Goal: Use online tool/utility: Utilize a website feature to perform a specific function

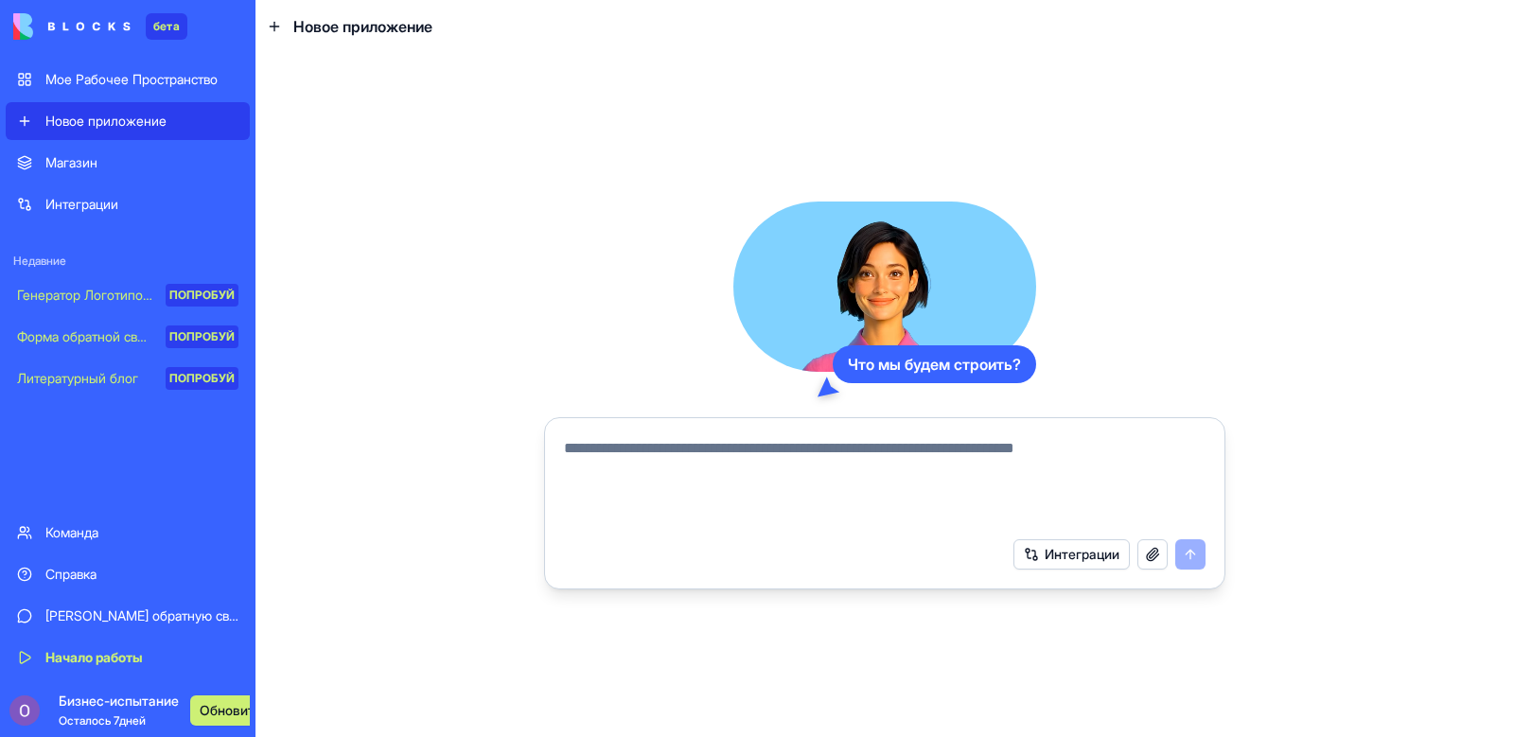
click at [1375, 418] on div "Что мы будем строить? Интеграции" at bounding box center [885, 395] width 1259 height 684
click at [634, 435] on div at bounding box center [885, 477] width 664 height 102
click at [645, 461] on textarea at bounding box center [885, 482] width 642 height 91
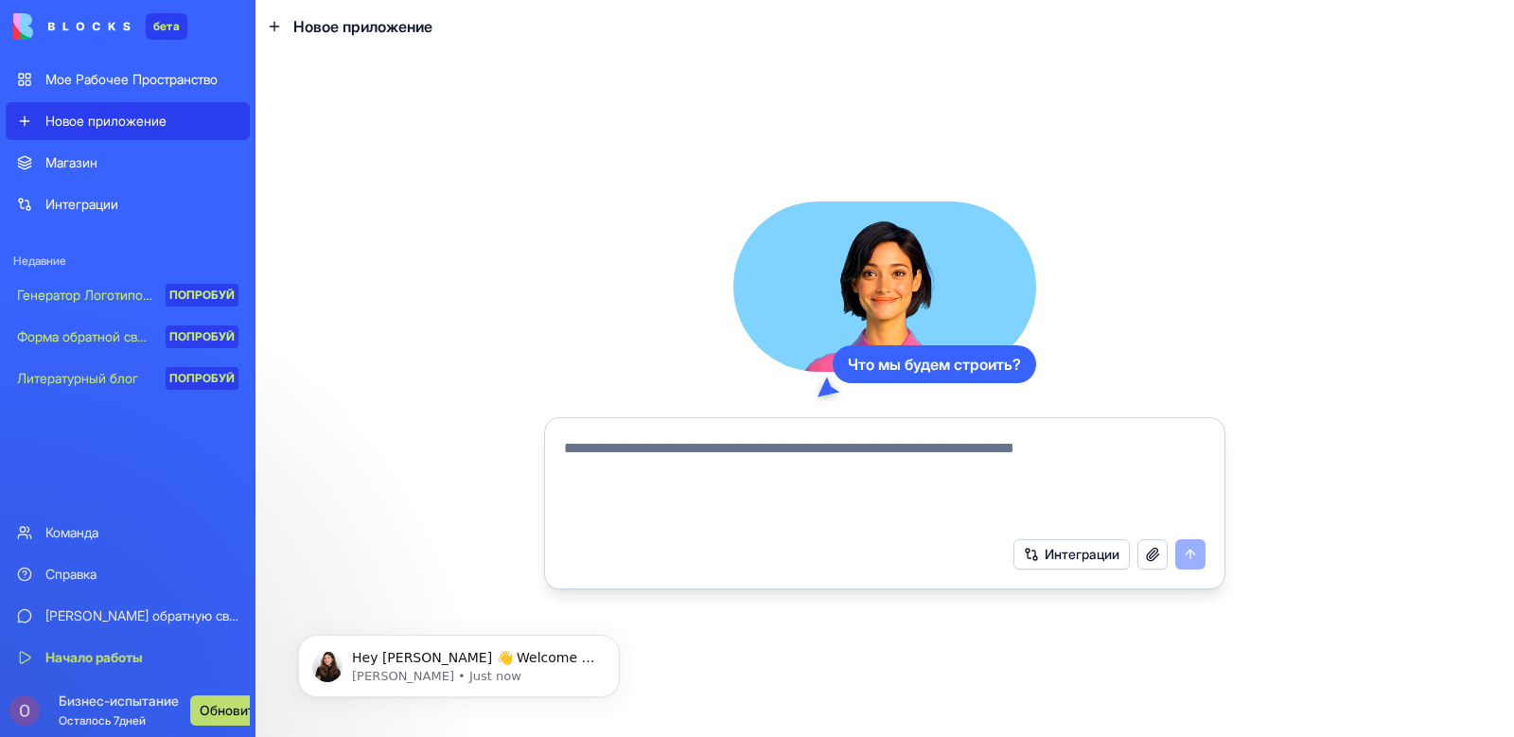
paste textarea "**********"
type textarea "**********"
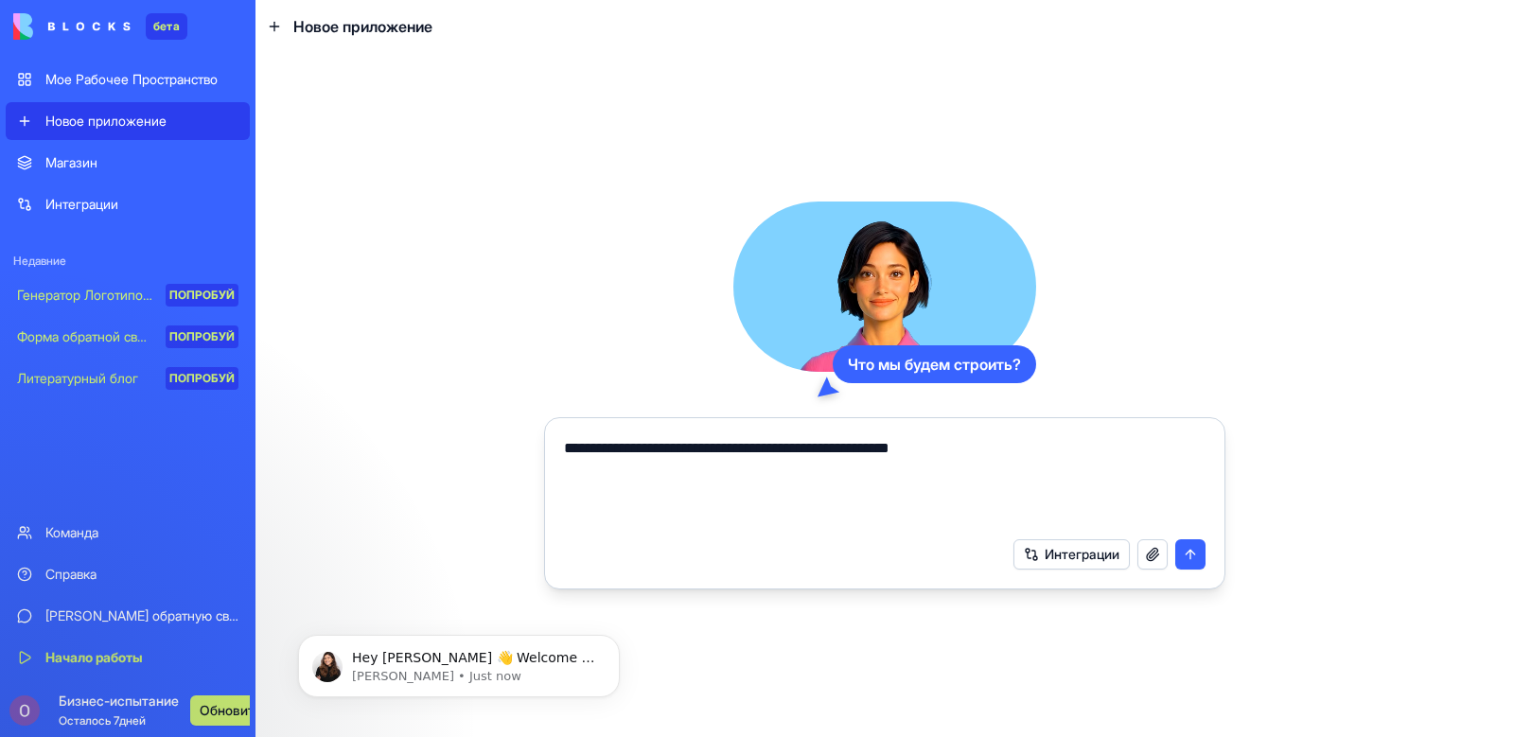
click at [1192, 558] on button "submit" at bounding box center [1190, 554] width 30 height 30
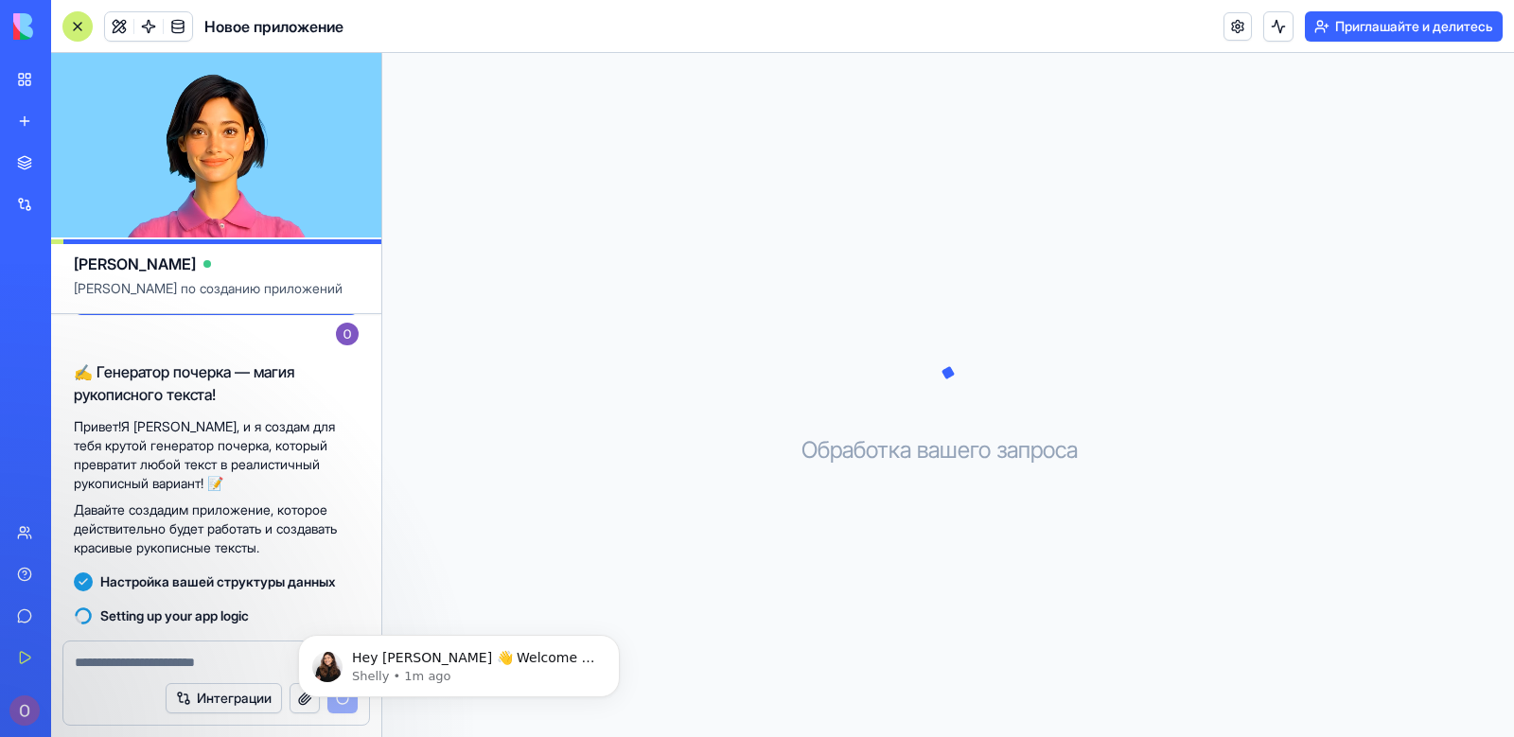
scroll to position [97, 0]
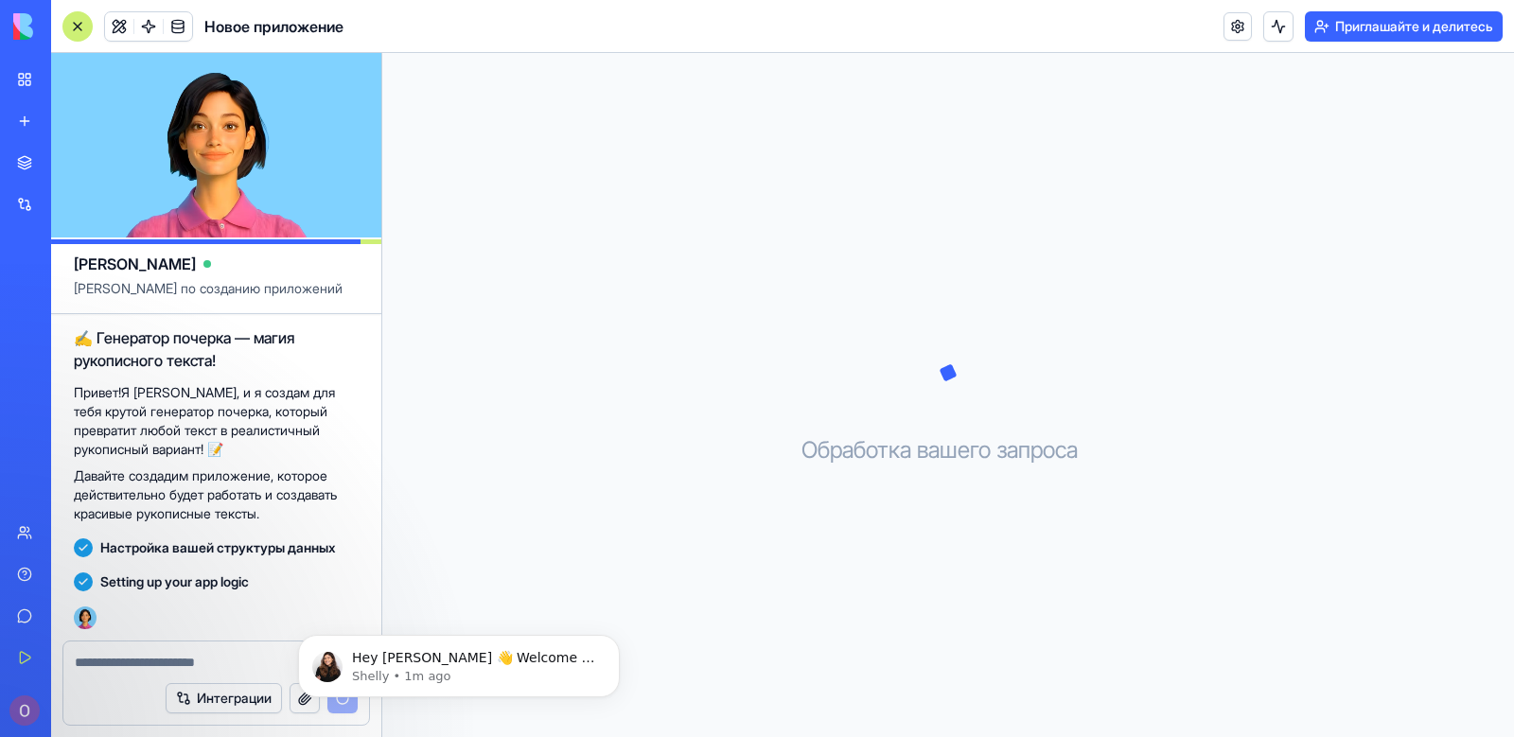
click at [651, 311] on div "Обработка вашего запроса . . ." at bounding box center [948, 395] width 1132 height 684
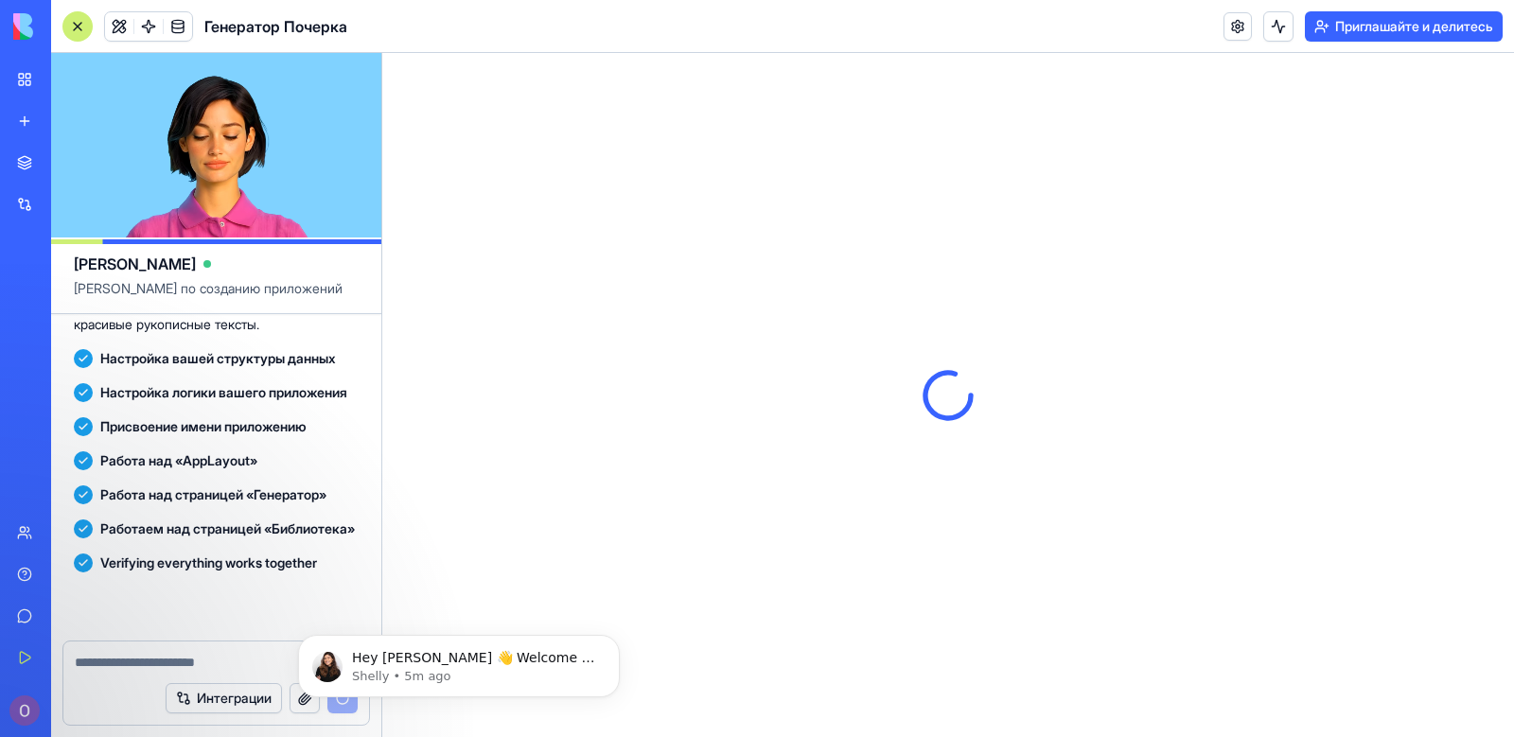
scroll to position [544, 0]
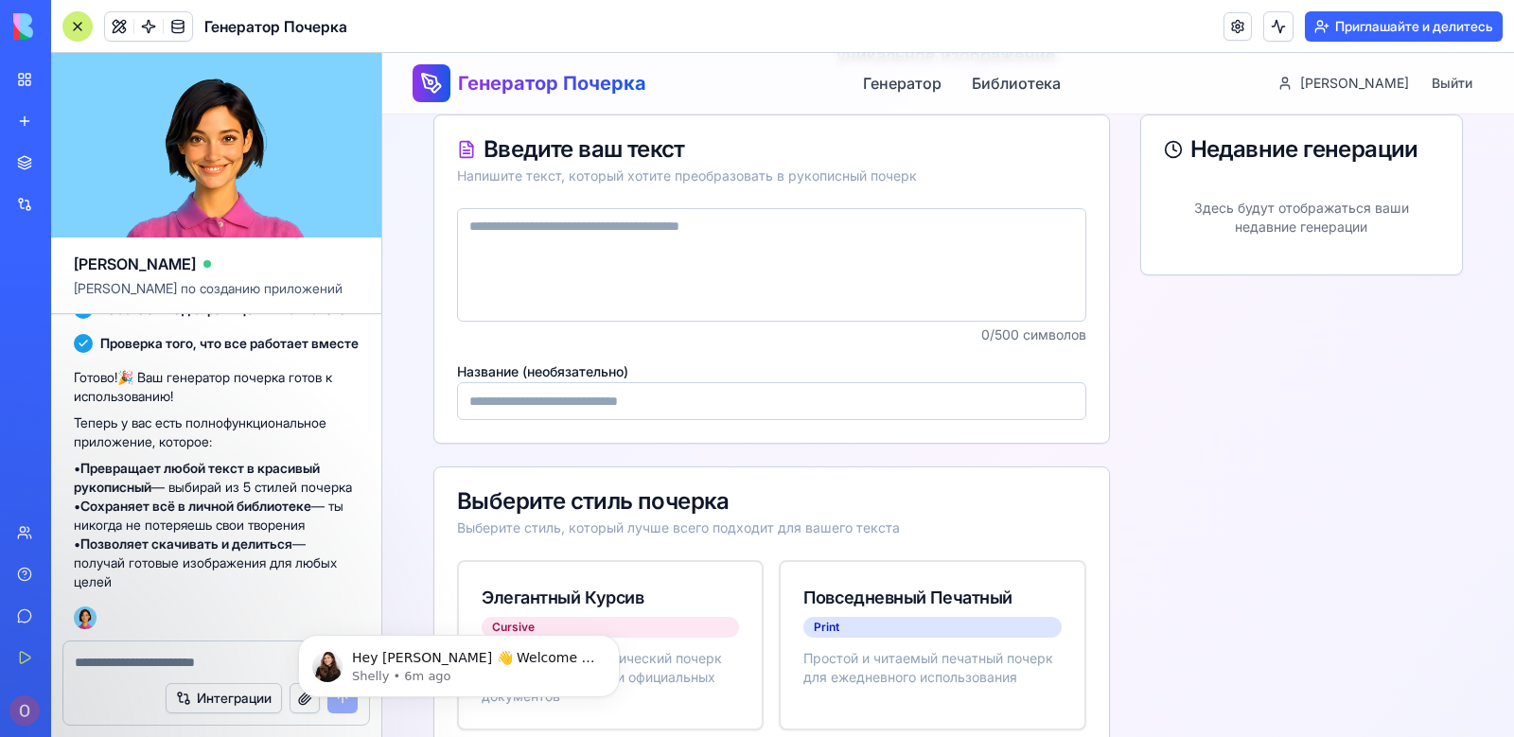
scroll to position [189, 0]
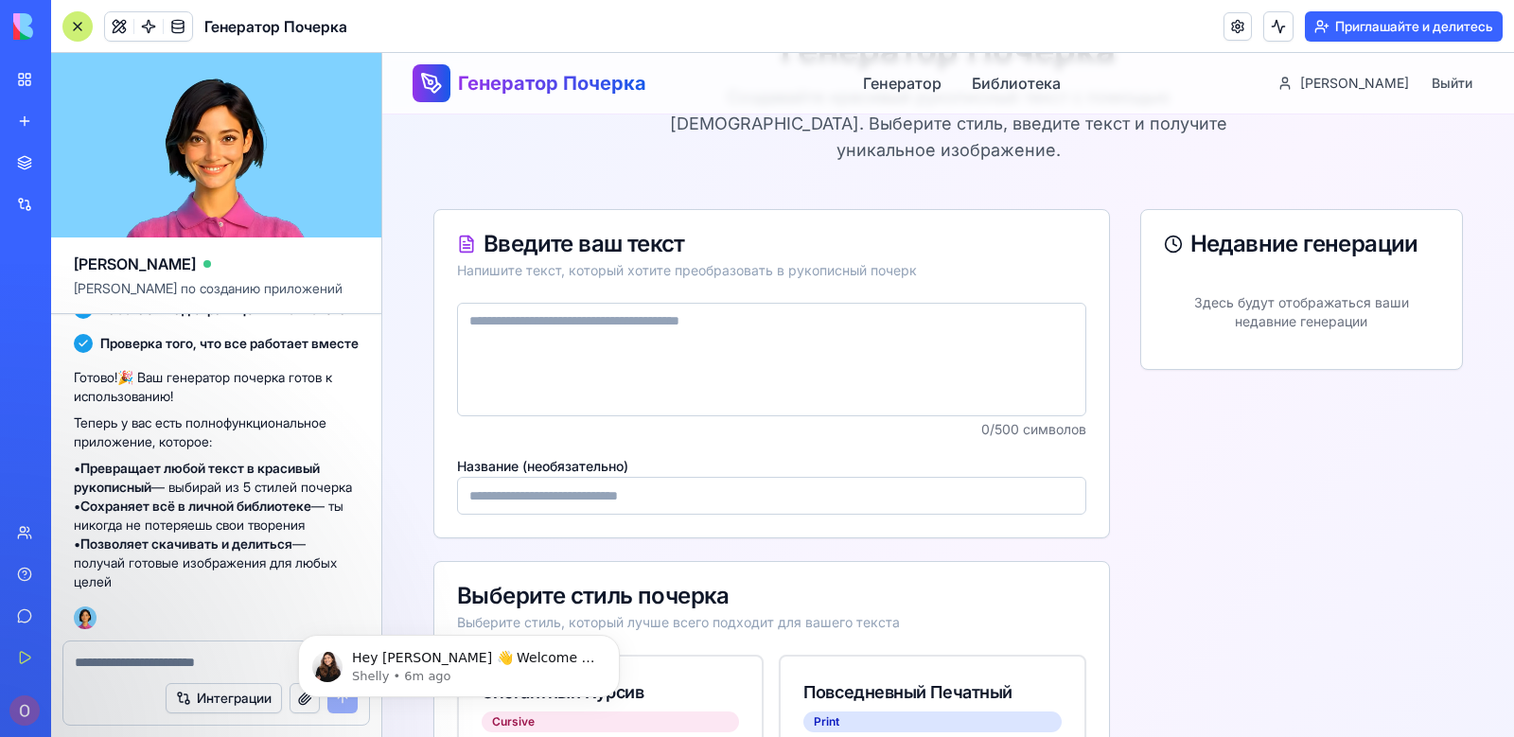
click at [736, 336] on textarea at bounding box center [771, 360] width 629 height 114
paste textarea "**********"
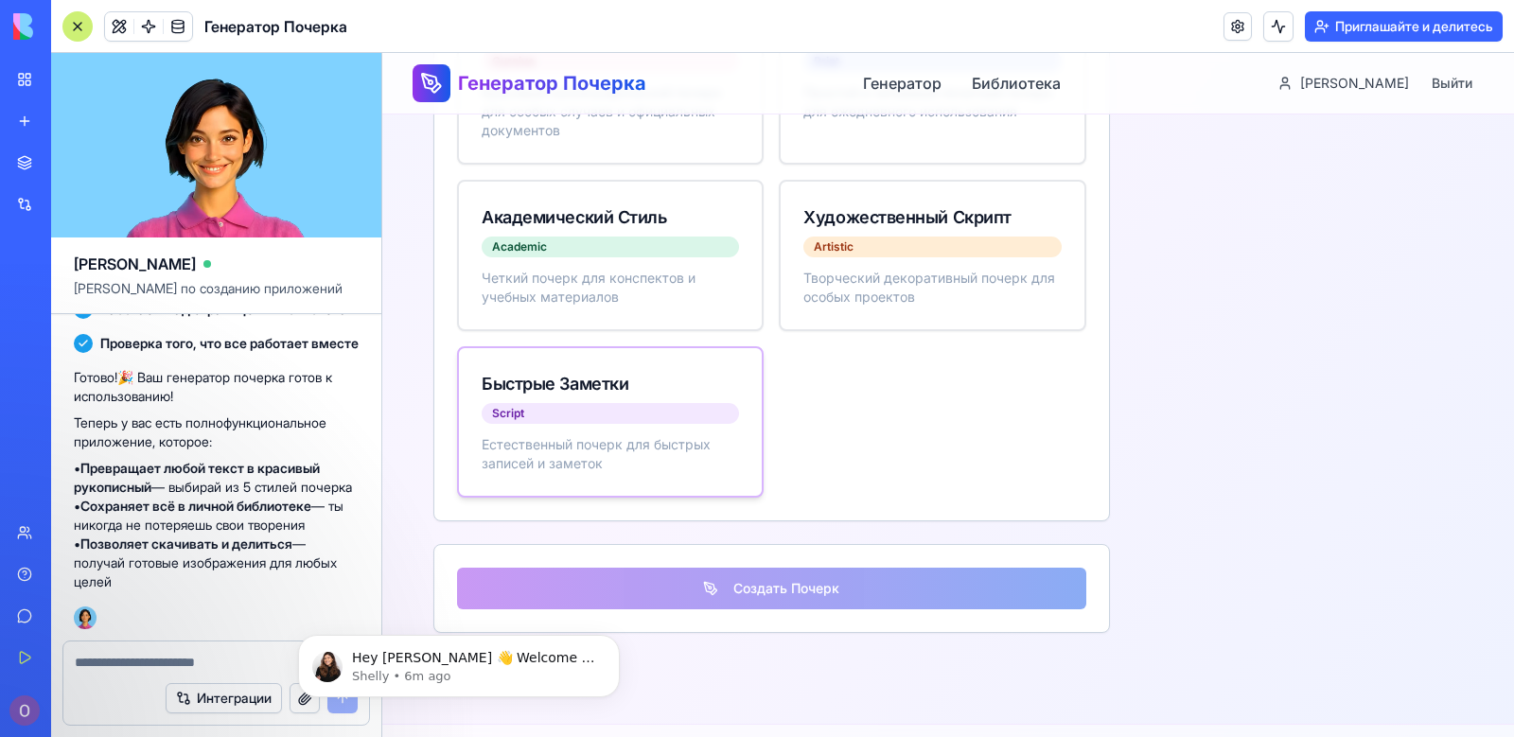
scroll to position [852, 0]
type textarea "**********"
click at [609, 433] on div "Естественный почерк для быстрых записей и заметок" at bounding box center [610, 452] width 257 height 38
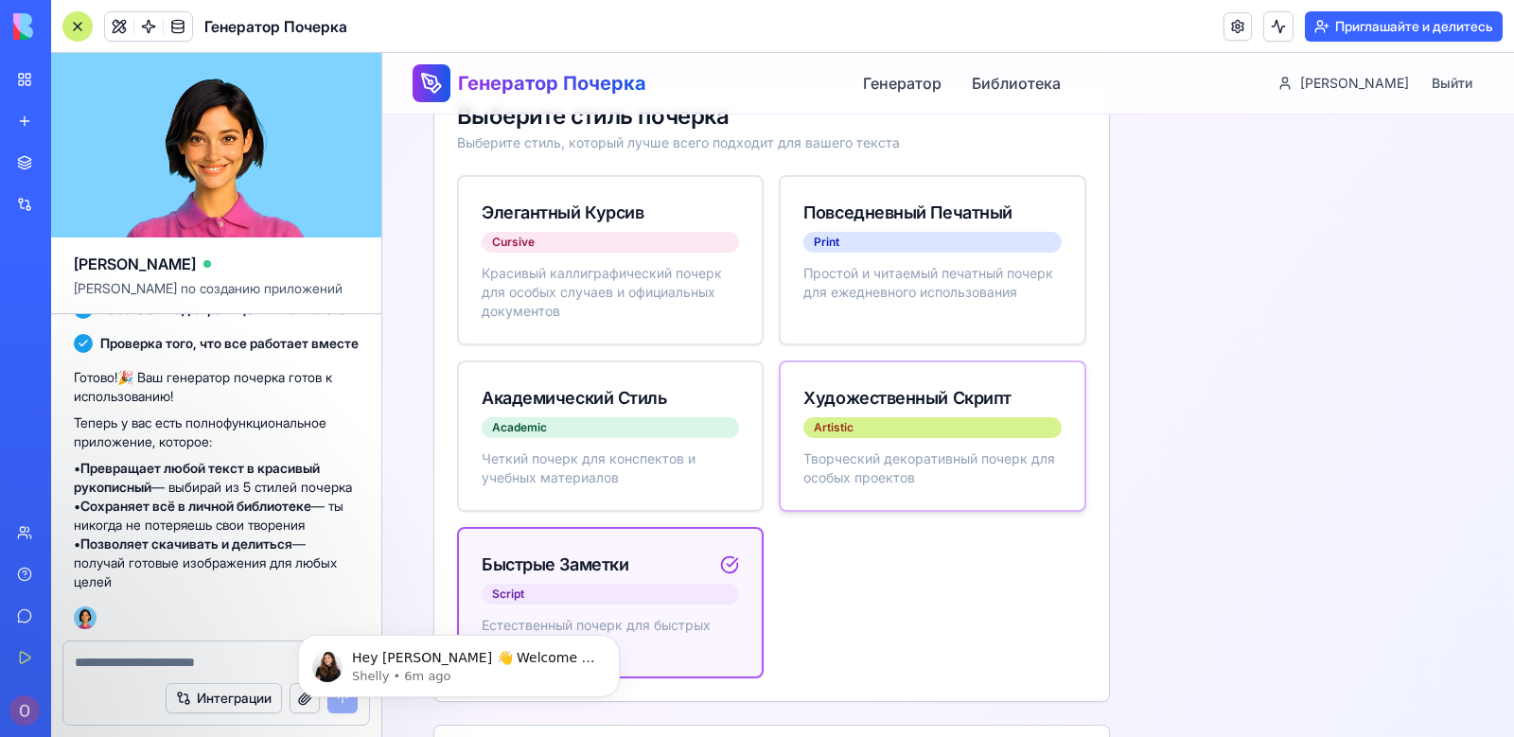
scroll to position [662, 0]
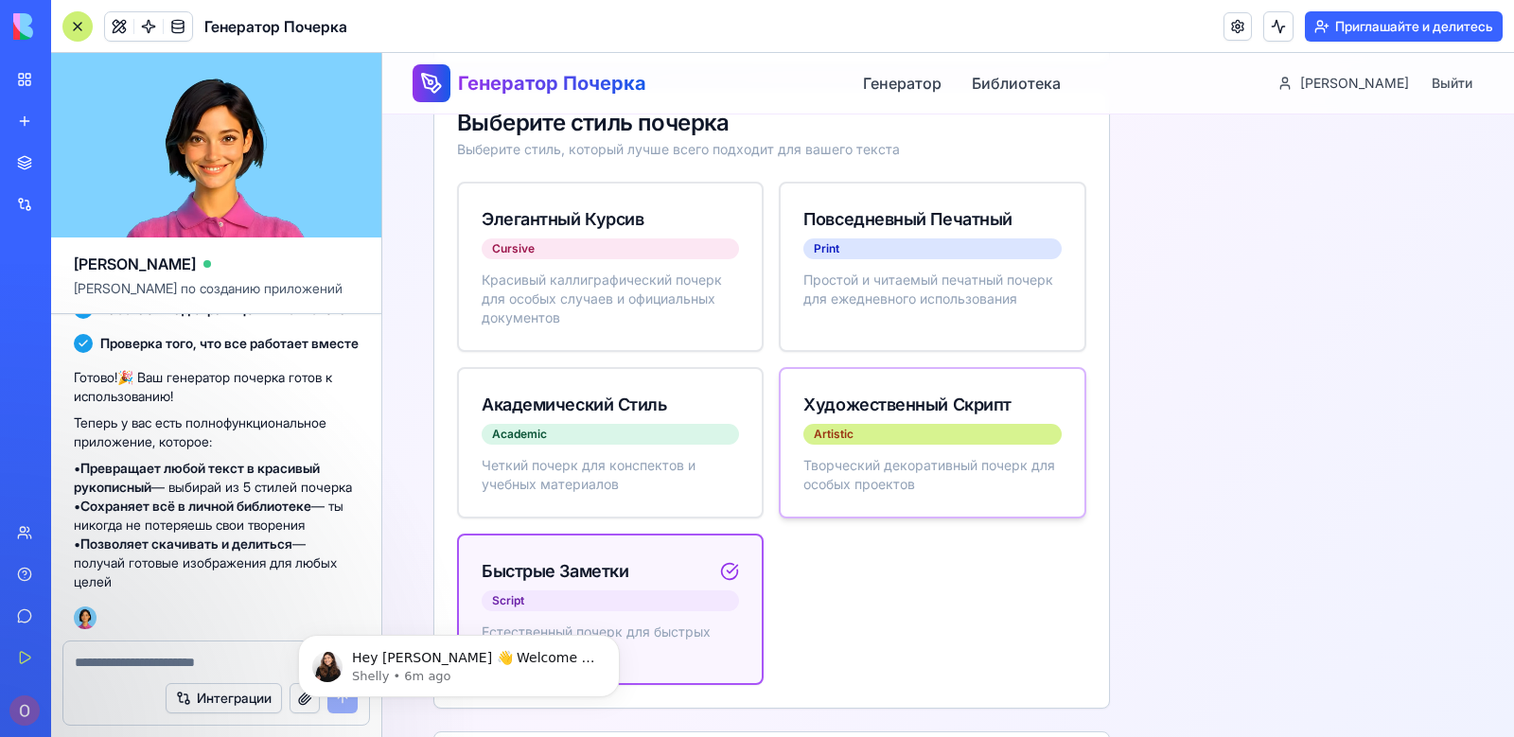
click at [898, 424] on div "Artistic" at bounding box center [931, 434] width 257 height 21
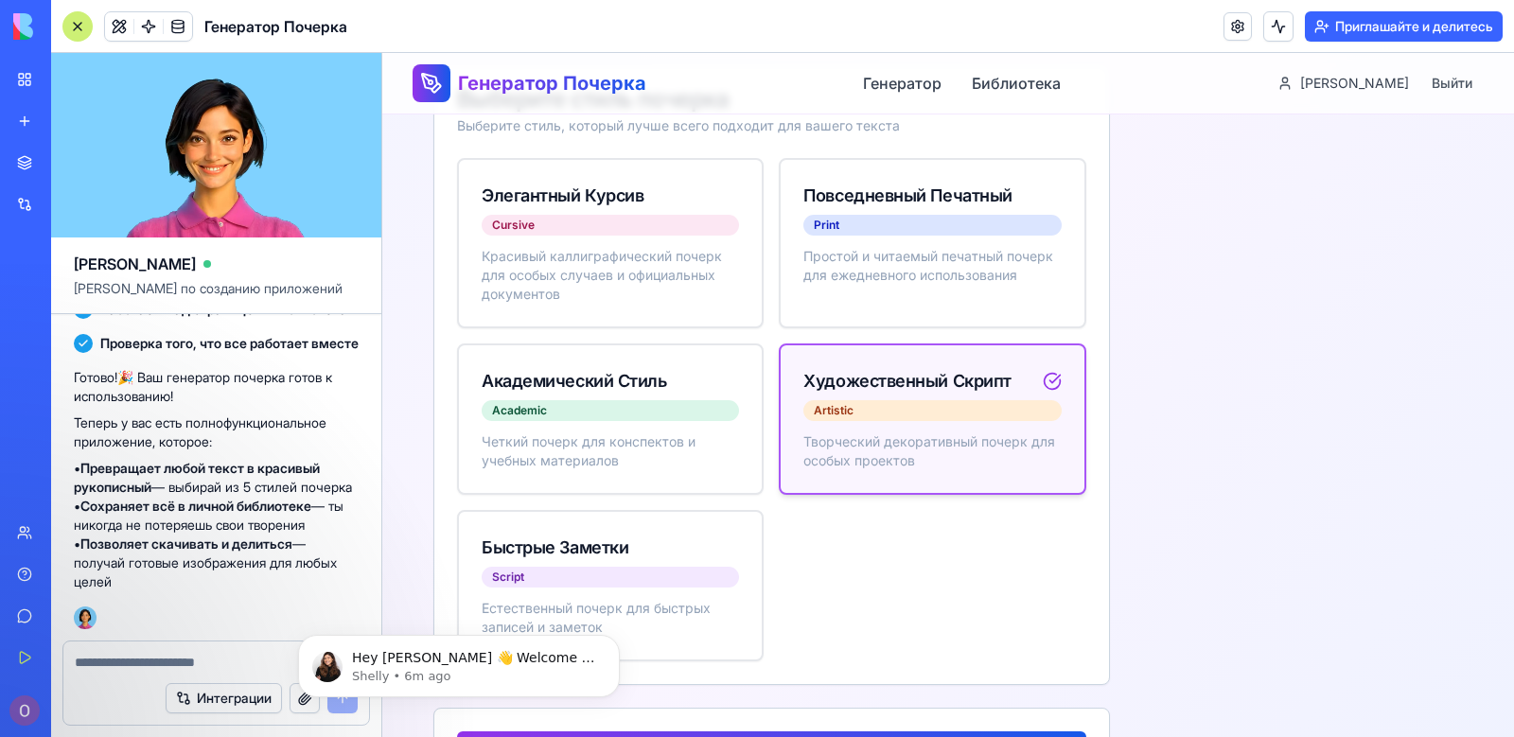
scroll to position [875, 0]
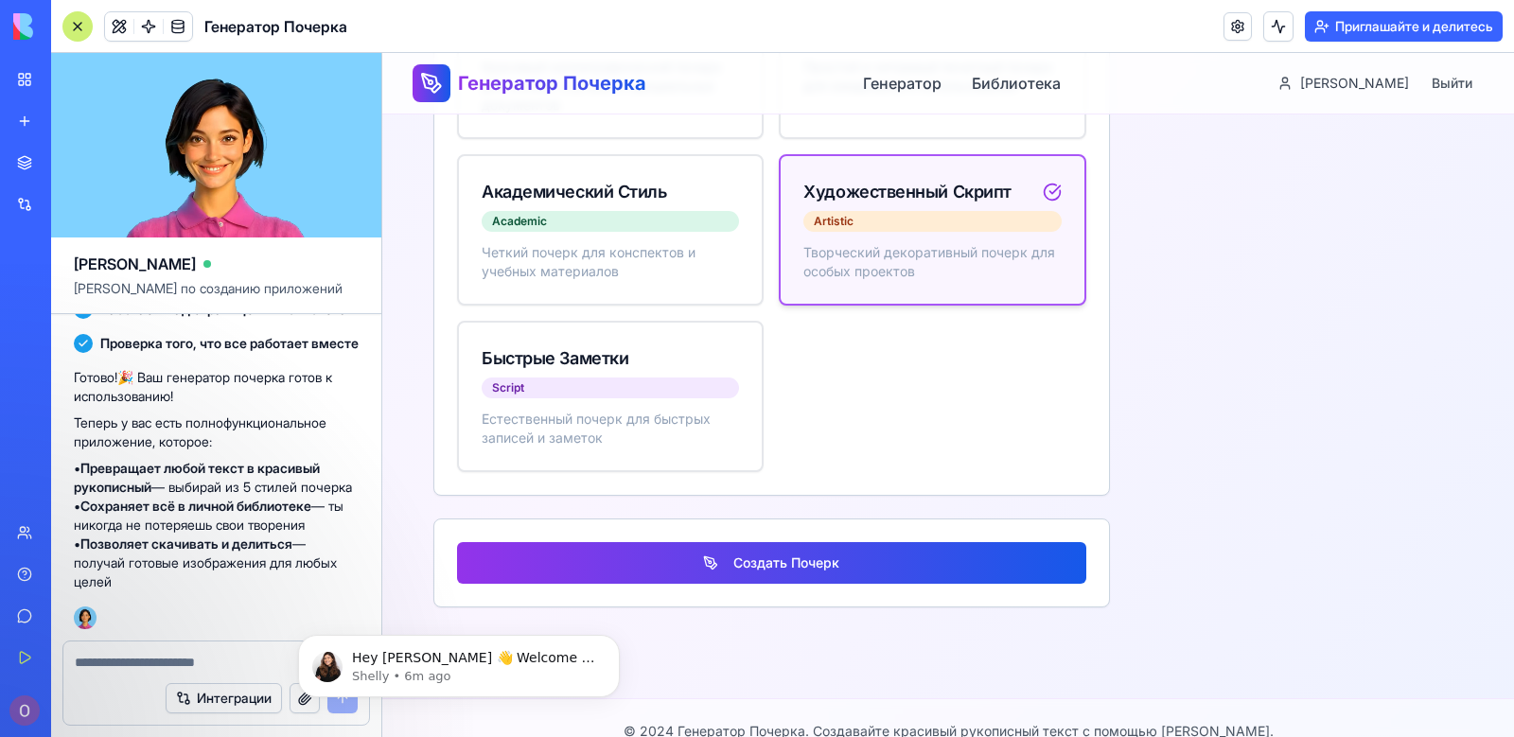
click at [871, 542] on button "Создать Почерк" at bounding box center [771, 563] width 629 height 42
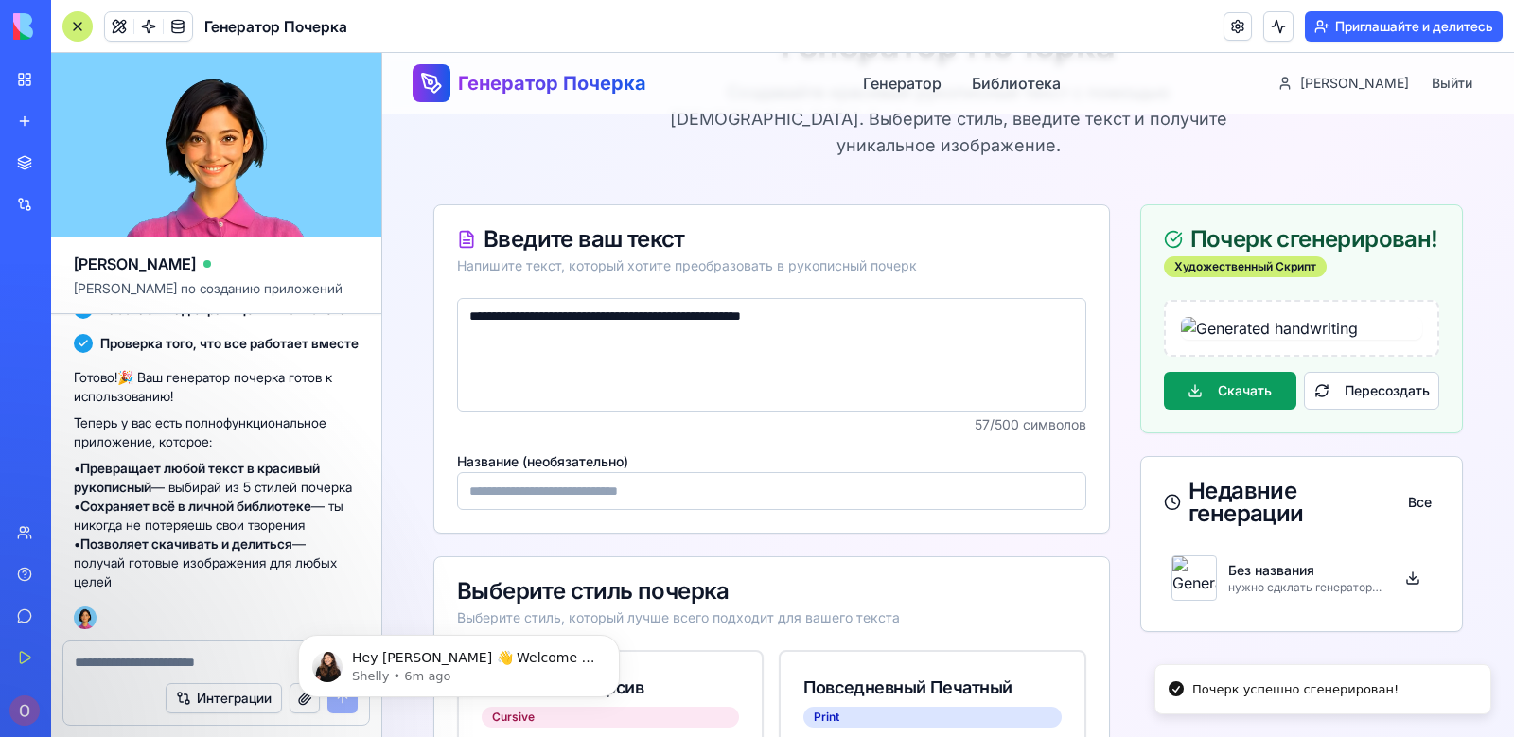
scroll to position [308, 0]
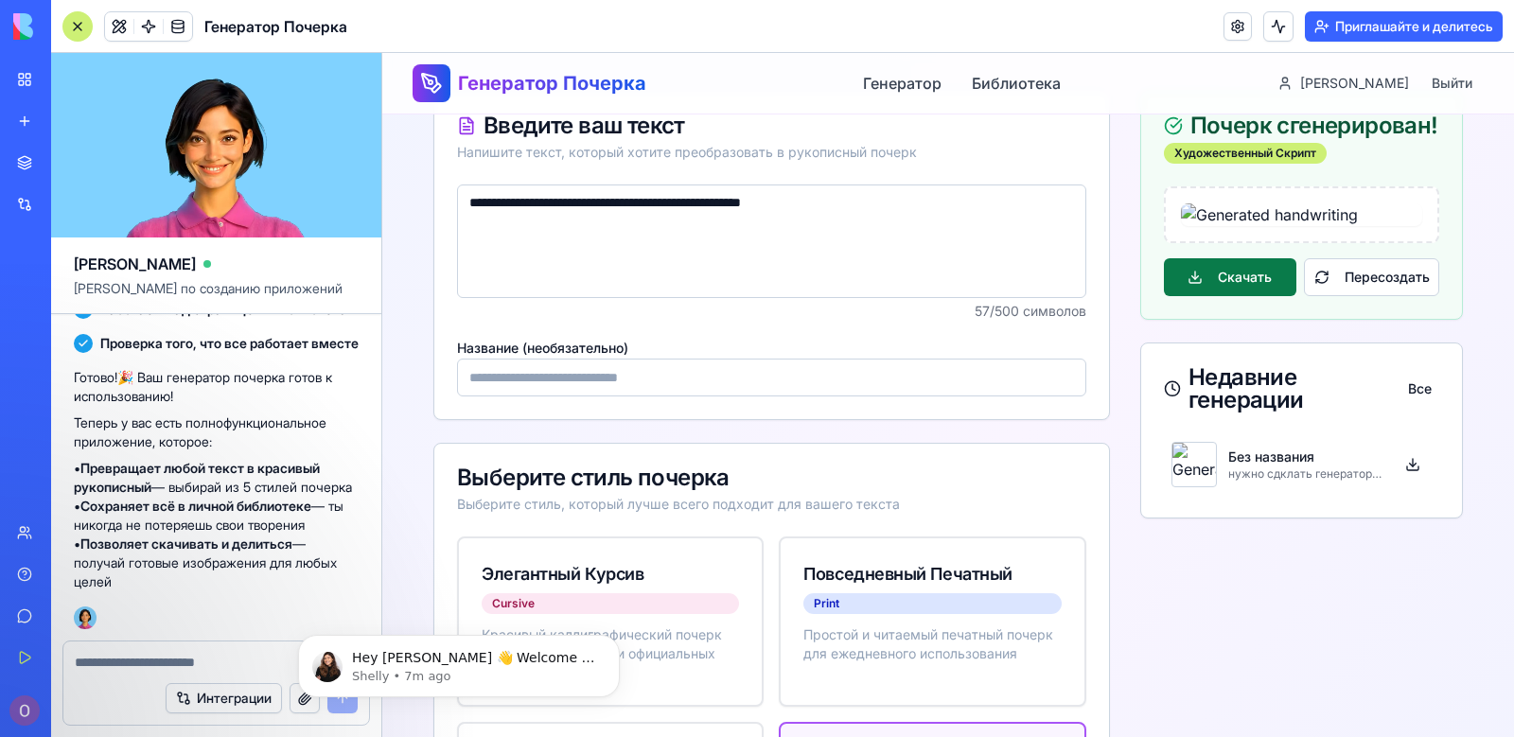
click at [1254, 296] on button "Скачать" at bounding box center [1230, 277] width 133 height 38
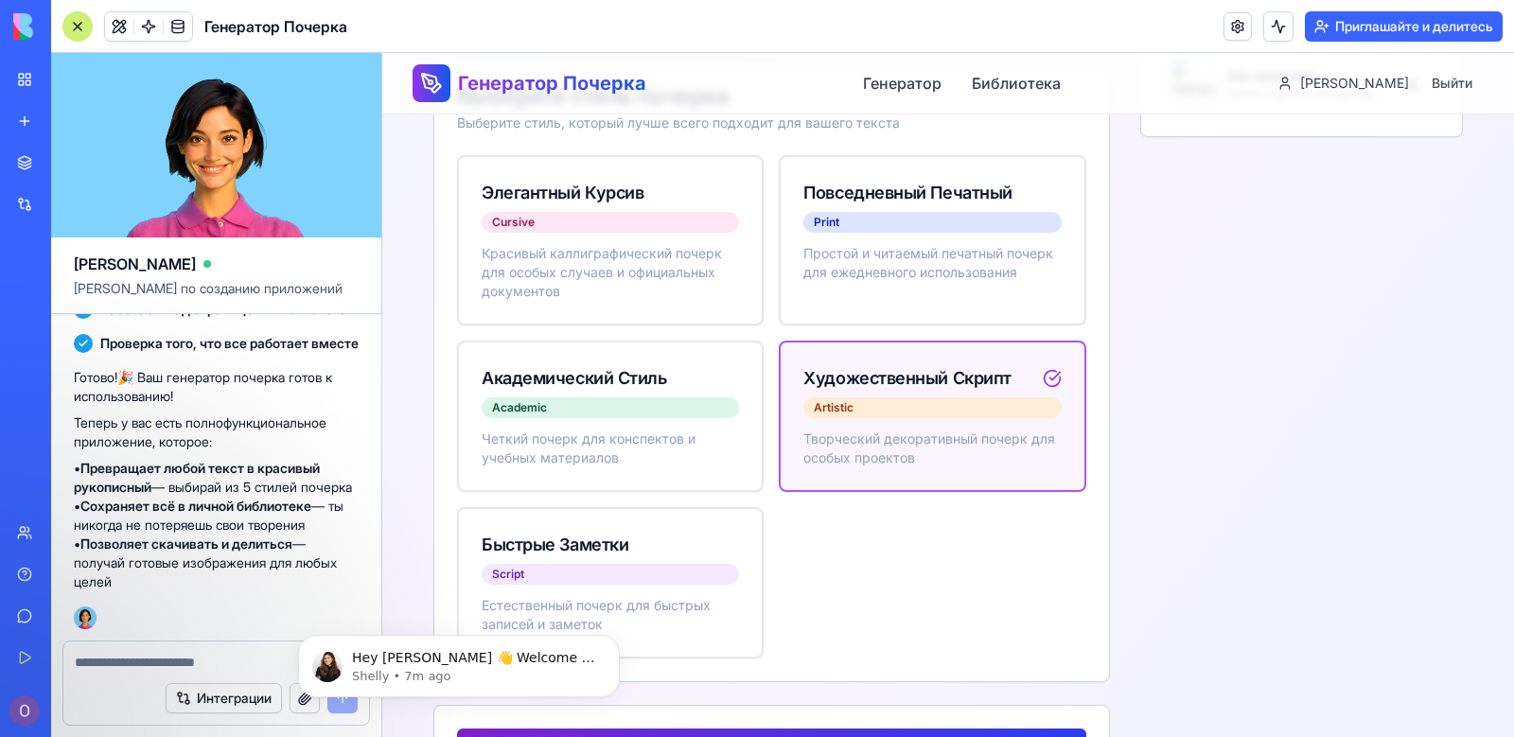
scroll to position [875, 0]
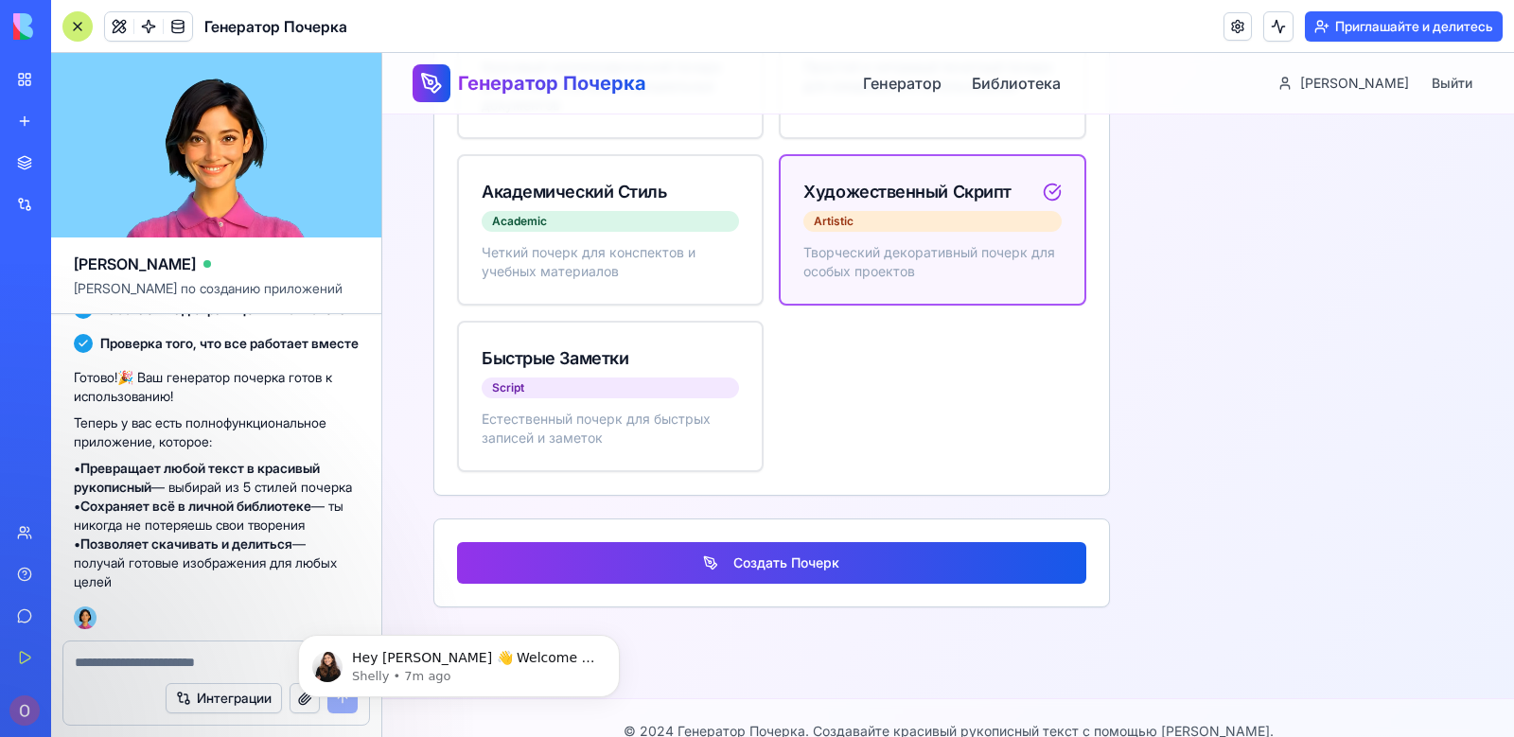
click at [198, 654] on textarea at bounding box center [216, 662] width 283 height 19
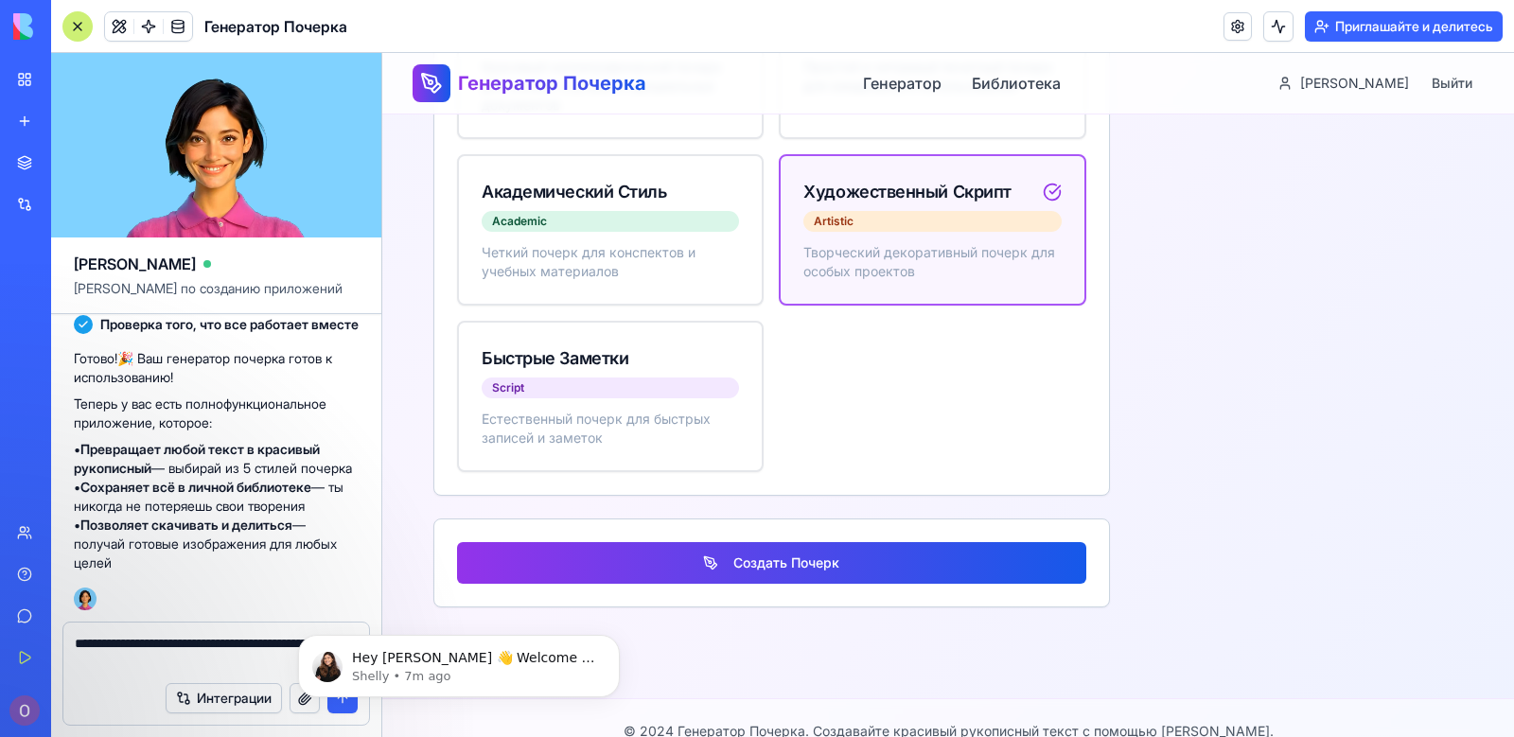
type textarea "**********"
drag, startPoint x: 344, startPoint y: 769, endPoint x: 344, endPoint y: 706, distance: 63.4
click at [344, 703] on body "Hey [PERSON_NAME] 👋 Welcome to Blocks 🙌 I'm here if you have any questions! [PE…" at bounding box center [458, 661] width 363 height 117
click at [341, 706] on body "Hey [PERSON_NAME] 👋 Welcome to Blocks 🙌 I'm here if you have any questions! [PE…" at bounding box center [458, 661] width 363 height 117
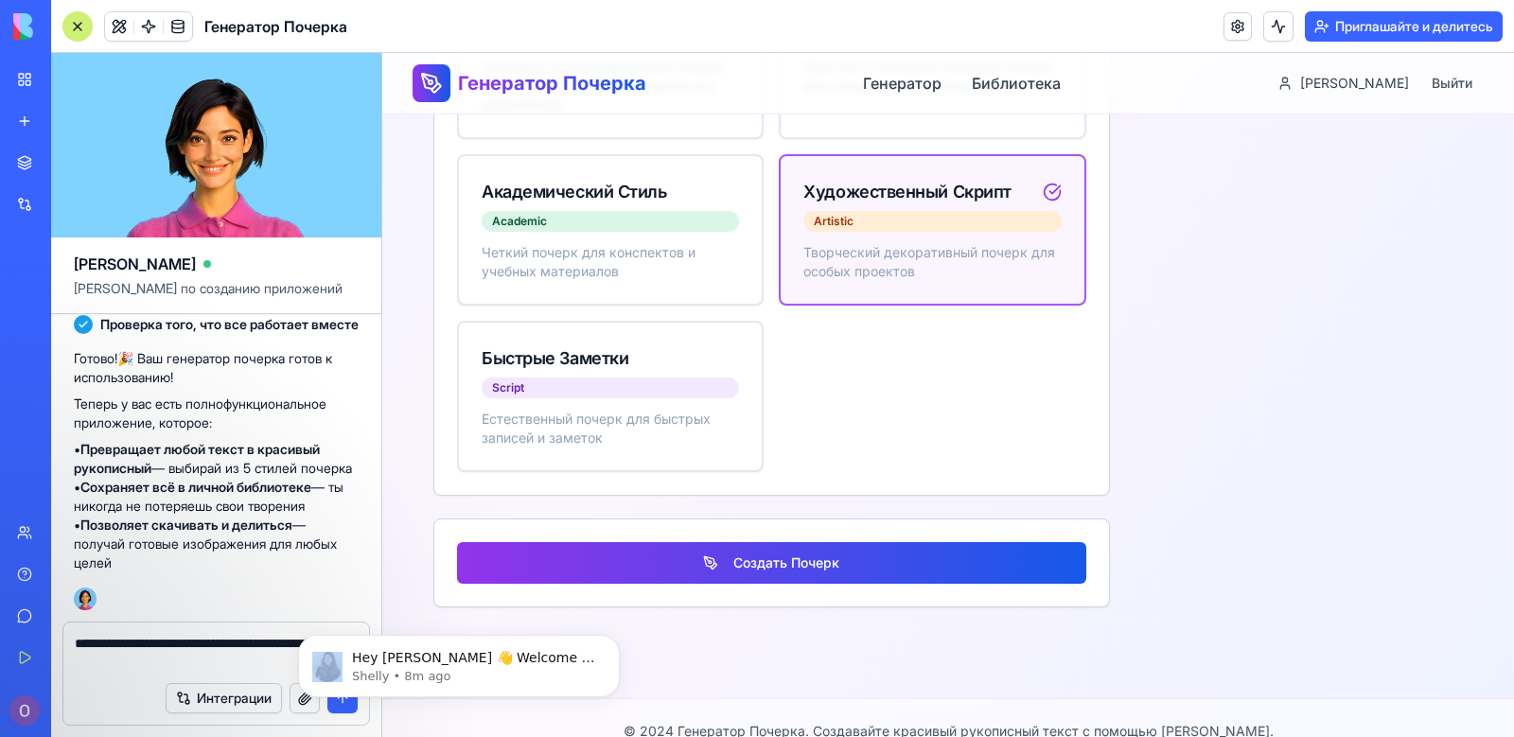
click at [342, 710] on body "Hey [PERSON_NAME] 👋 Welcome to Blocks 🙌 I'm here if you have any questions! [PE…" at bounding box center [458, 661] width 363 height 117
click at [617, 635] on icon "Dismiss notification" at bounding box center [614, 640] width 10 height 10
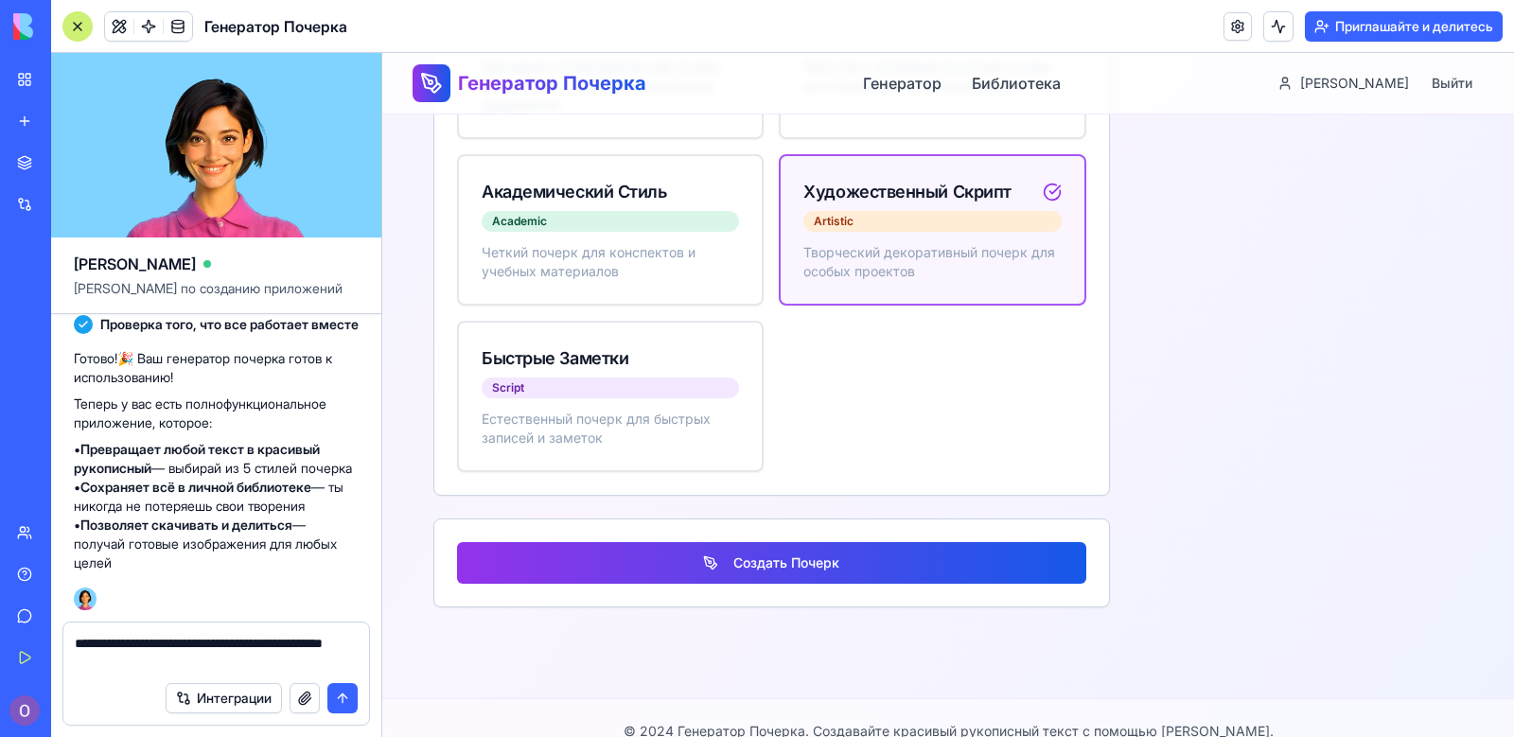
click at [338, 697] on button "submit" at bounding box center [342, 698] width 30 height 30
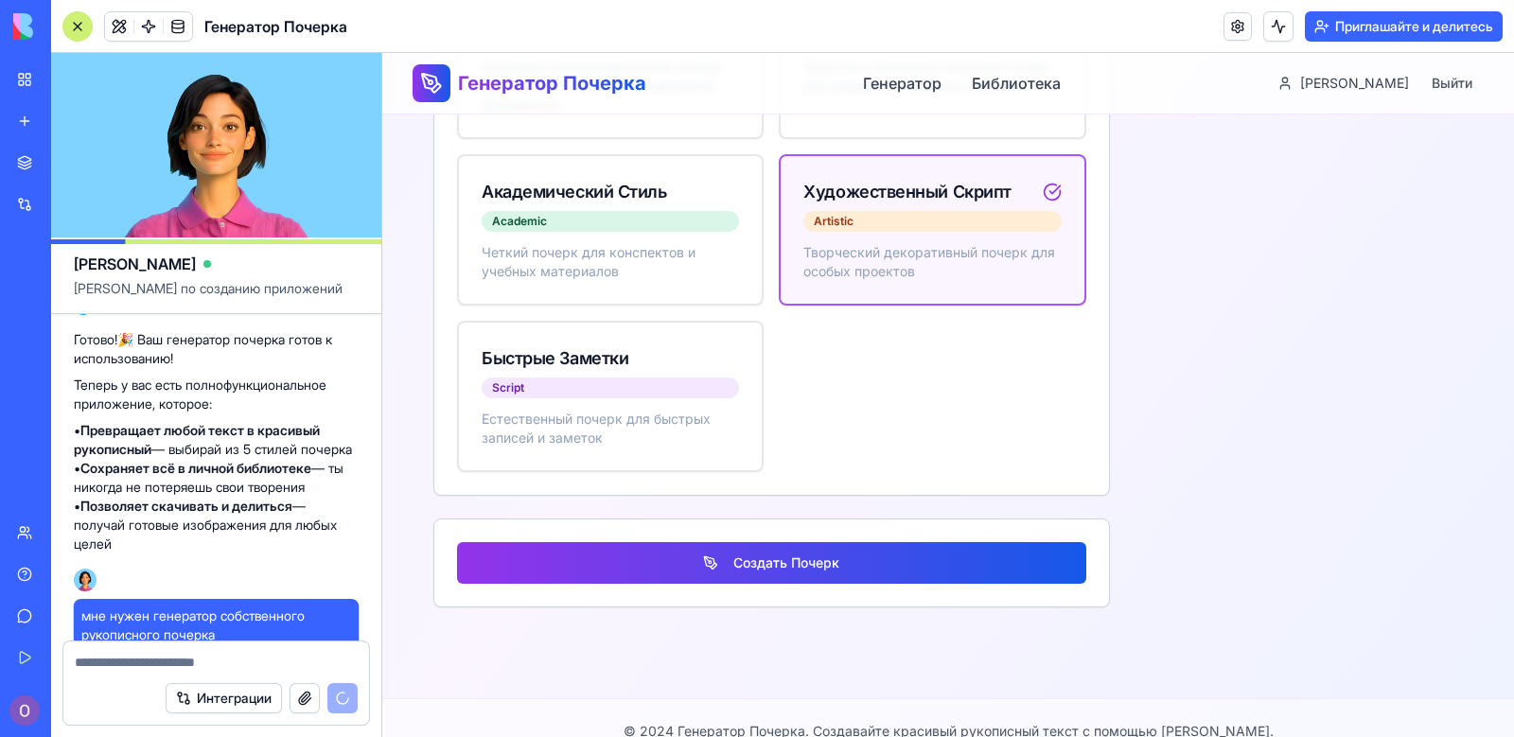
scroll to position [654, 0]
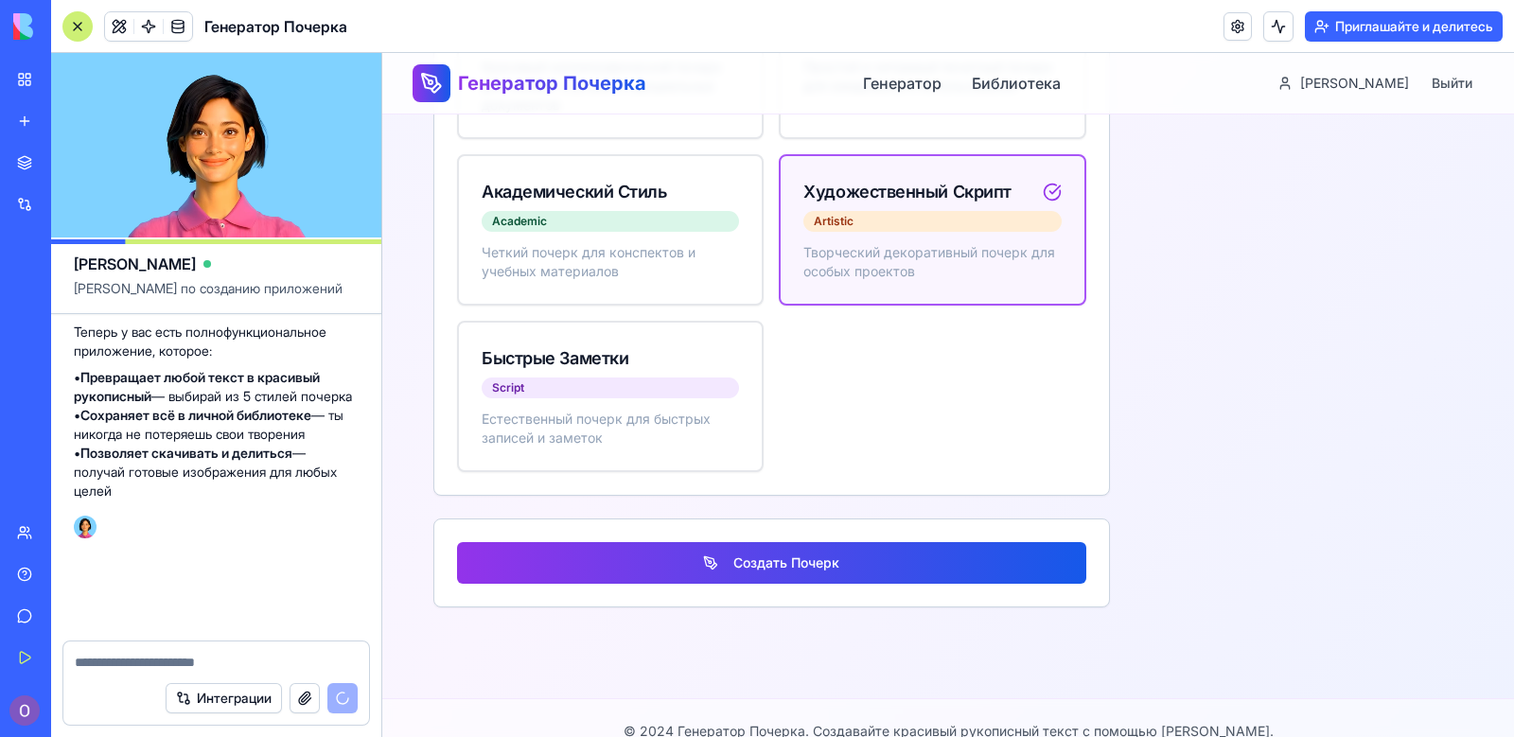
click at [338, 697] on div "Интеграции" at bounding box center [262, 698] width 192 height 30
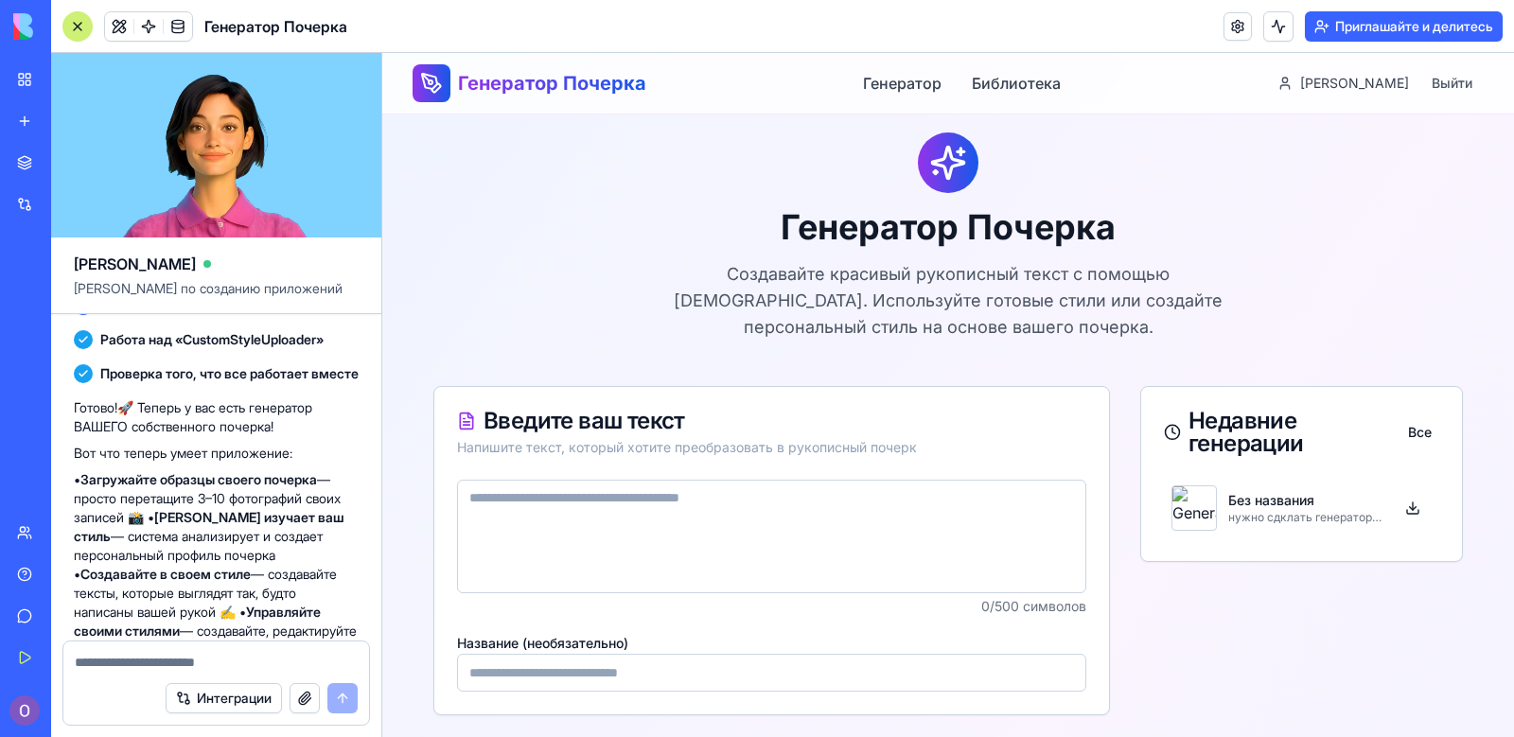
scroll to position [0, 0]
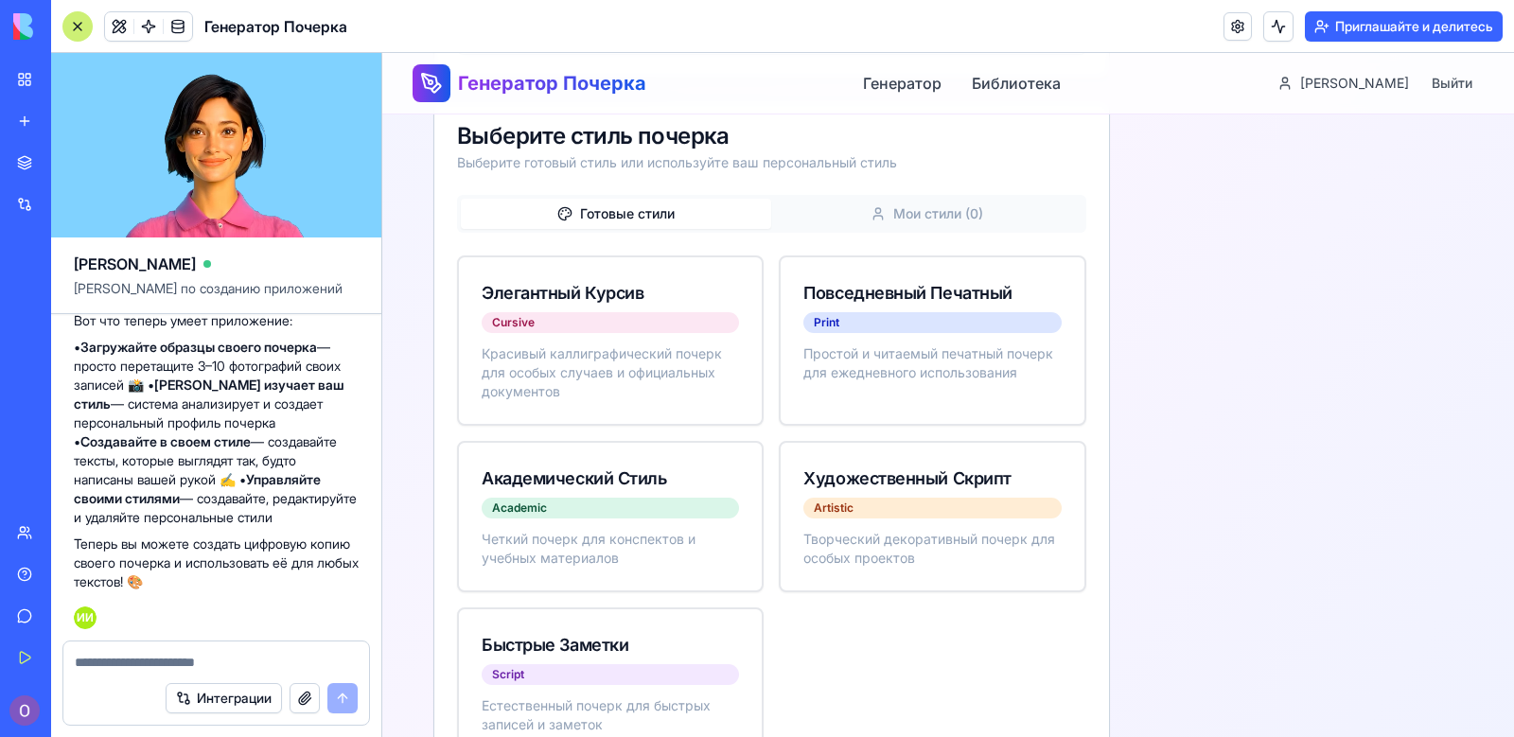
scroll to position [662, 0]
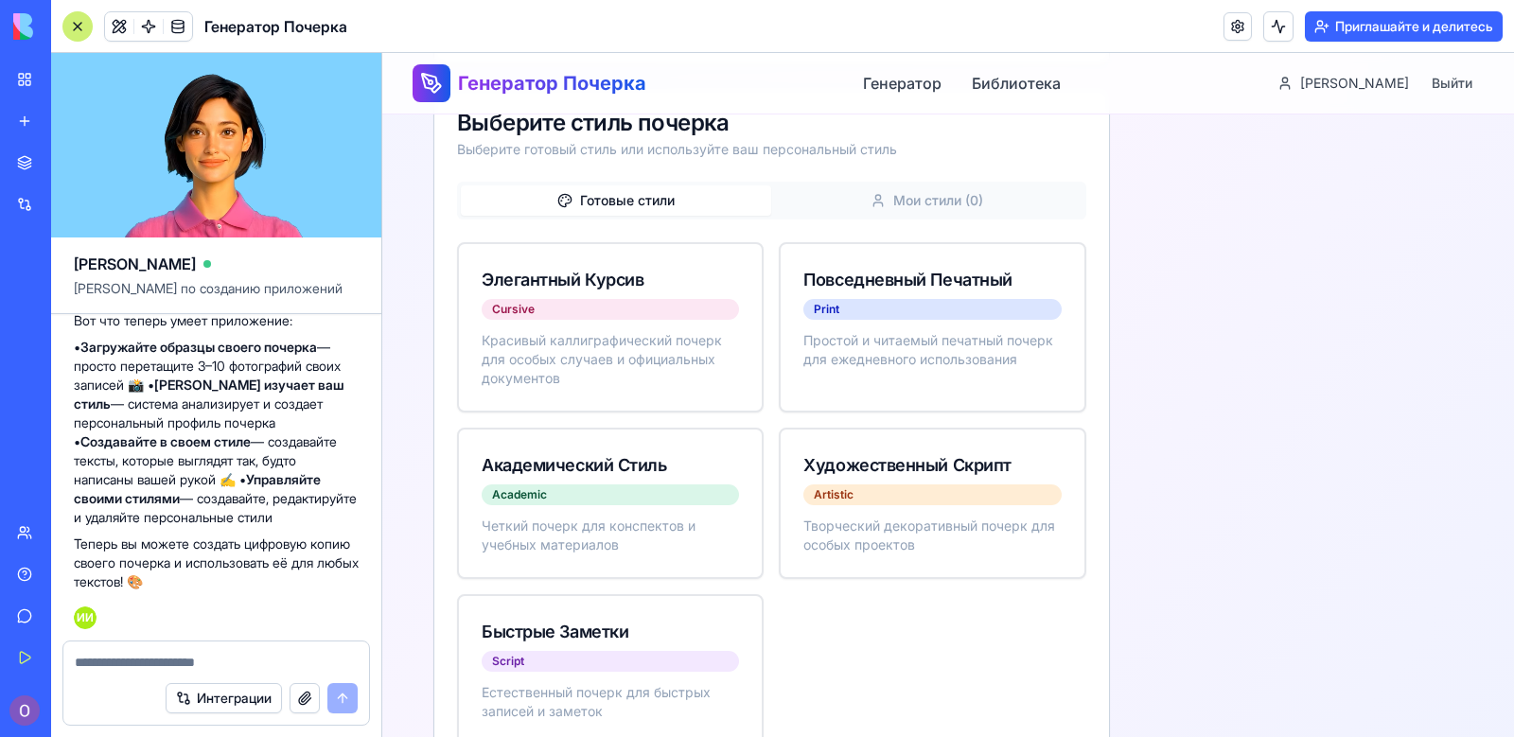
click at [878, 194] on button "Мои стили ( 0 )" at bounding box center [926, 200] width 310 height 30
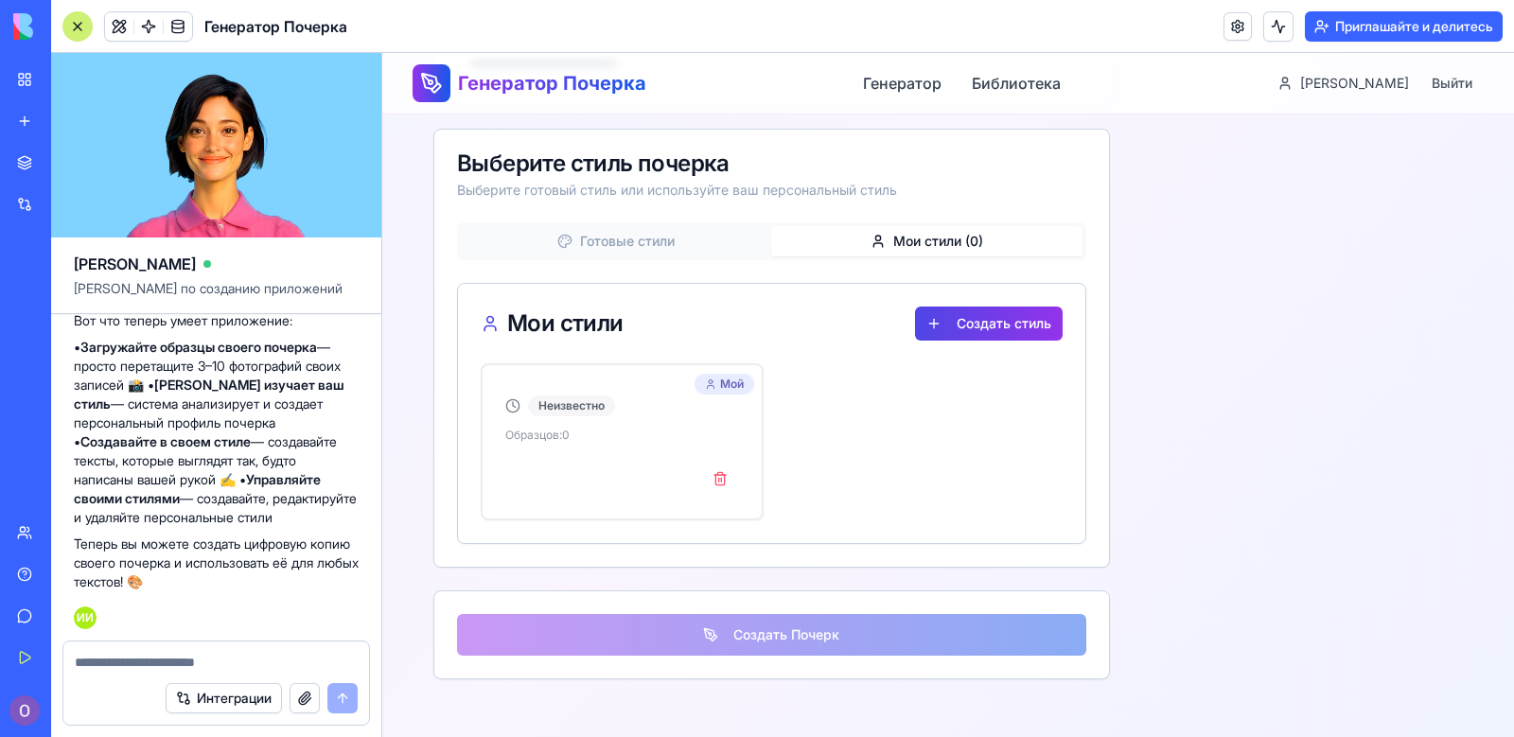
scroll to position [720, 0]
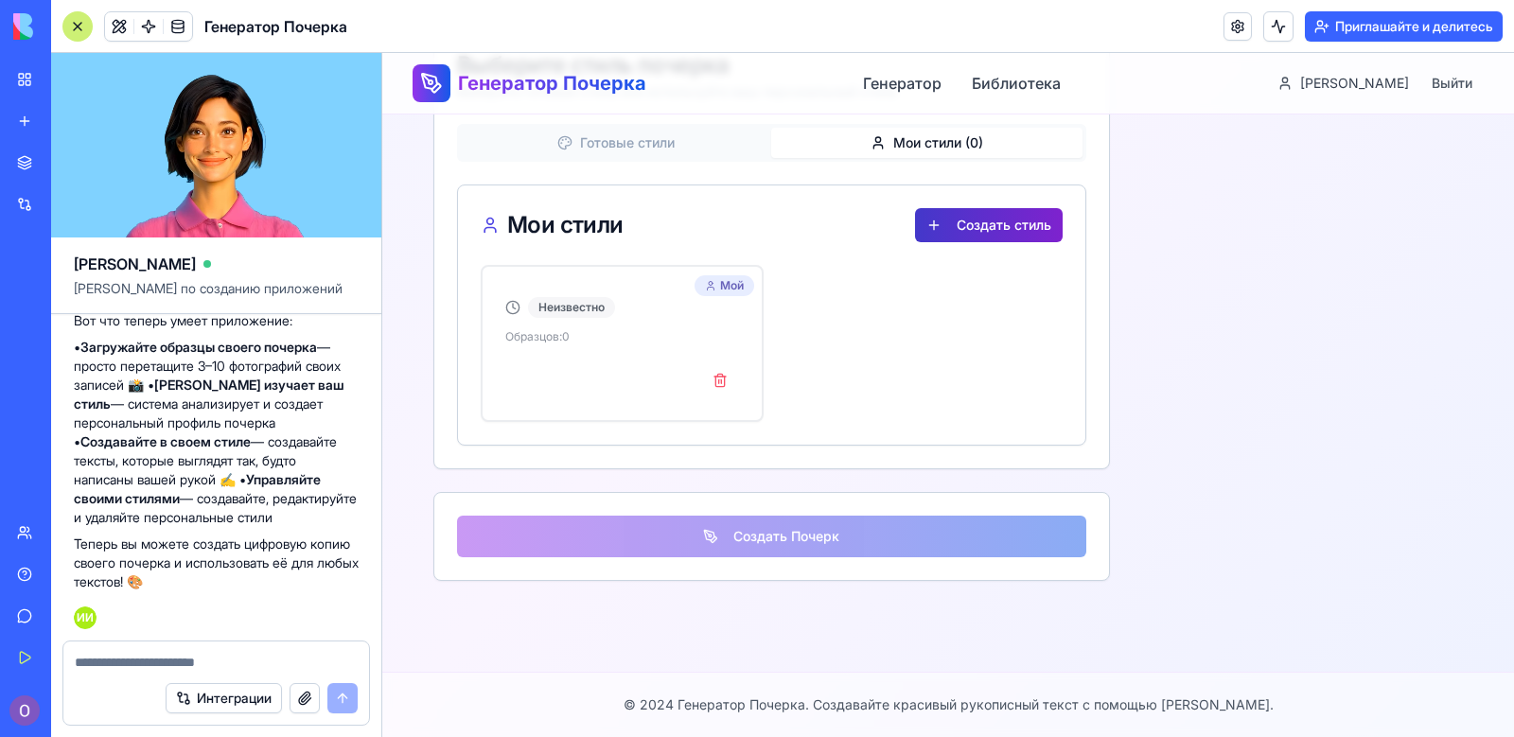
click at [949, 228] on button "Создать стиль" at bounding box center [989, 225] width 148 height 34
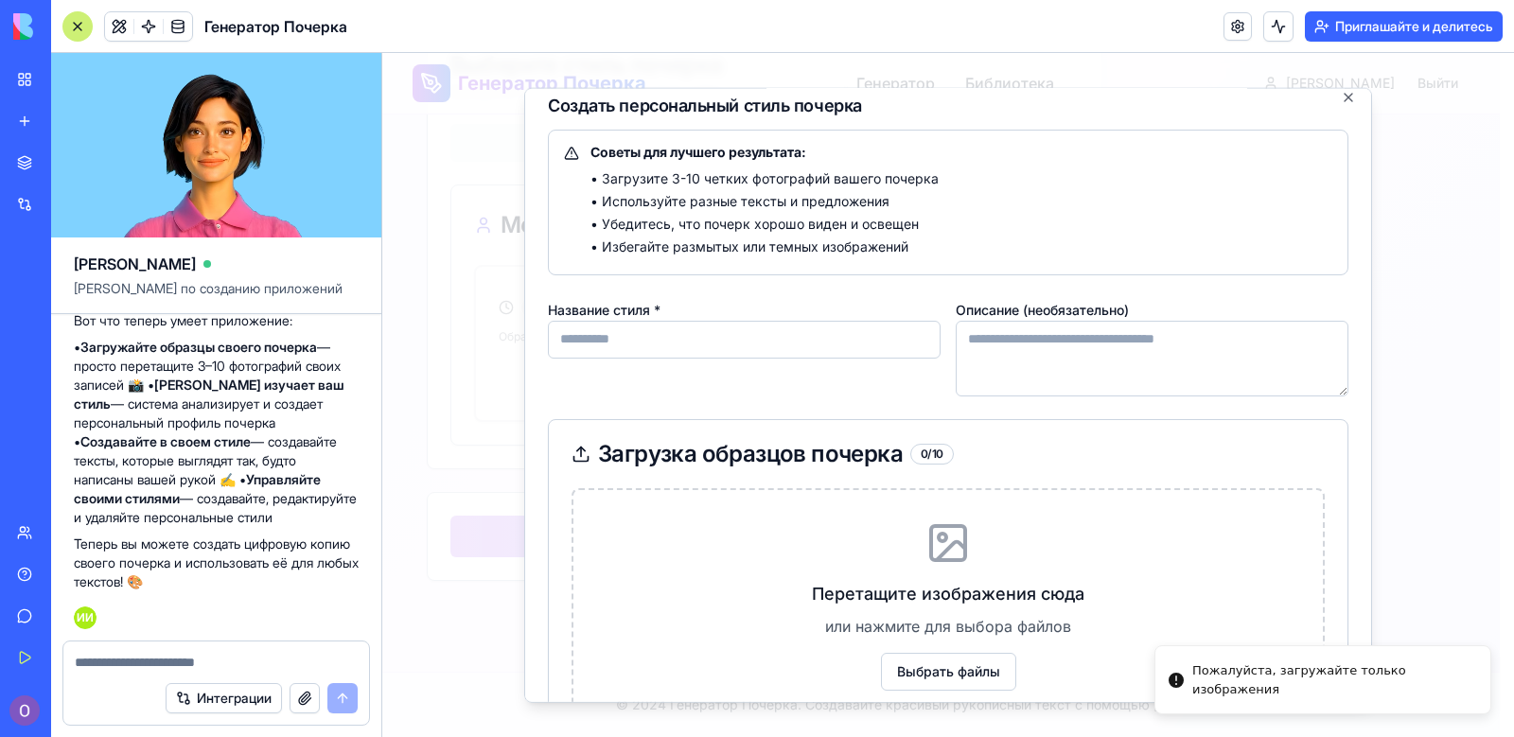
scroll to position [0, 0]
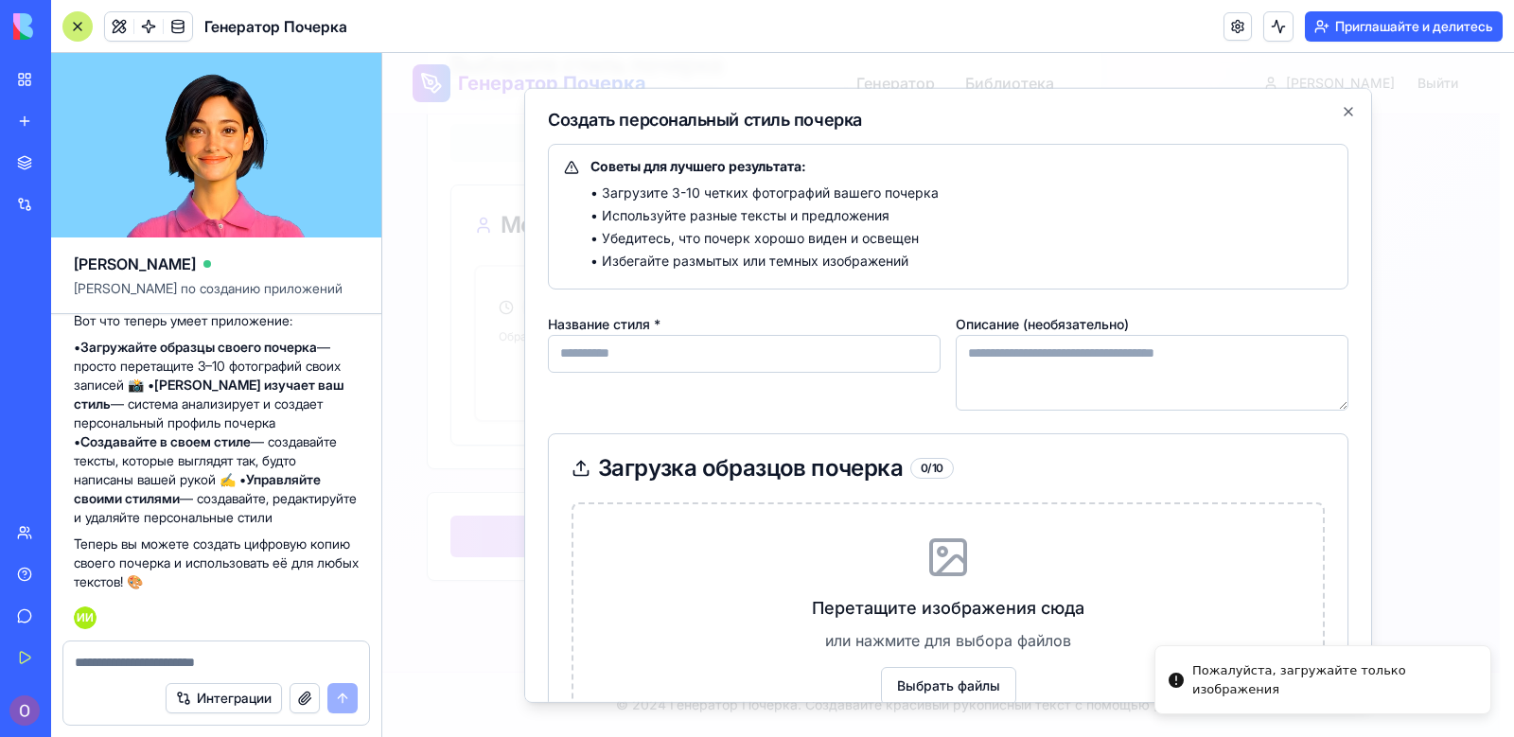
click at [1017, 424] on div "Советы для лучшего результата: • Загрузите 3-10 четких фотографий вашего почерк…" at bounding box center [948, 482] width 801 height 678
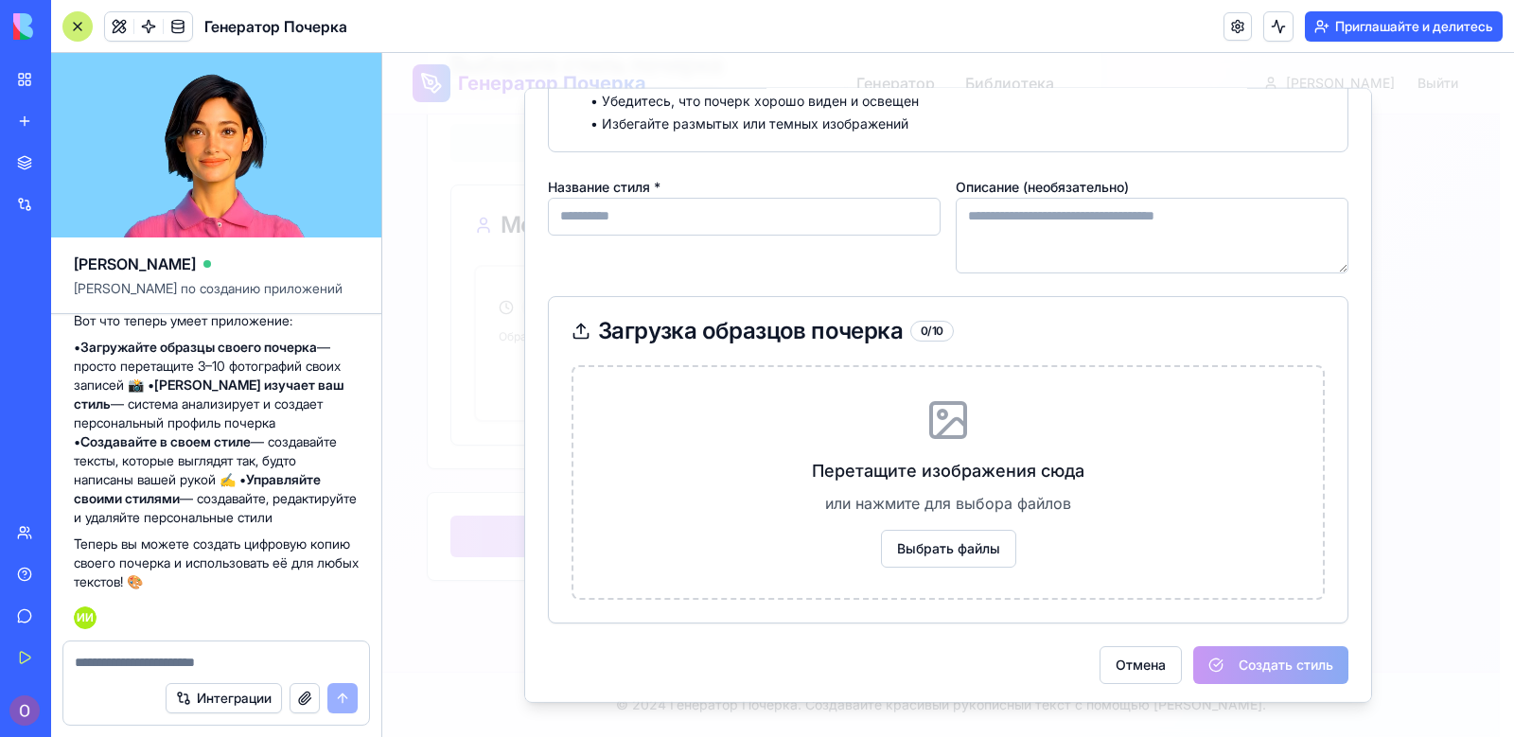
scroll to position [141, 0]
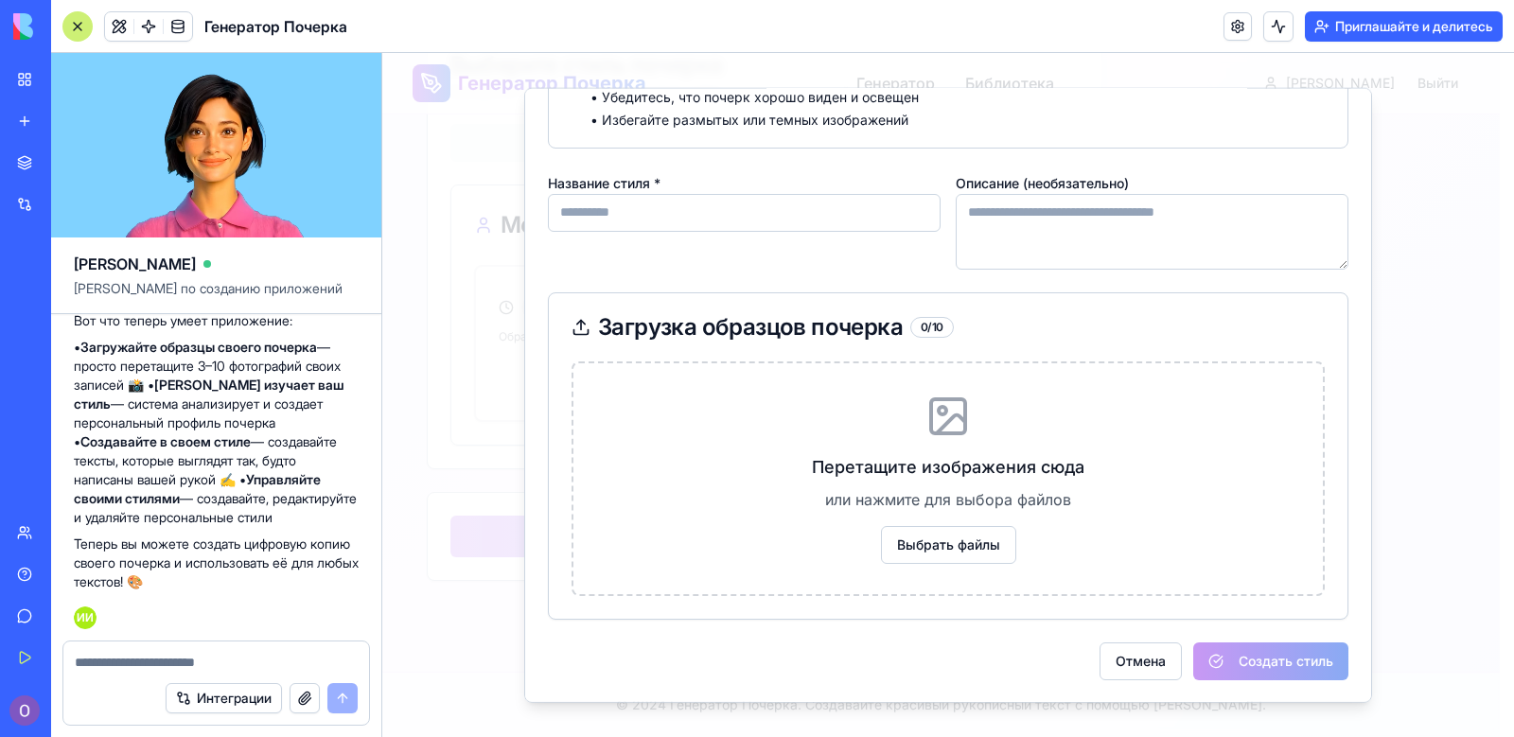
click at [198, 669] on textarea at bounding box center [216, 662] width 283 height 19
type textarea "**********"
click at [339, 704] on button "submit" at bounding box center [342, 698] width 30 height 30
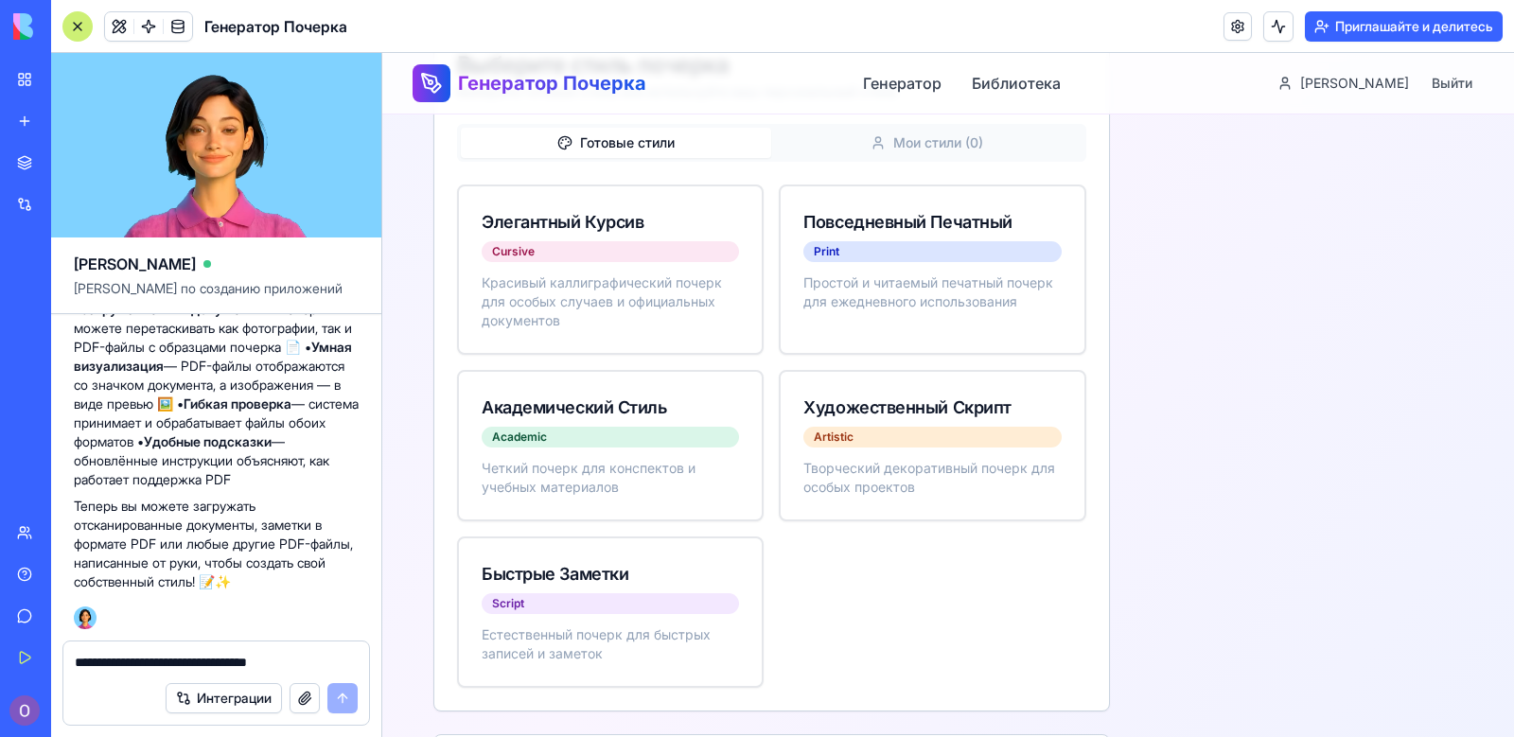
scroll to position [2267, 0]
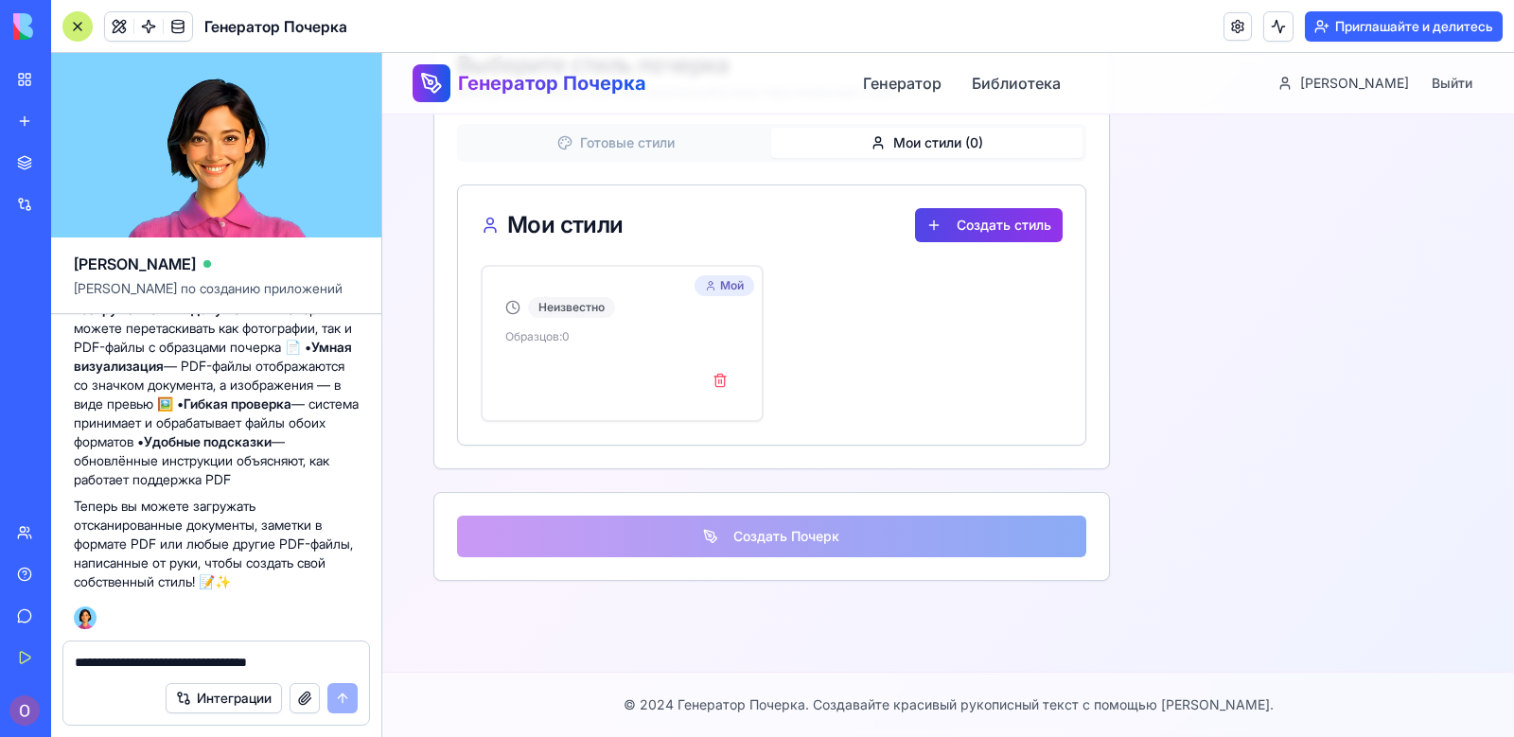
click at [913, 145] on span "Мои стили ( 0 )" at bounding box center [938, 142] width 90 height 19
click at [975, 213] on button "Создать стиль" at bounding box center [989, 225] width 148 height 34
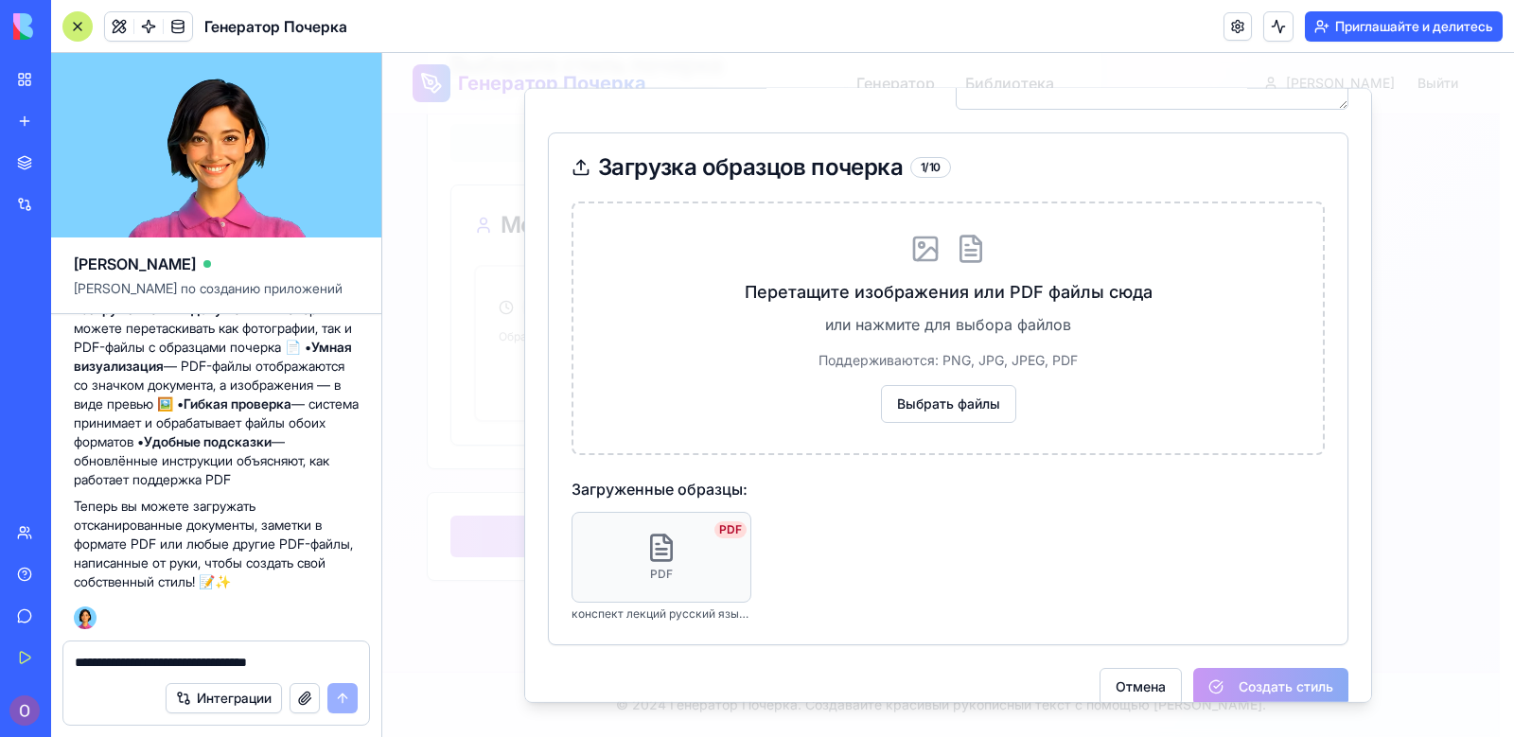
scroll to position [349, 0]
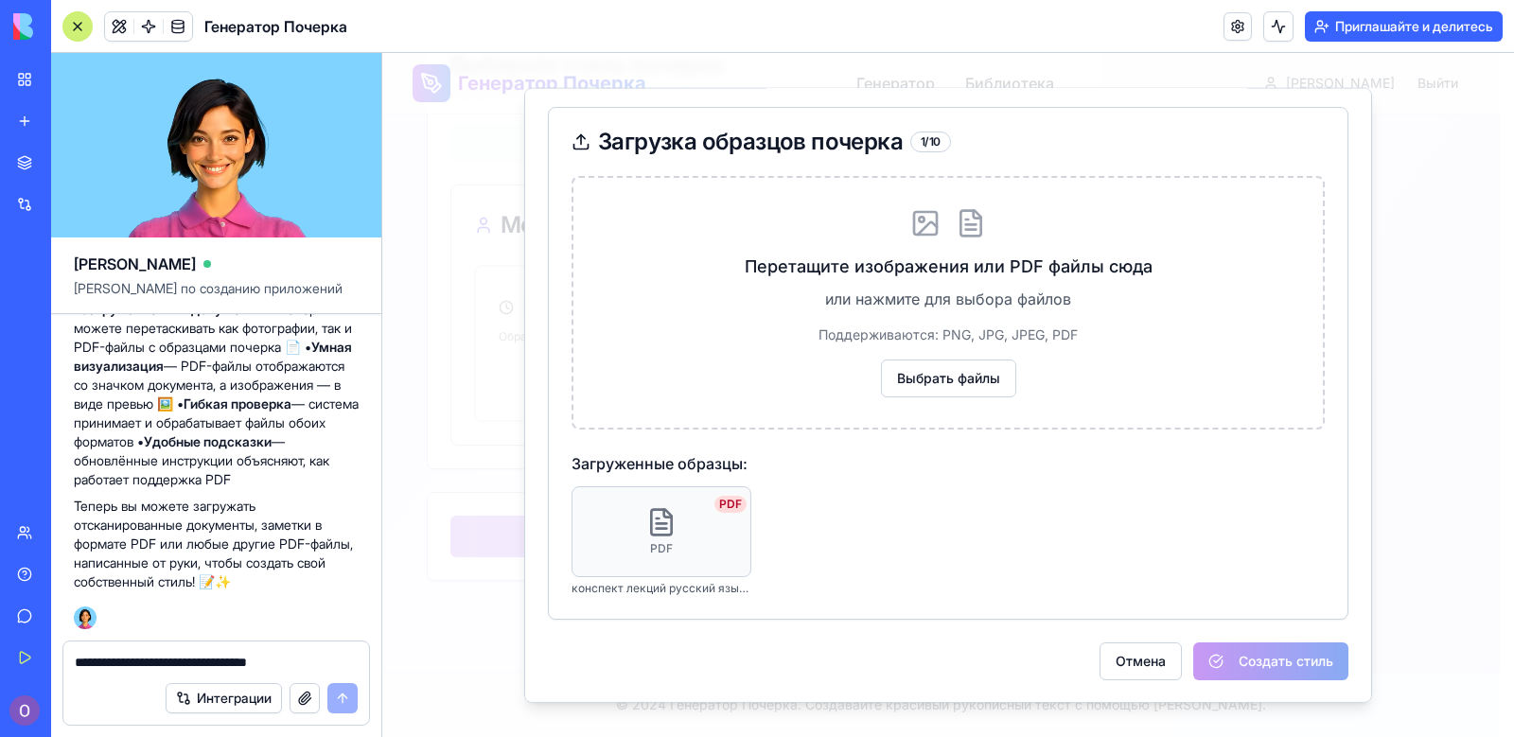
type input "******"
click at [903, 584] on div "PDF PDF конспект лекций русский язык (1).pdf" at bounding box center [948, 540] width 753 height 110
click at [1239, 664] on div "Отмена Создать стиль" at bounding box center [948, 661] width 801 height 38
click at [1240, 666] on div "Отмена Создать стиль" at bounding box center [948, 661] width 801 height 38
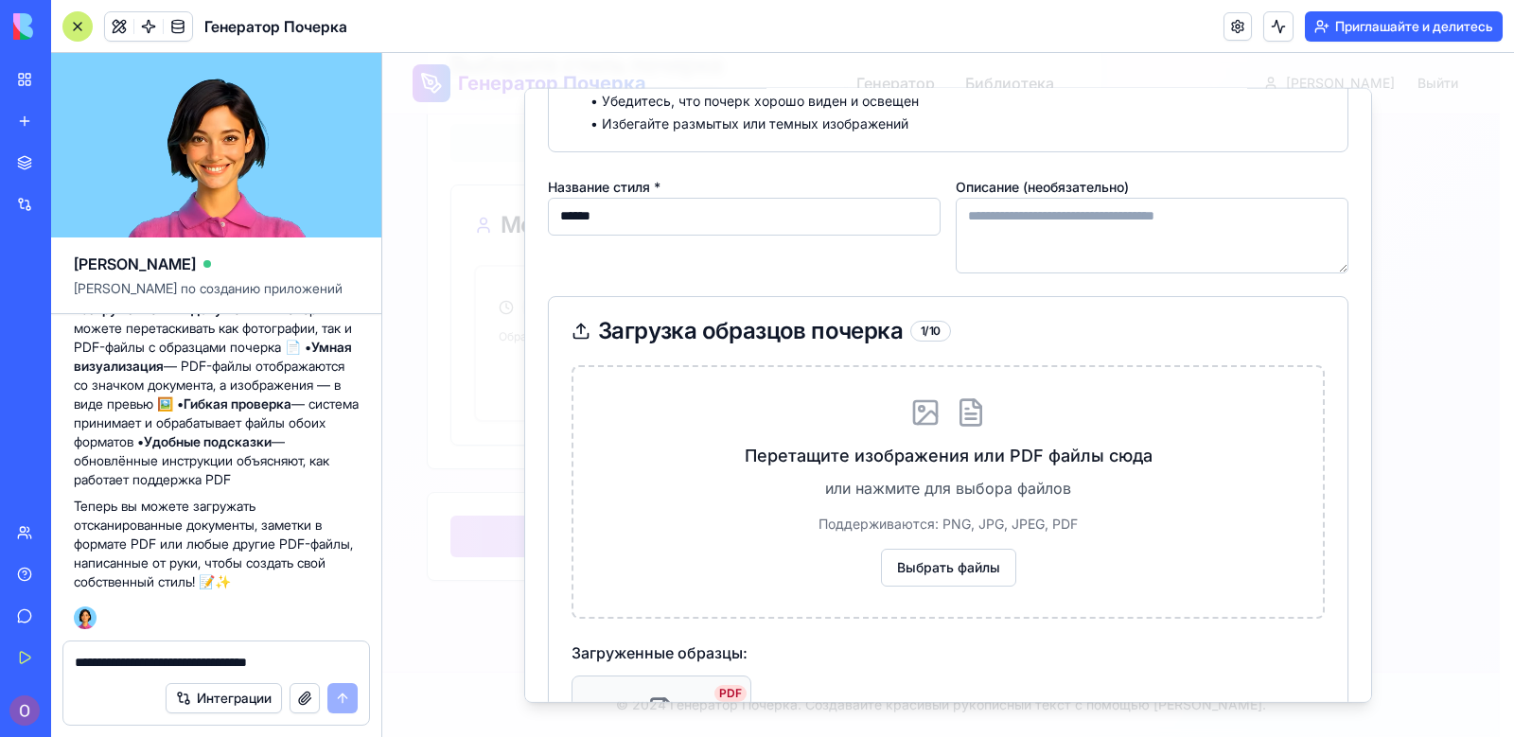
click at [1001, 217] on textarea "Описание (необязательно)" at bounding box center [1152, 235] width 393 height 76
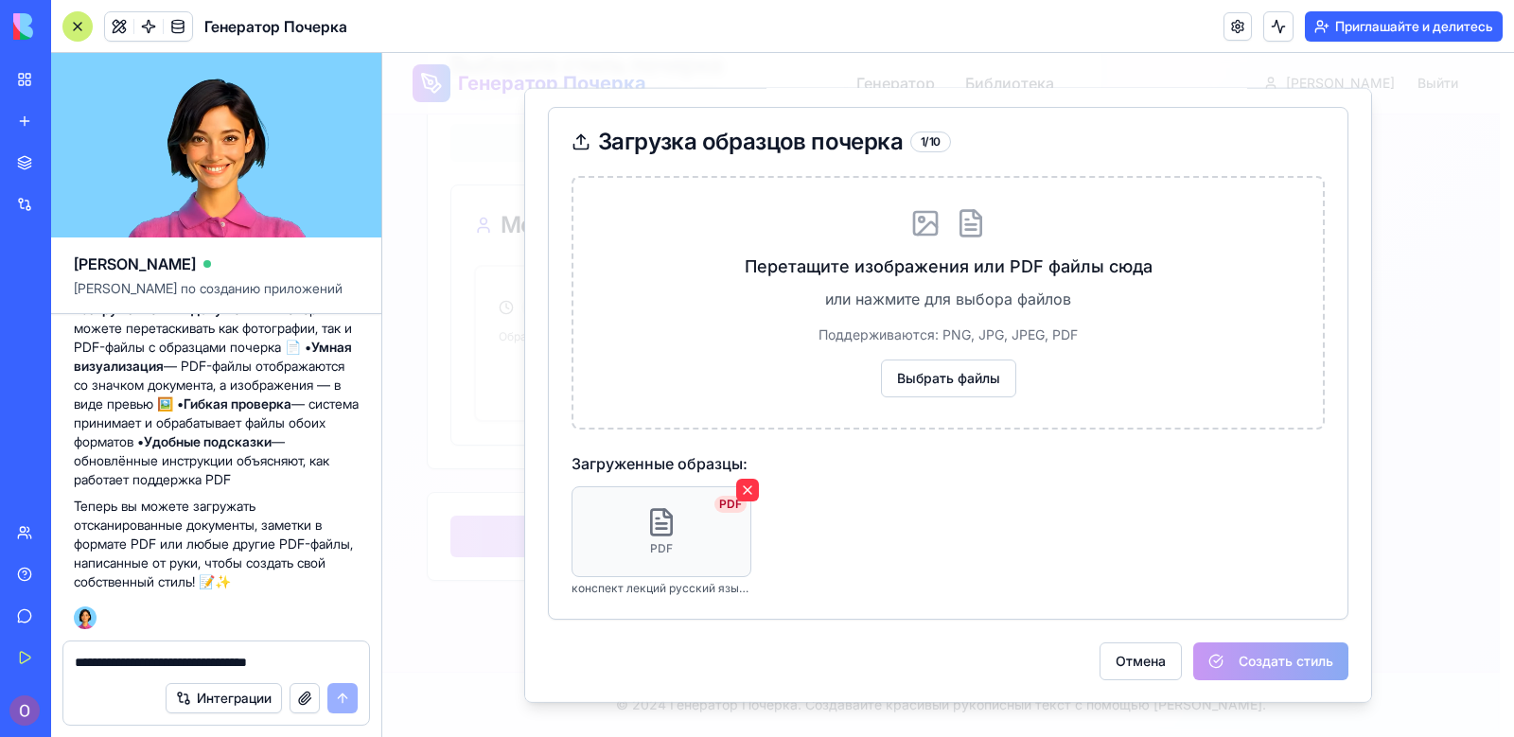
scroll to position [278, 0]
type textarea "****"
drag, startPoint x: 1226, startPoint y: 657, endPoint x: 1175, endPoint y: 615, distance: 65.9
click at [1226, 656] on div "Отмена Создать стиль" at bounding box center [948, 661] width 801 height 38
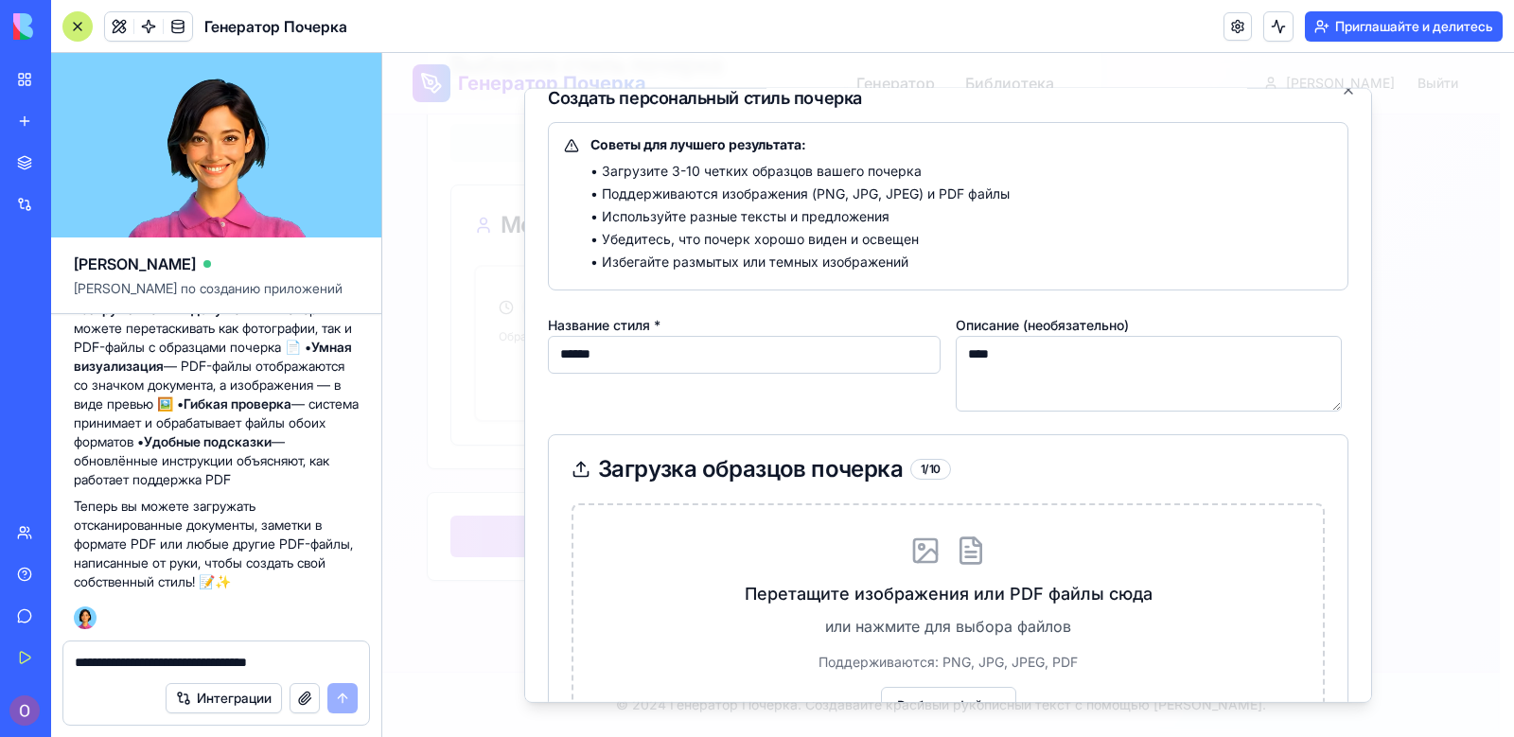
scroll to position [0, 0]
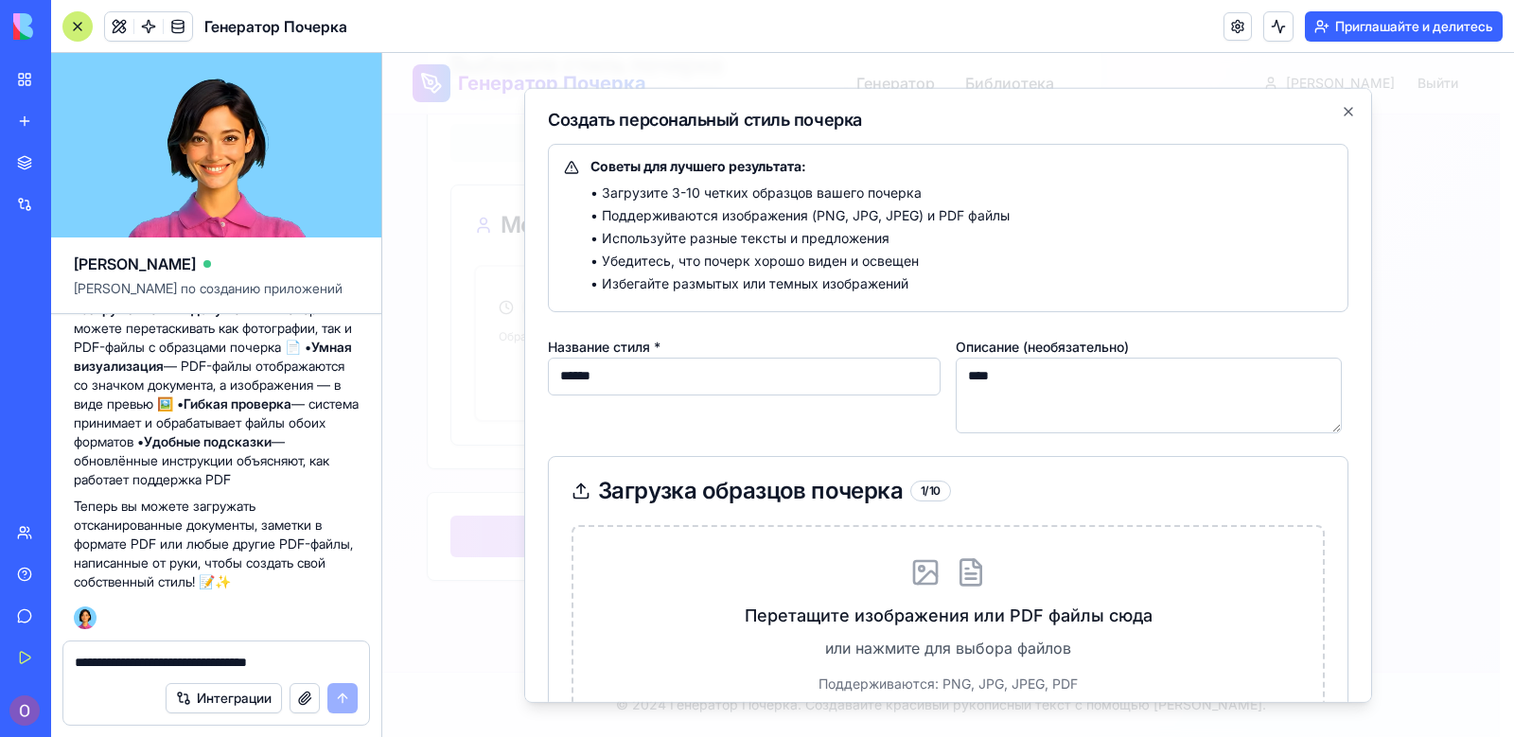
drag, startPoint x: 653, startPoint y: 383, endPoint x: 321, endPoint y: 395, distance: 332.4
click at [382, 395] on html "Генератор Почерка Генератор Библиотека Олег Выйти Генератор Библиотека Генерато…" at bounding box center [948, 35] width 1132 height 1404
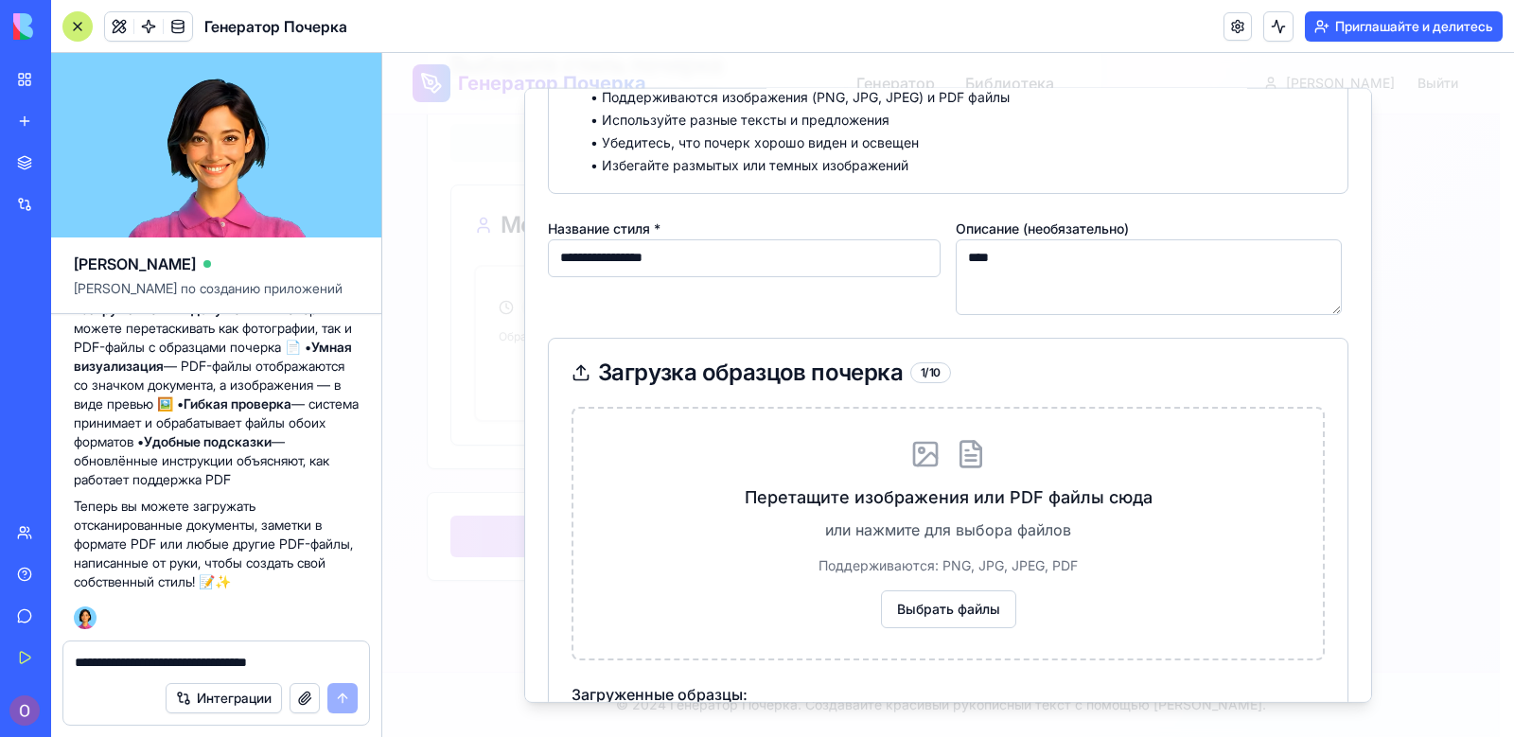
scroll to position [349, 0]
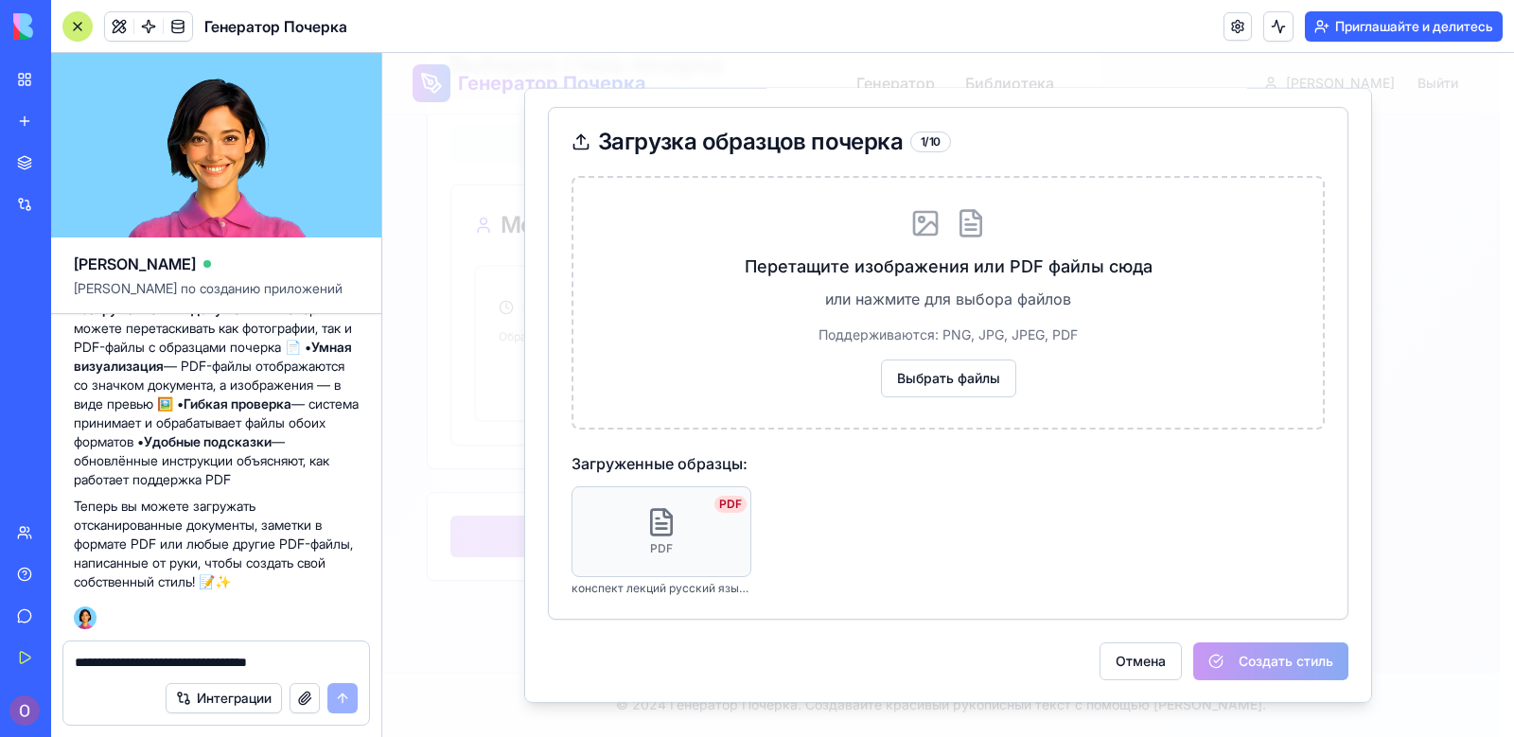
type input "**********"
click at [1203, 639] on div "**********" at bounding box center [948, 237] width 801 height 886
click at [1208, 657] on div "Отмена Создать стиль" at bounding box center [948, 661] width 801 height 38
drag, startPoint x: 1208, startPoint y: 653, endPoint x: 1033, endPoint y: 490, distance: 238.4
click at [1199, 634] on div "**********" at bounding box center [948, 237] width 801 height 886
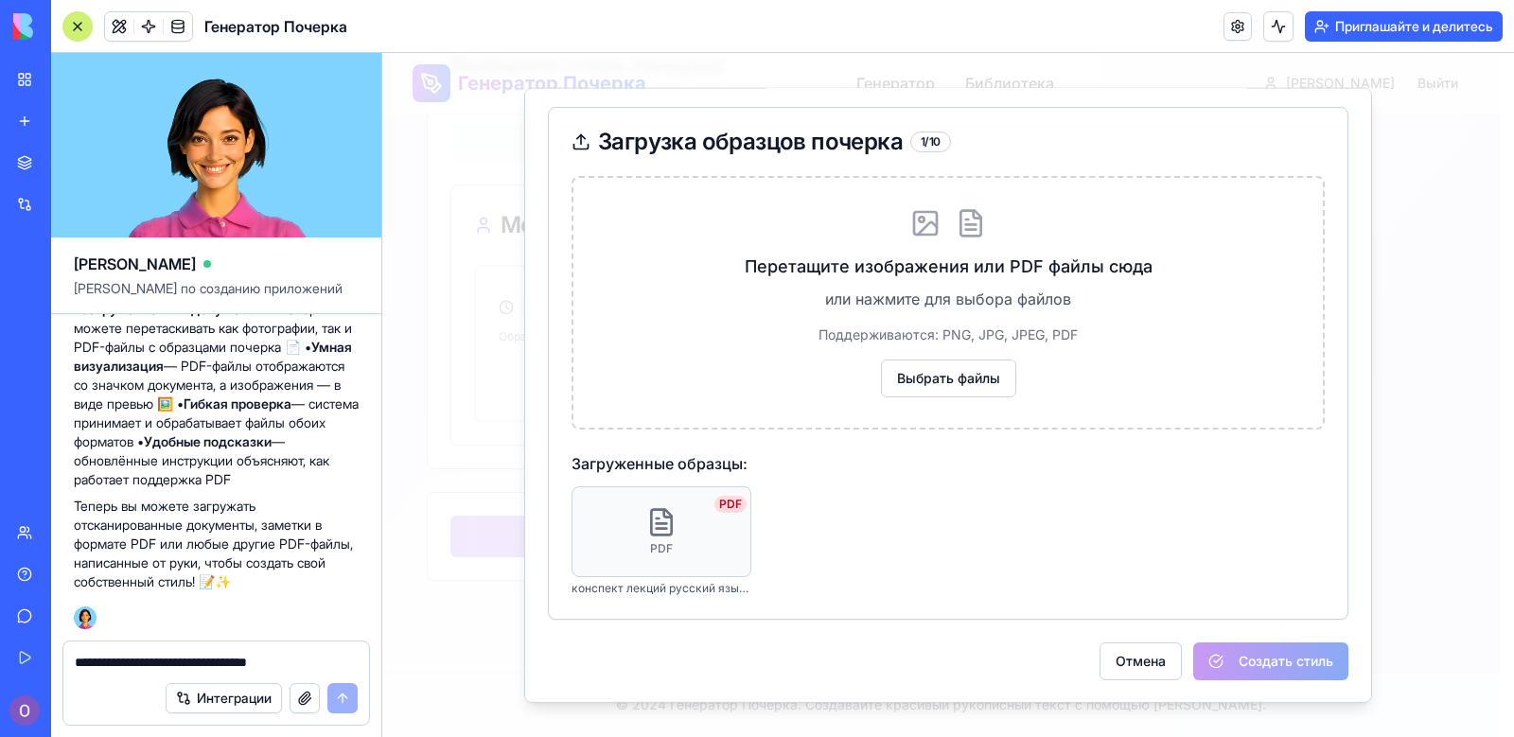
click at [255, 662] on textarea "**********" at bounding box center [216, 662] width 283 height 19
type textarea "**********"
click at [349, 698] on button "submit" at bounding box center [342, 698] width 30 height 30
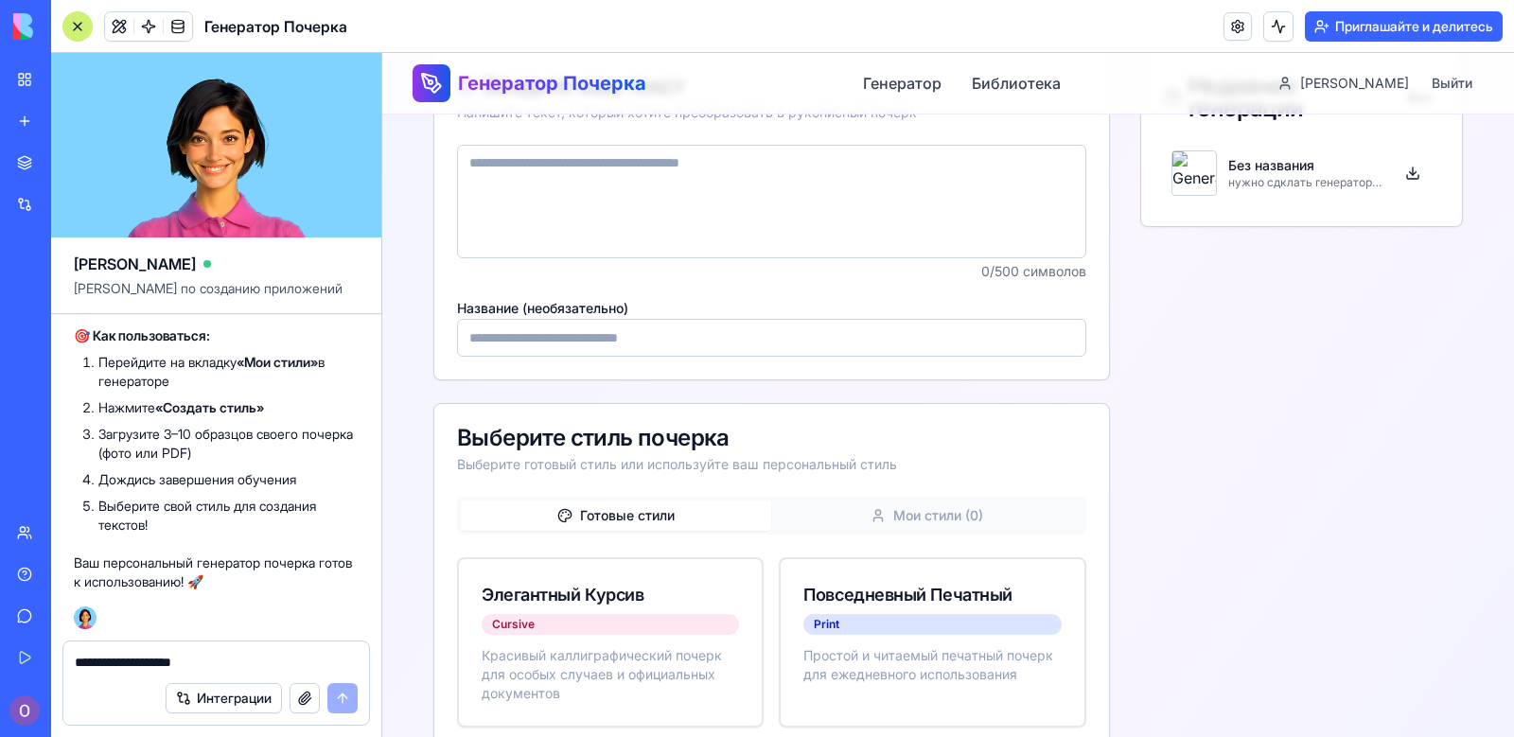
scroll to position [342, 0]
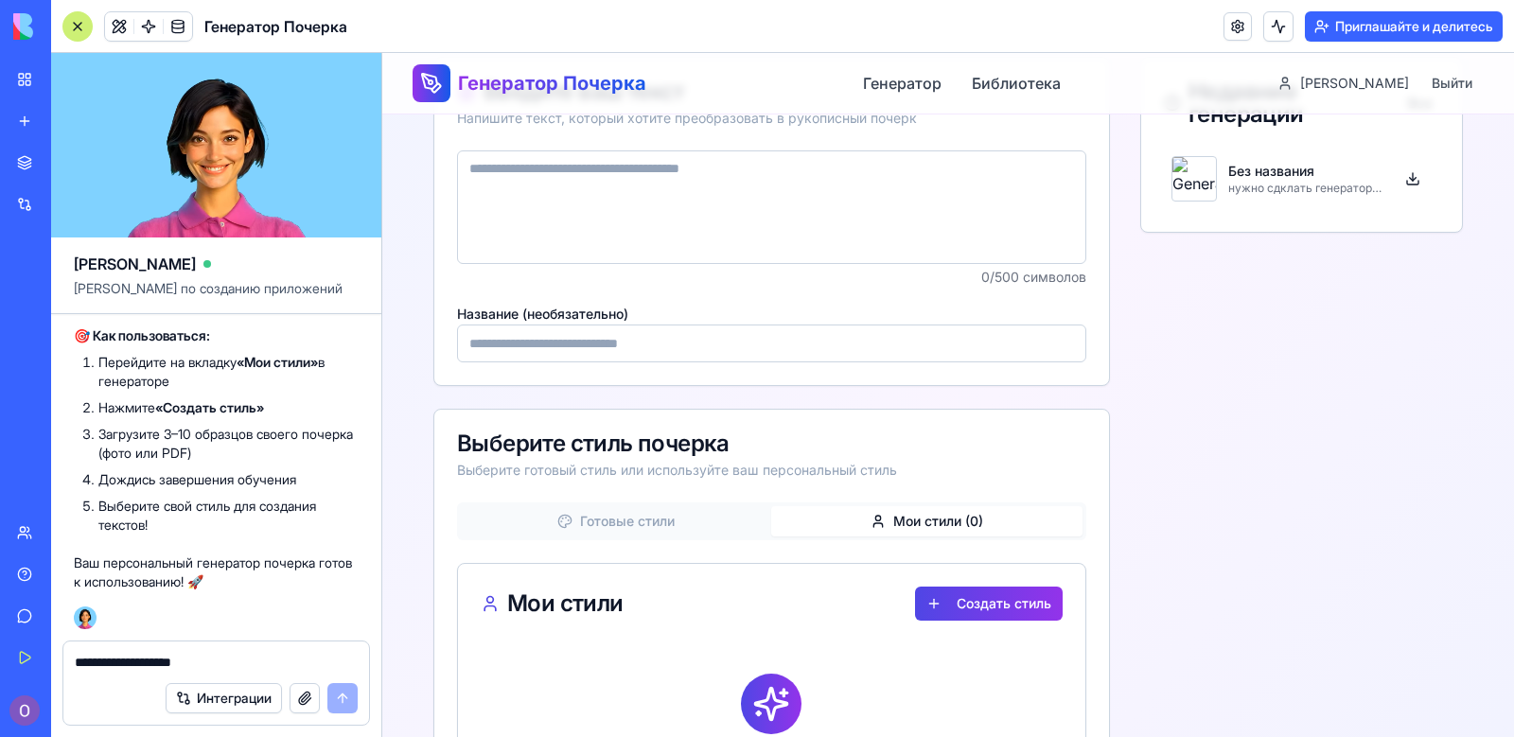
click at [875, 518] on icon "button" at bounding box center [878, 521] width 15 height 15
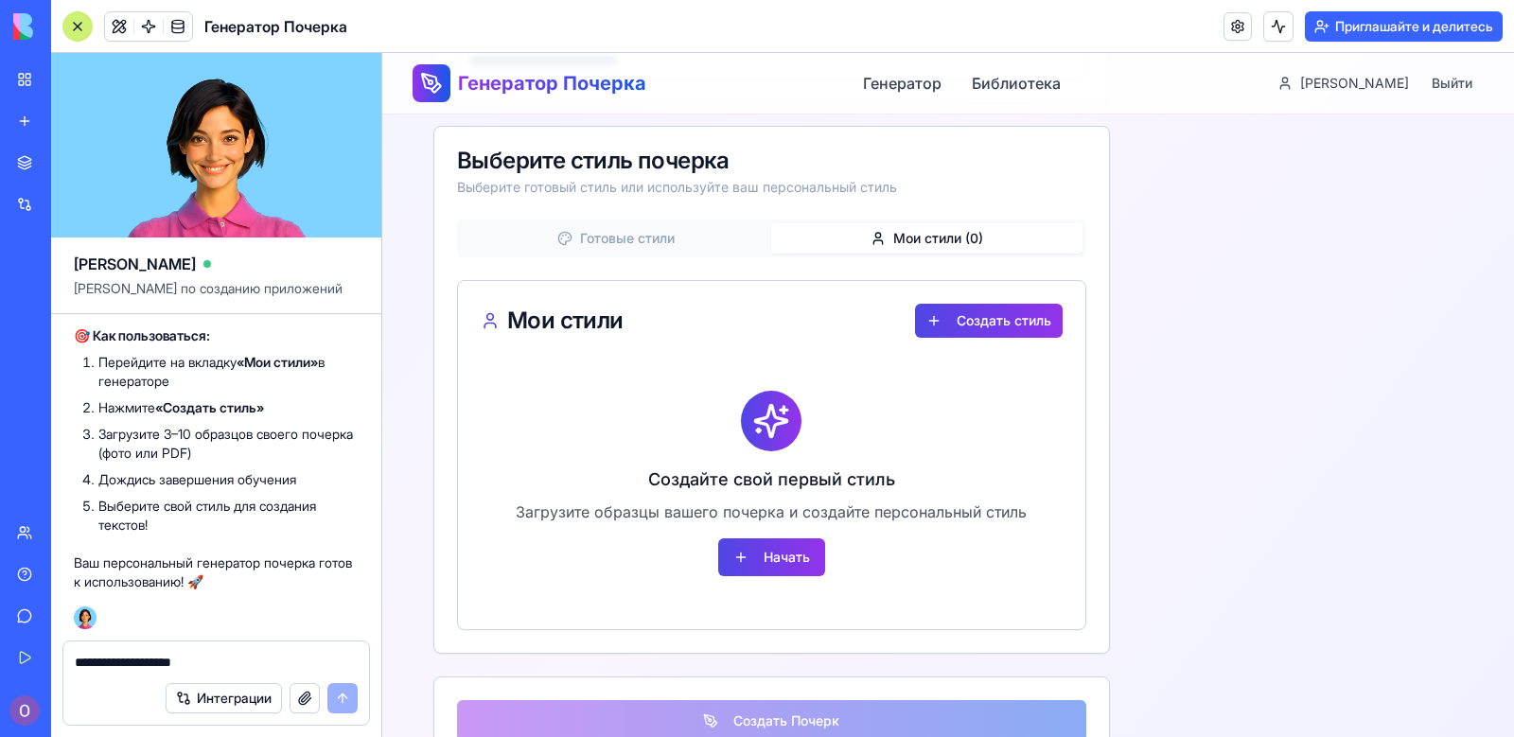
scroll to position [626, 0]
click at [805, 554] on button "Начать" at bounding box center [771, 557] width 107 height 38
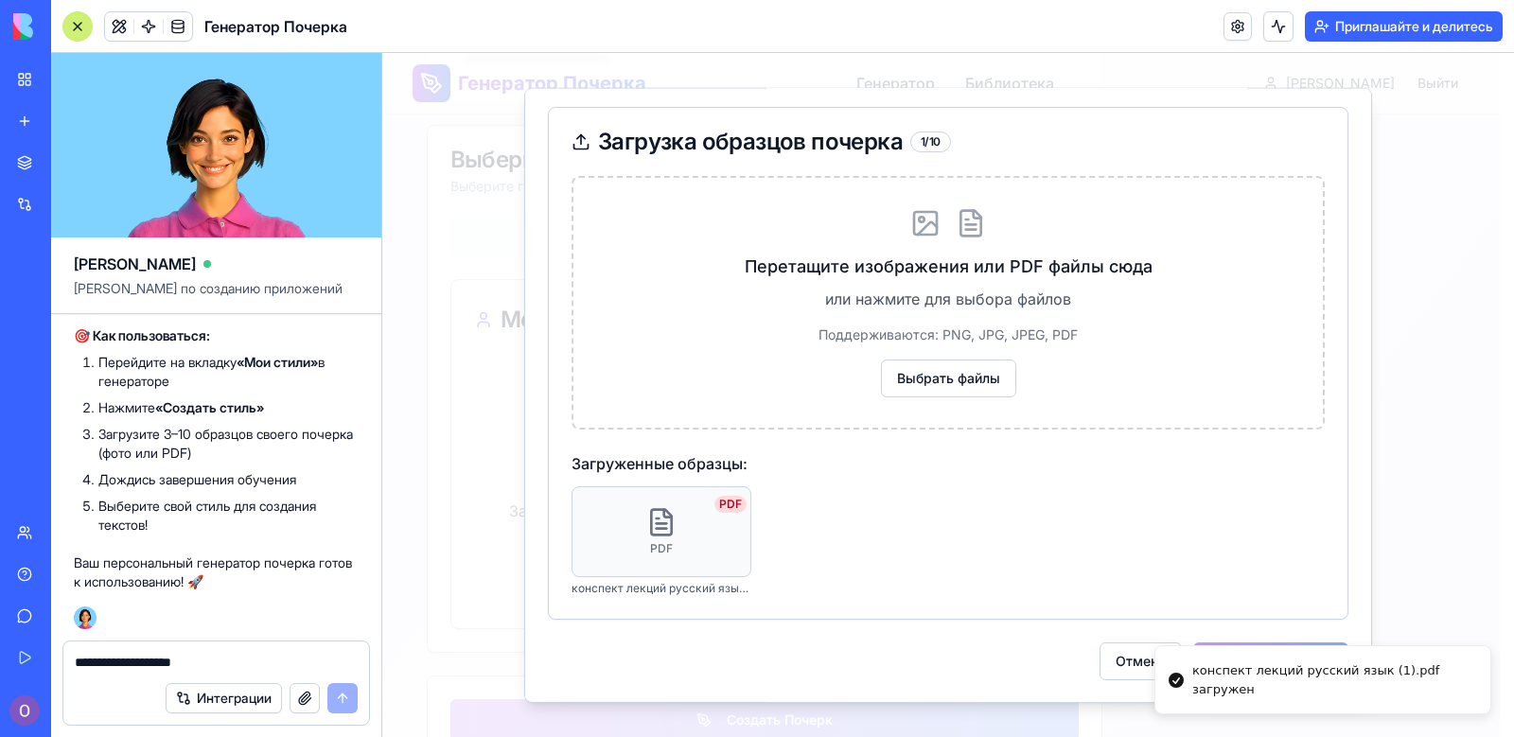
scroll to position [161, 0]
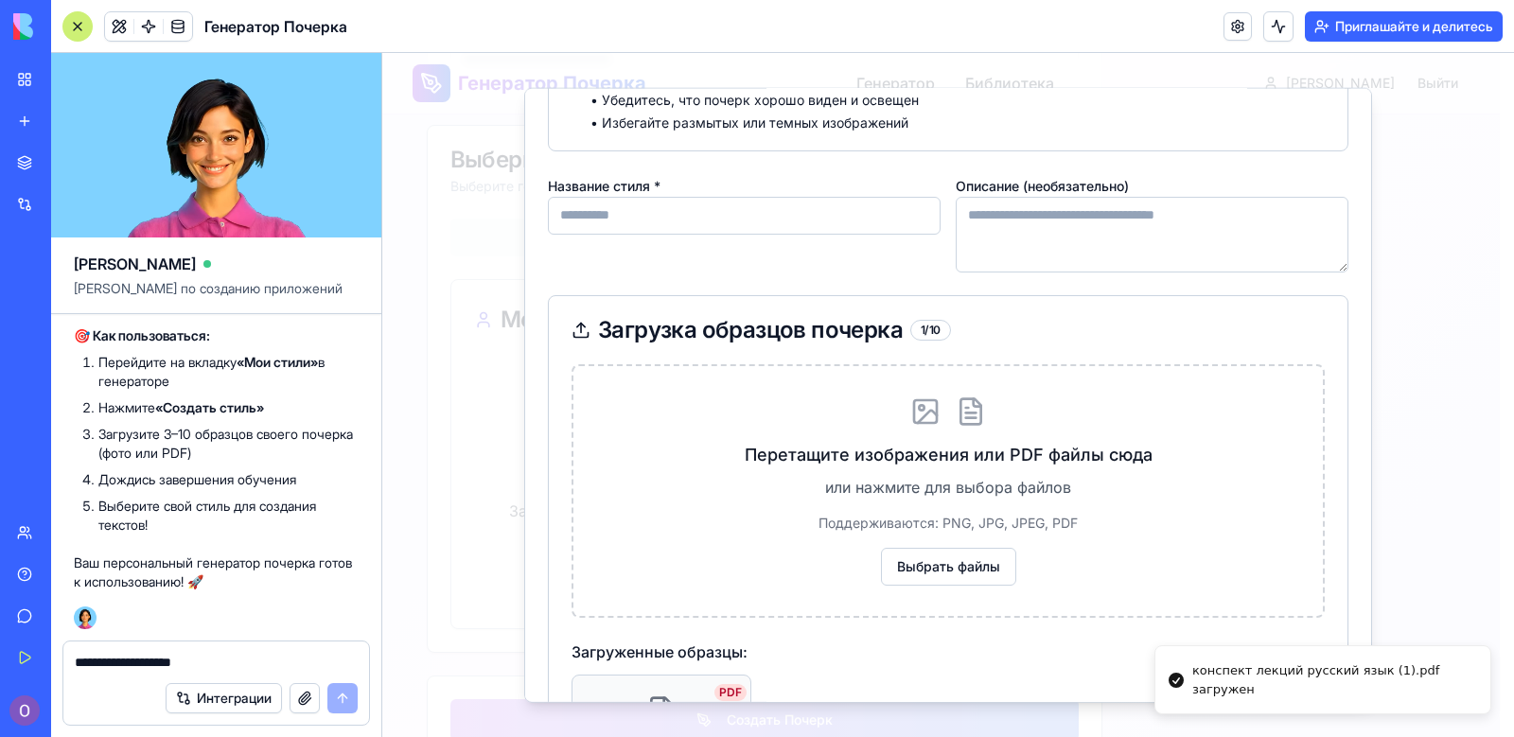
click at [707, 216] on input "Название стиля *" at bounding box center [744, 215] width 393 height 38
type input "**********"
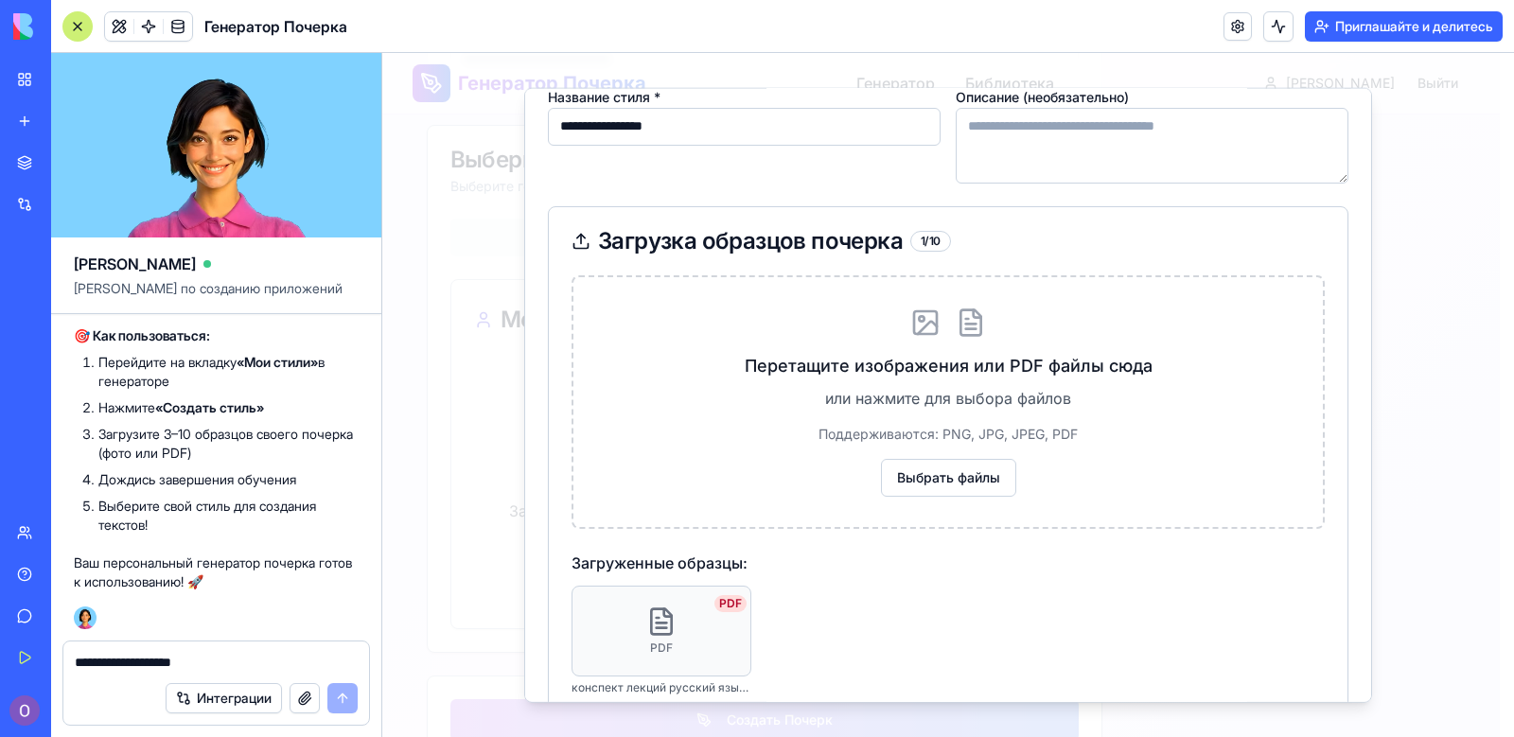
scroll to position [349, 0]
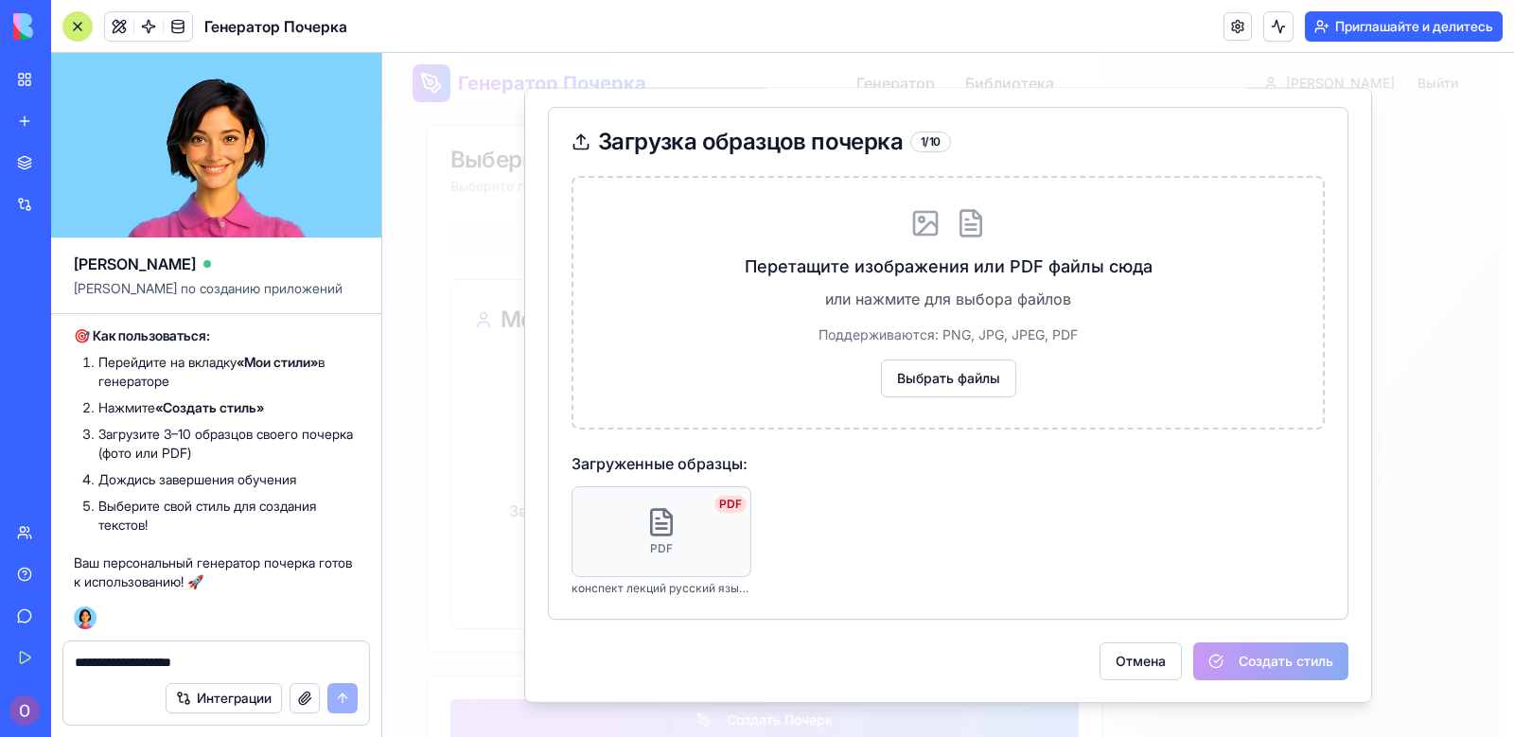
click at [1244, 666] on div "Отмена Создать стиль" at bounding box center [948, 661] width 801 height 38
click at [1452, 586] on div at bounding box center [948, 395] width 1132 height 684
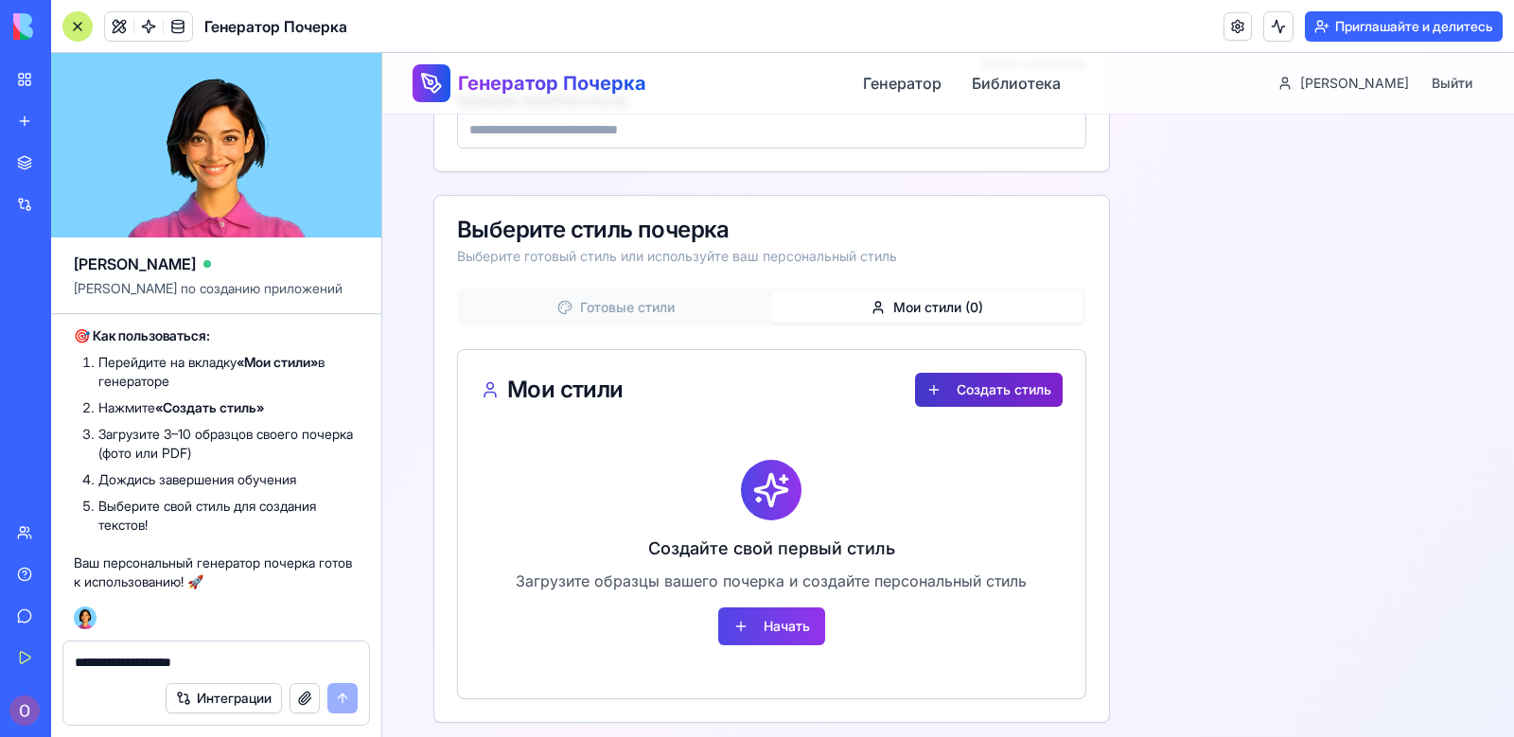
scroll to position [525, 0]
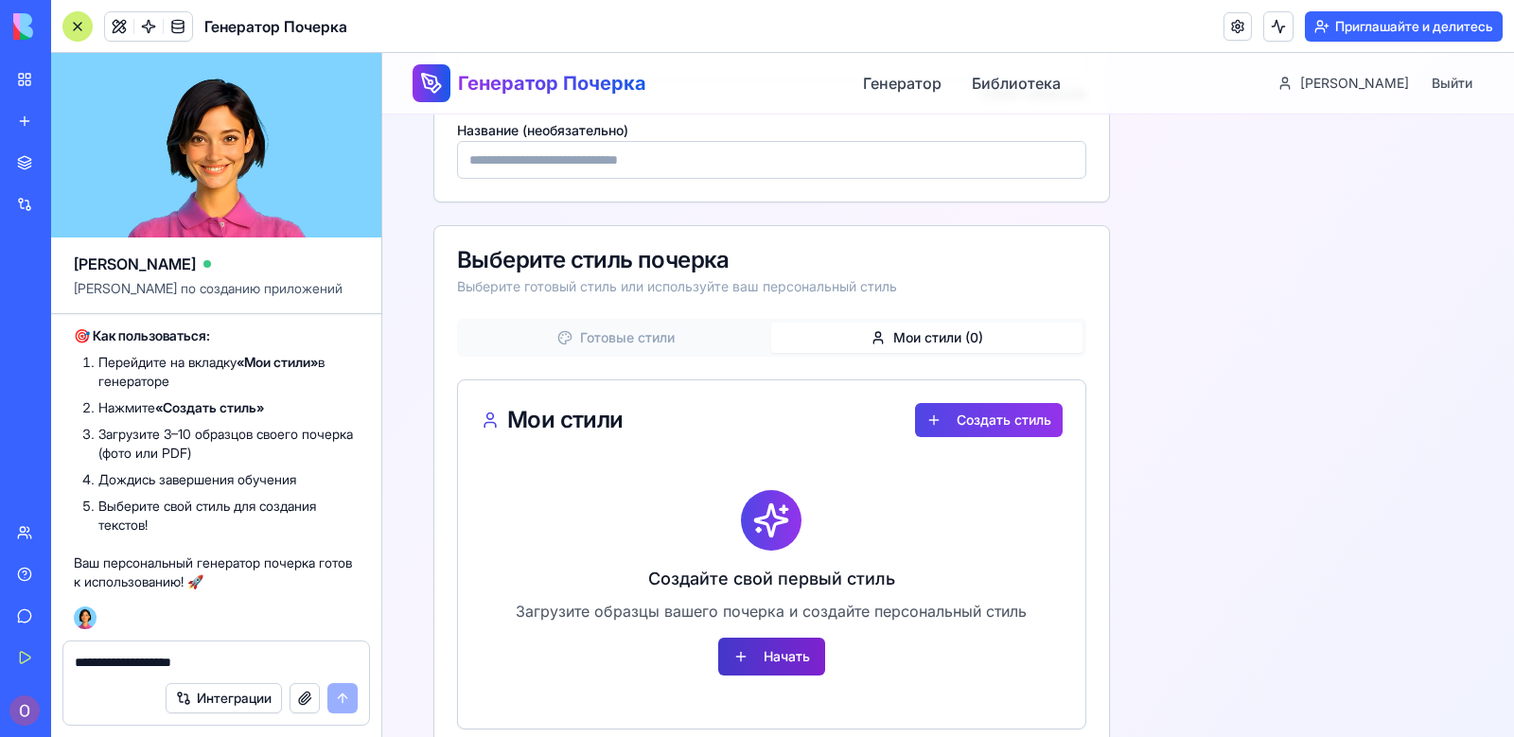
click at [770, 653] on button "Начать" at bounding box center [771, 657] width 107 height 38
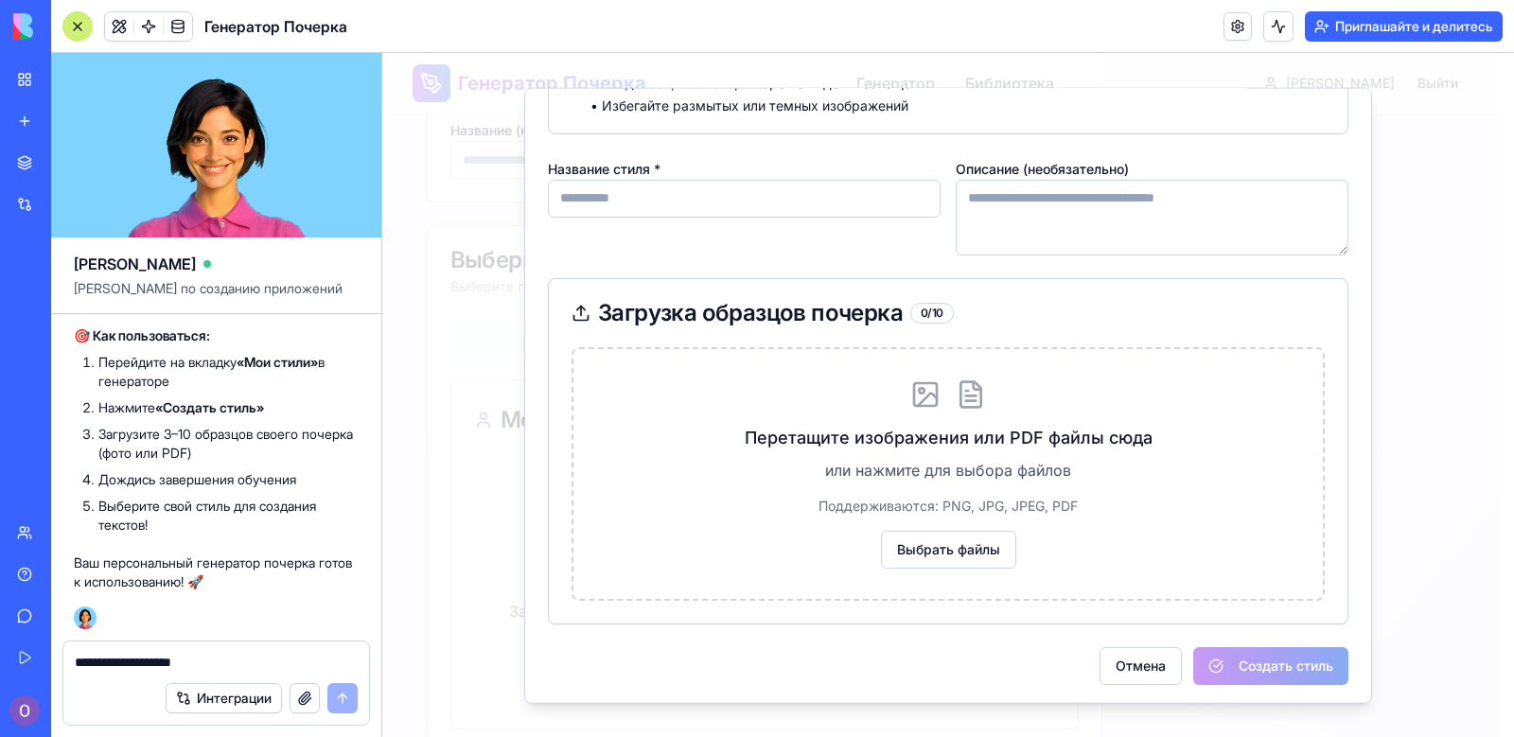
scroll to position [183, 0]
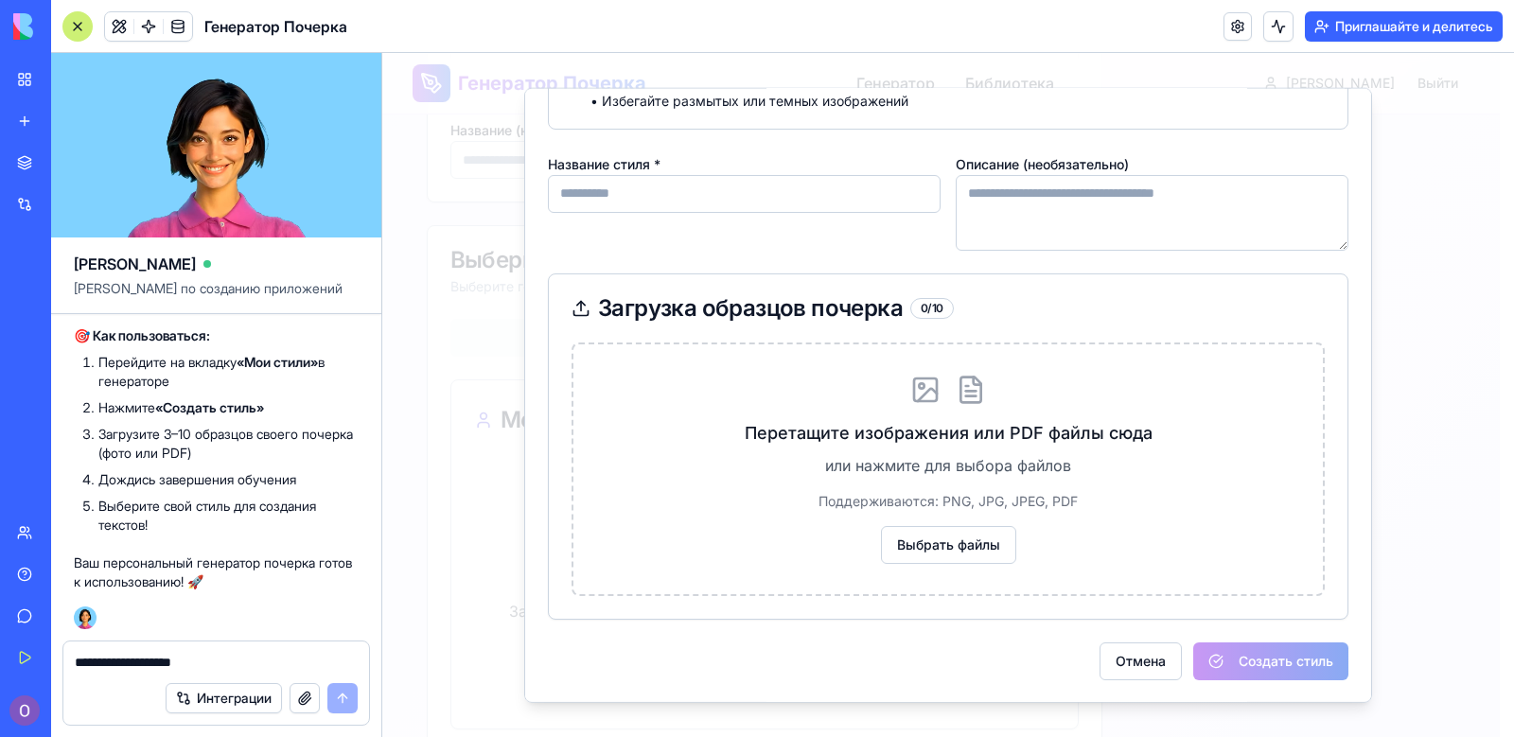
drag, startPoint x: 557, startPoint y: 576, endPoint x: 514, endPoint y: 590, distance: 45.5
drag, startPoint x: 292, startPoint y: 683, endPoint x: 299, endPoint y: 703, distance: 20.9
click at [215, 663] on textarea "**********" at bounding box center [216, 662] width 283 height 19
click at [164, 658] on textarea "*****" at bounding box center [216, 662] width 283 height 19
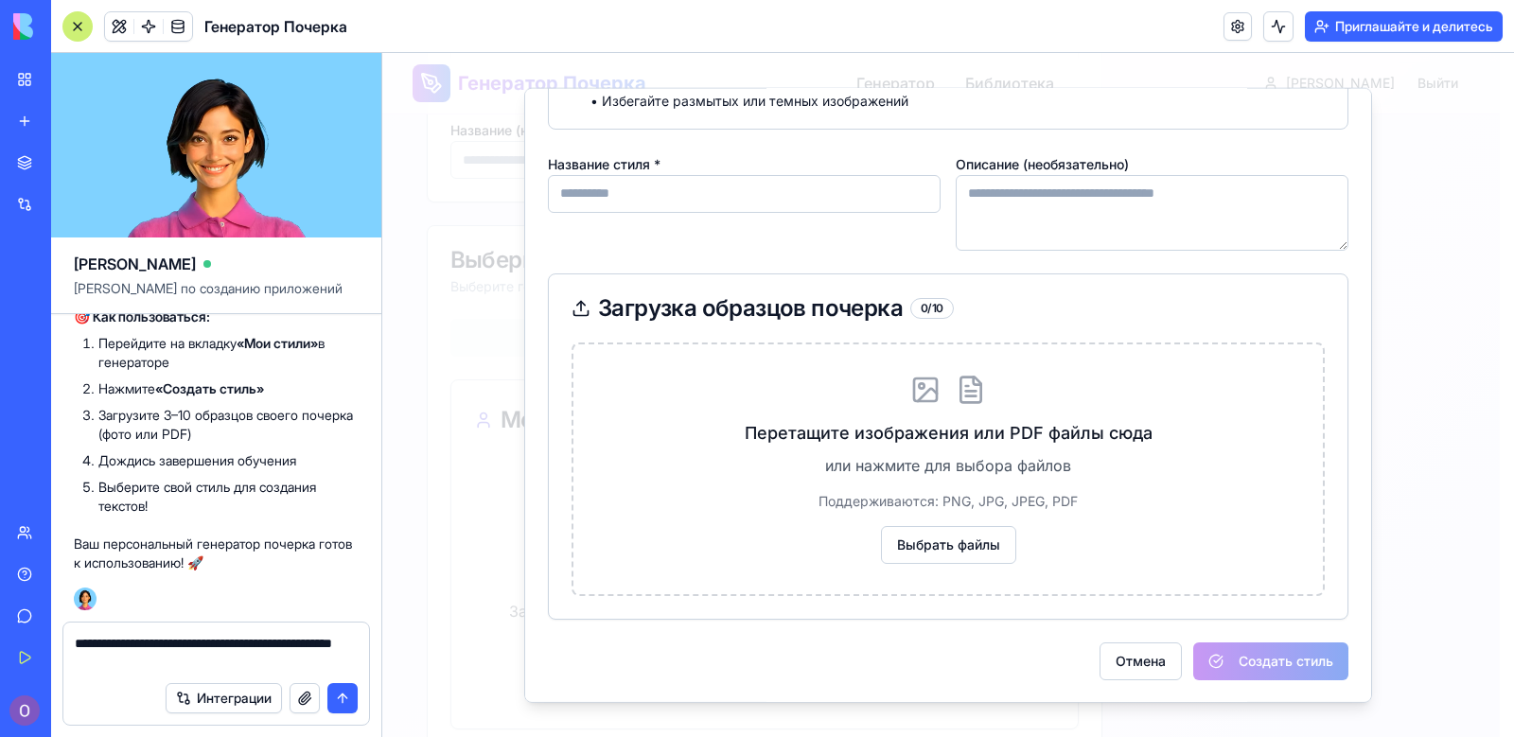
type textarea "**********"
click at [339, 700] on button "submit" at bounding box center [342, 698] width 30 height 30
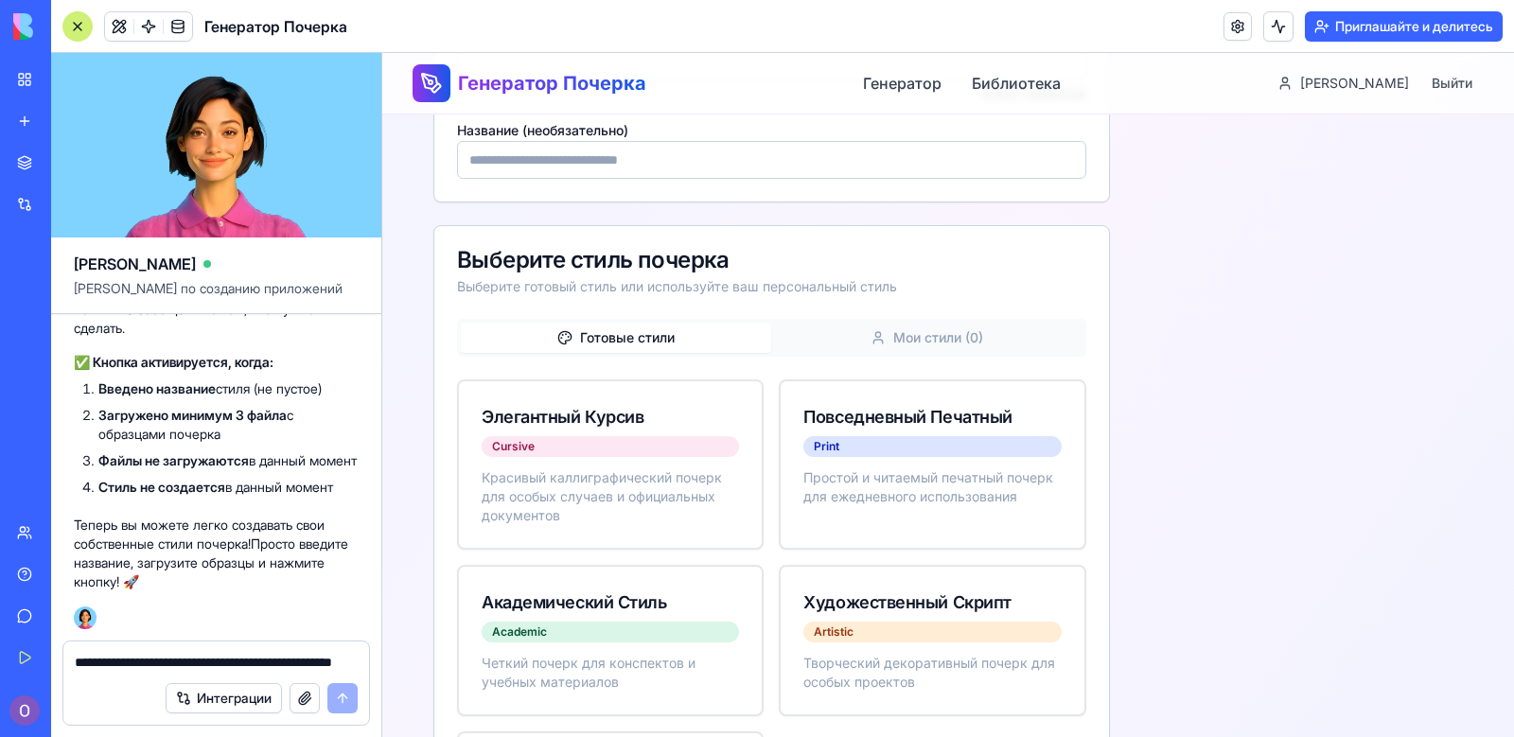
scroll to position [4288, 0]
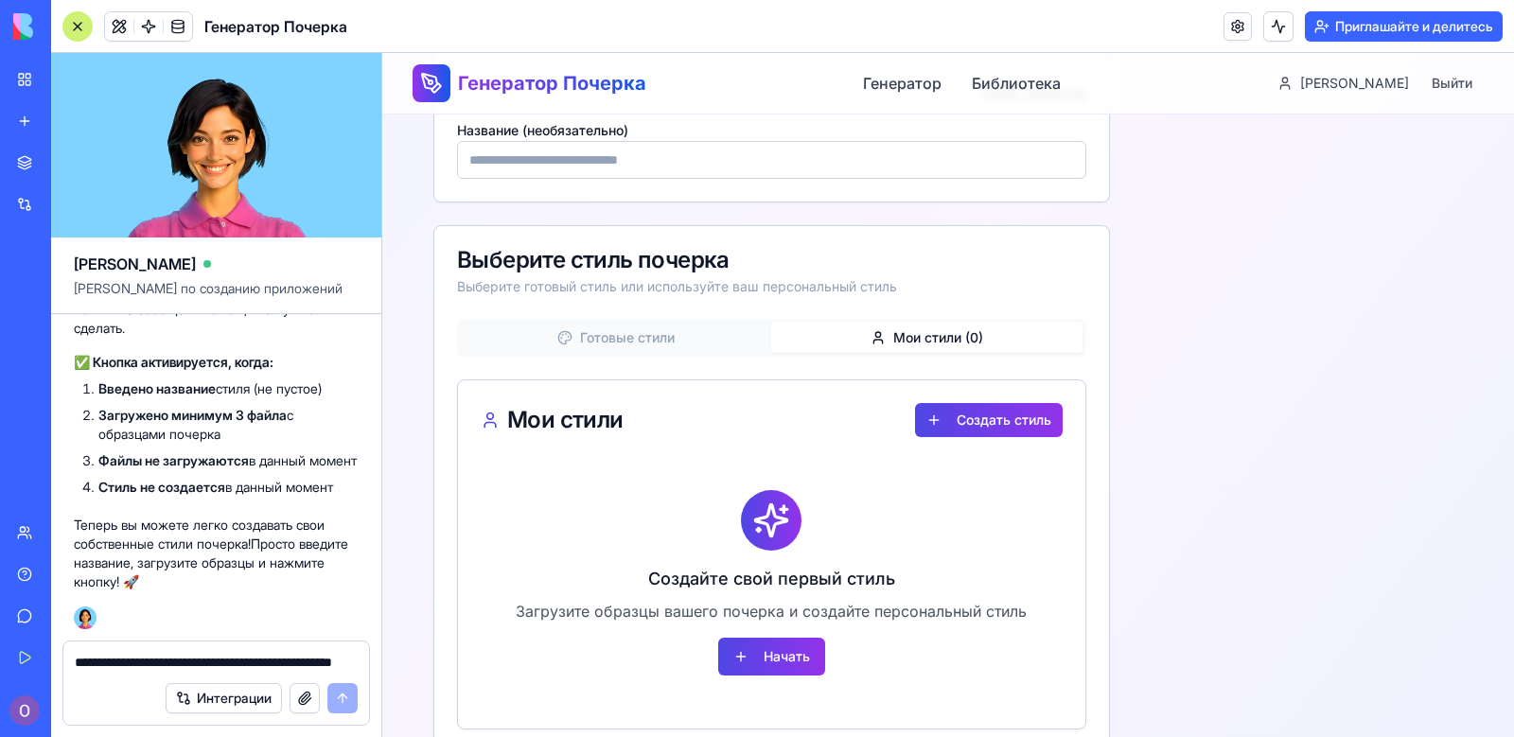
click at [970, 347] on button "Мои стили ( 0 )" at bounding box center [926, 338] width 310 height 30
click at [1005, 425] on button "Создать стиль" at bounding box center [989, 420] width 148 height 34
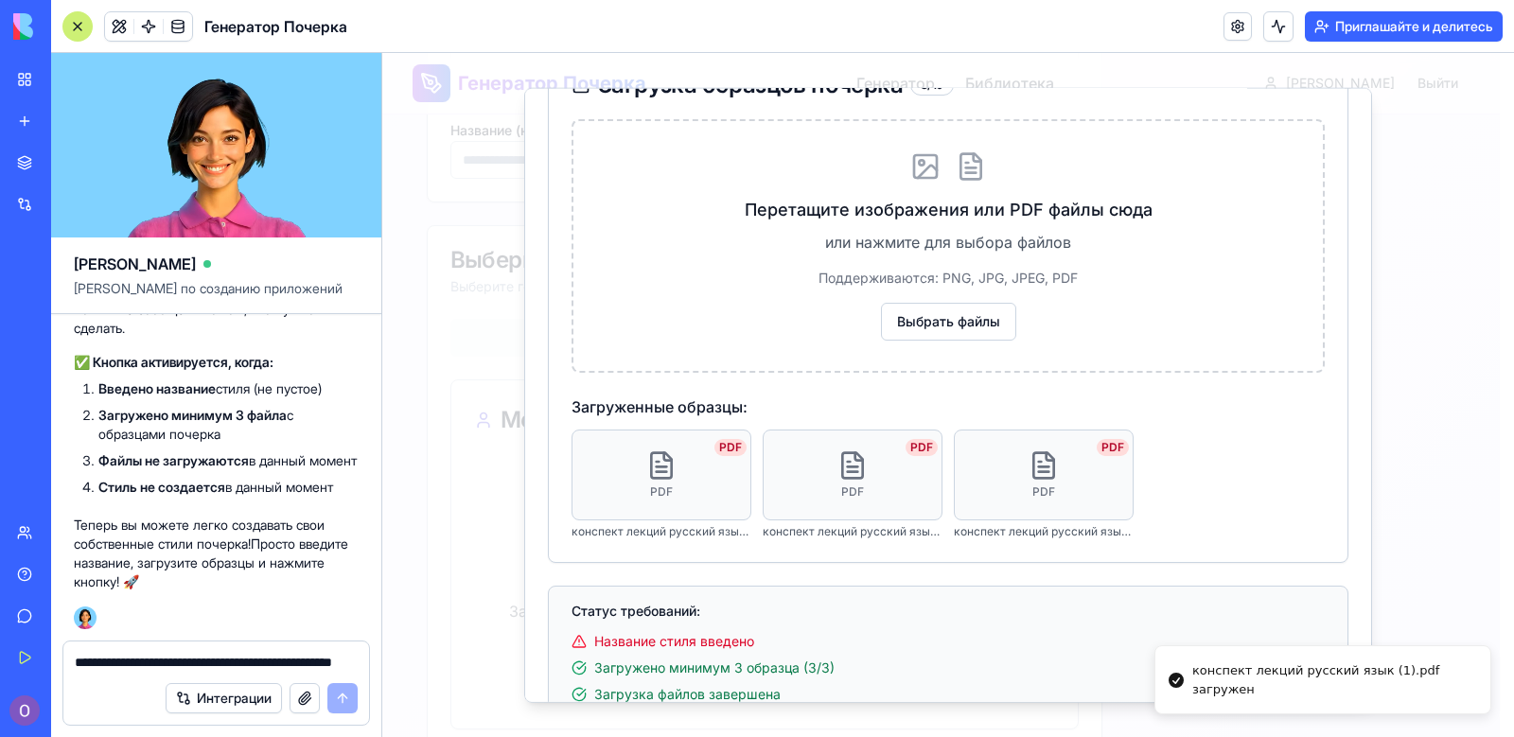
scroll to position [0, 0]
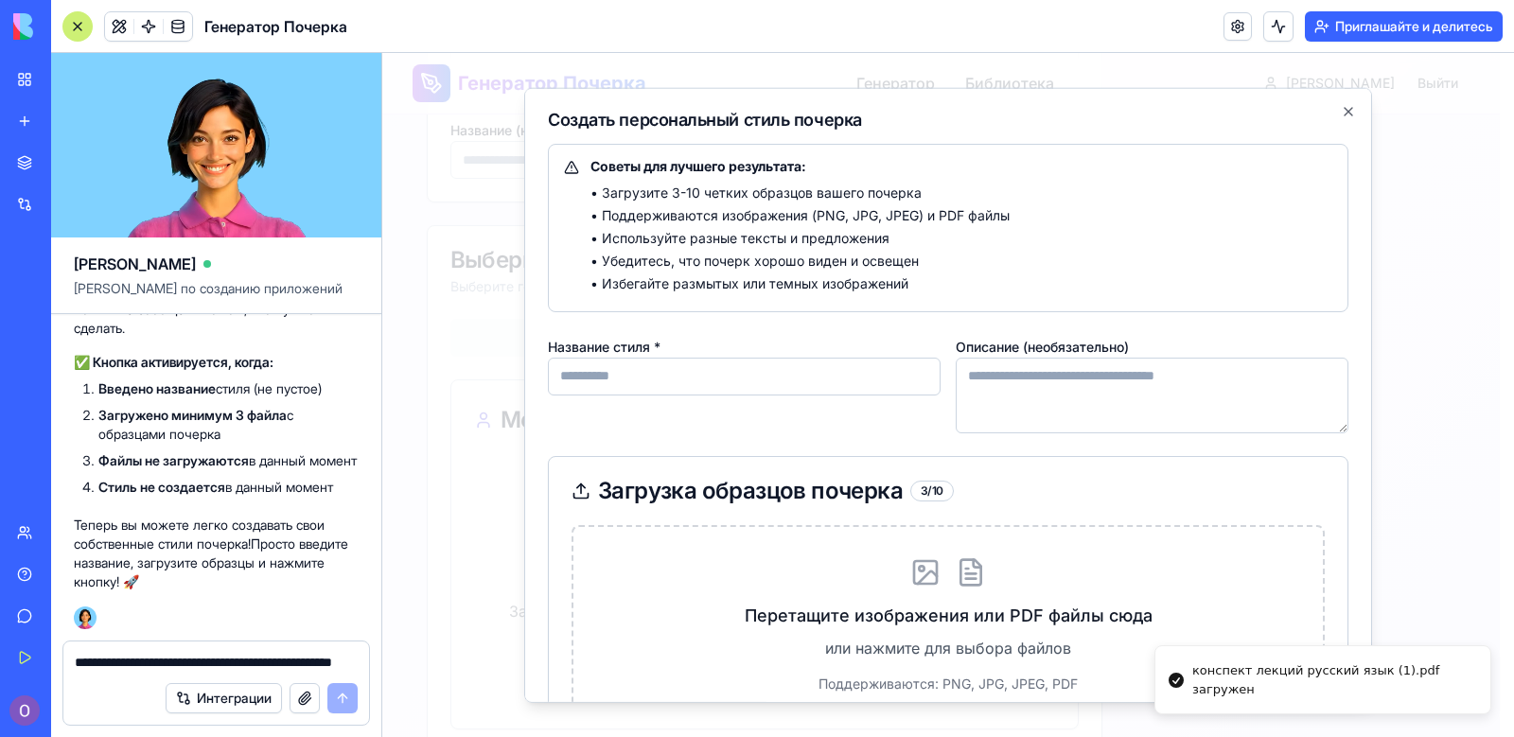
click at [891, 380] on input "Название стиля *" at bounding box center [744, 376] width 393 height 38
click at [648, 385] on input "Название стиля *" at bounding box center [744, 376] width 393 height 38
type input "**********"
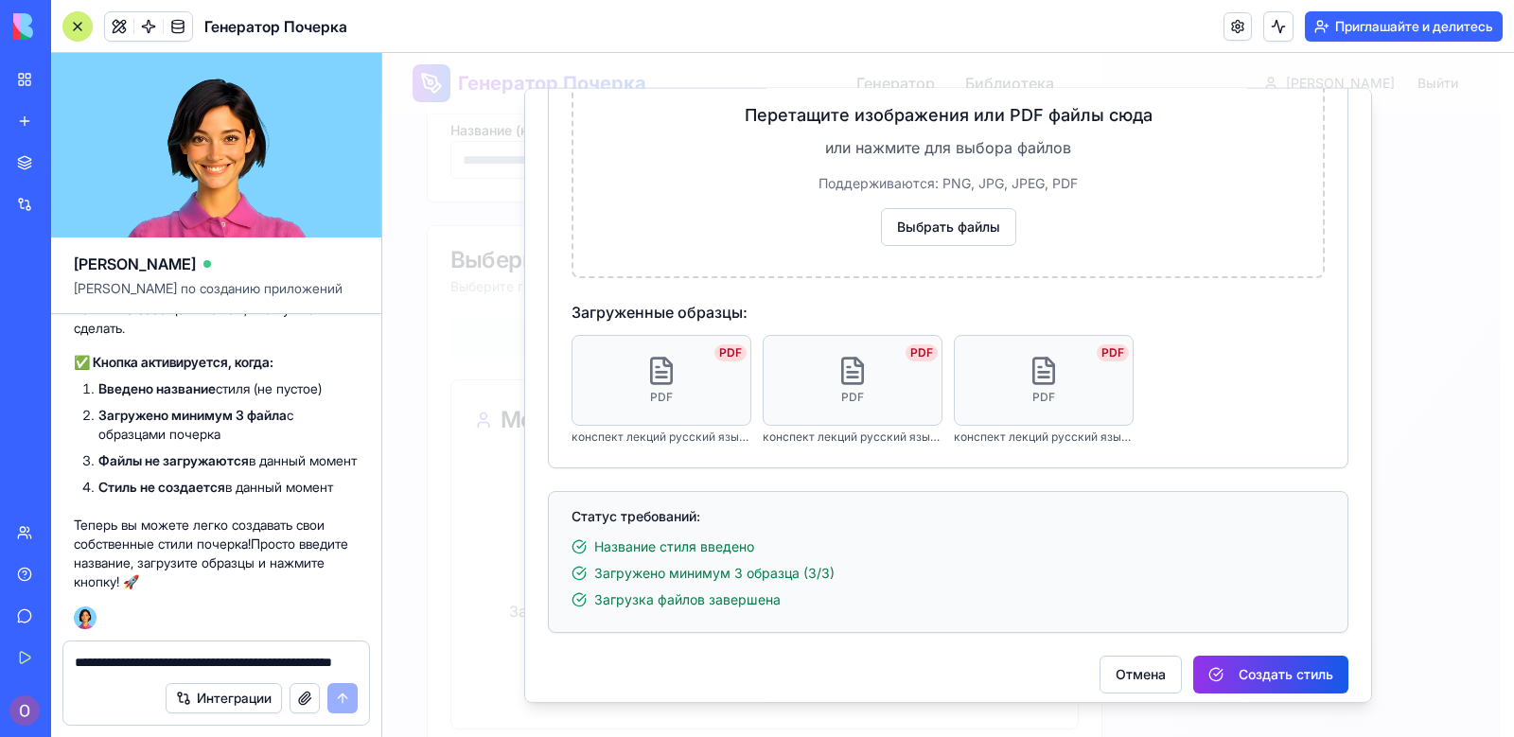
scroll to position [514, 0]
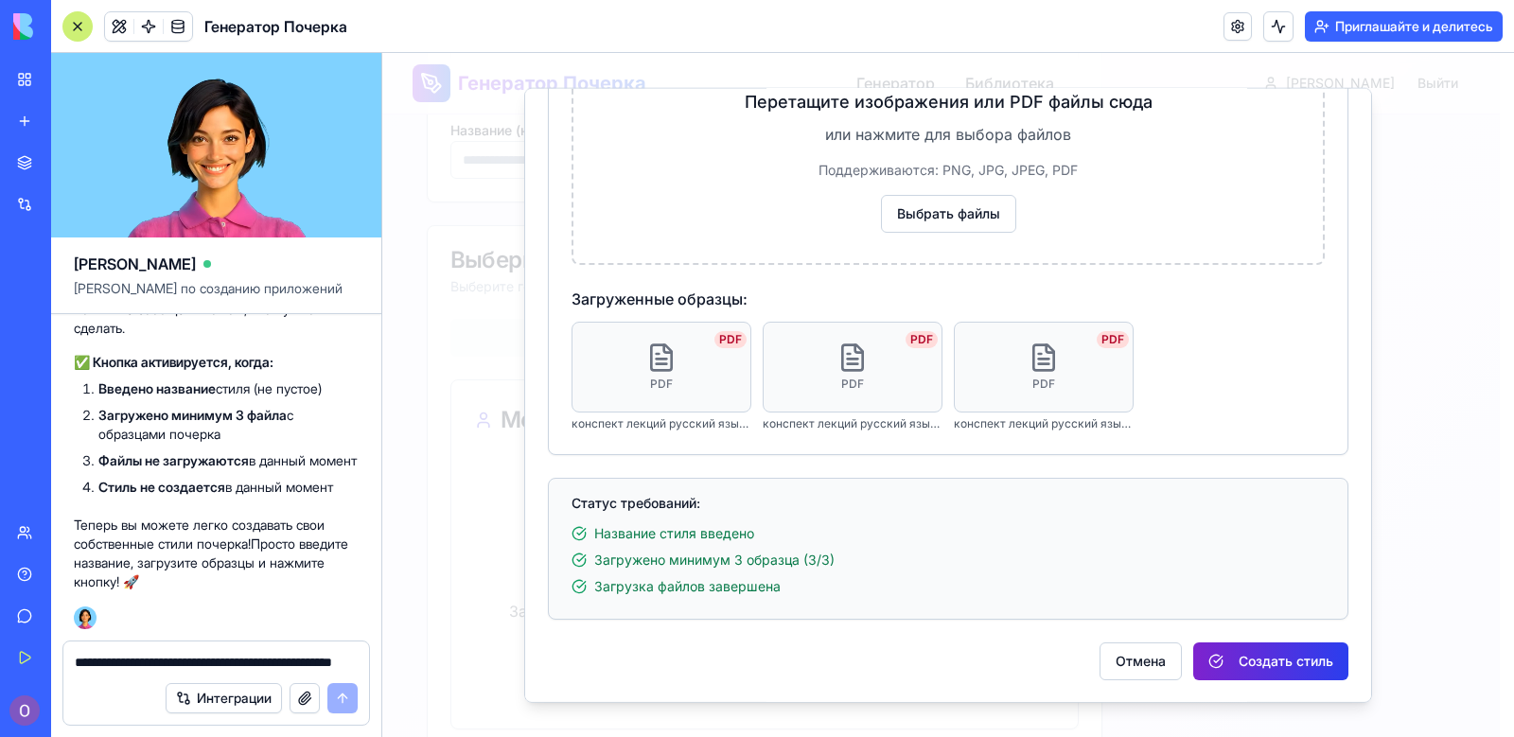
click at [1258, 668] on button "Создать стиль" at bounding box center [1270, 661] width 155 height 38
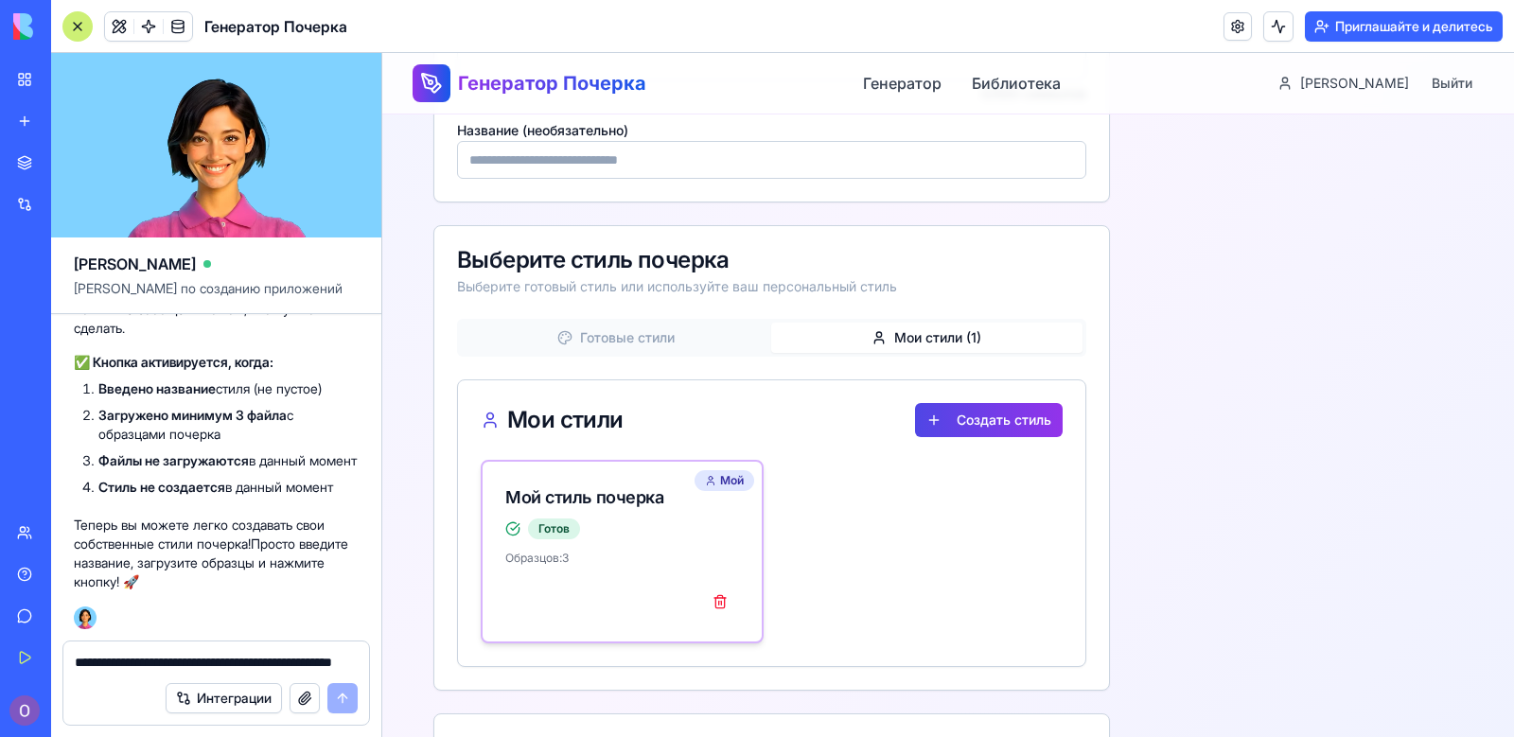
click at [621, 539] on div "Мой стиль почерка Готов" at bounding box center [622, 506] width 279 height 89
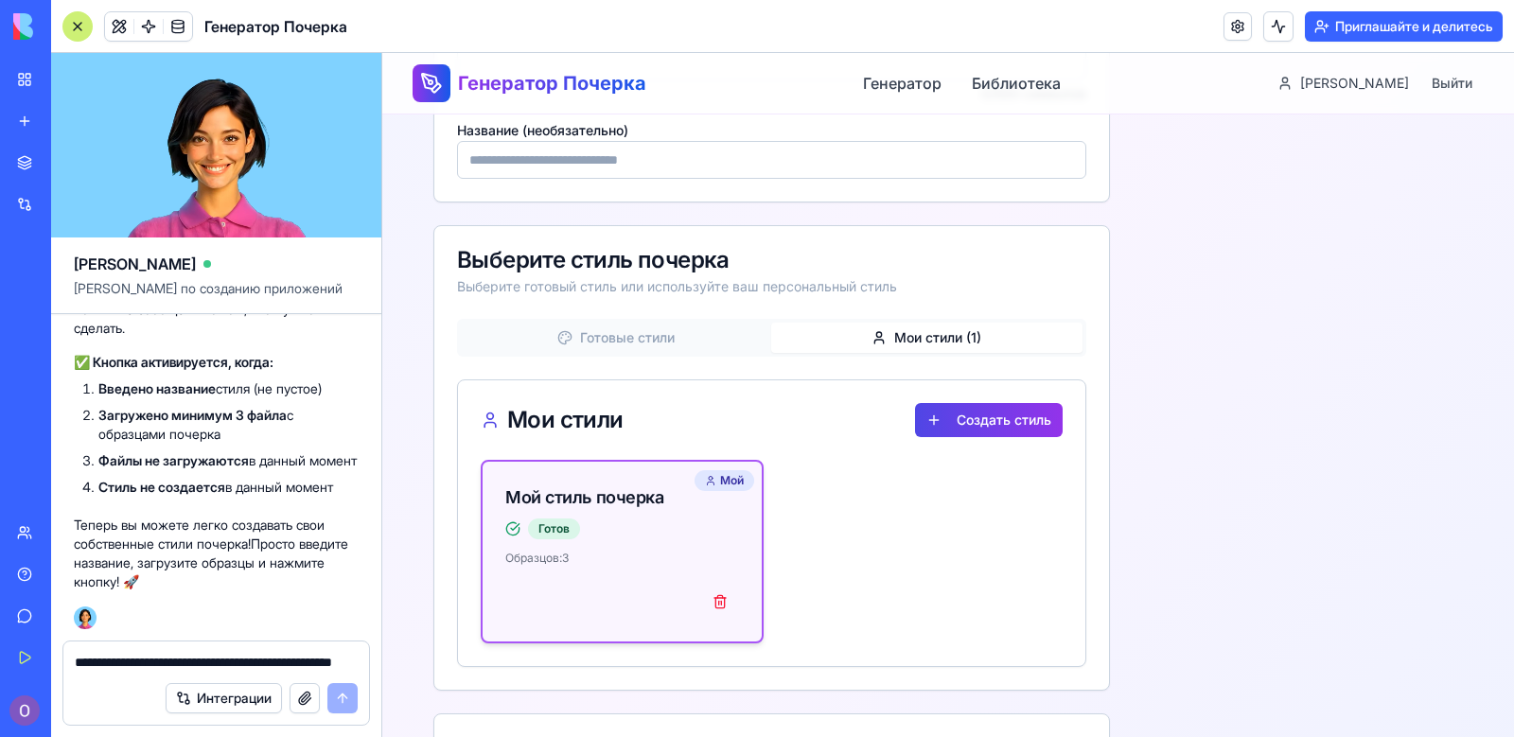
click at [609, 512] on div "Мой стиль почерка Готов" at bounding box center [584, 512] width 158 height 55
click at [612, 512] on div "Мой стиль почерка Готов" at bounding box center [584, 512] width 158 height 55
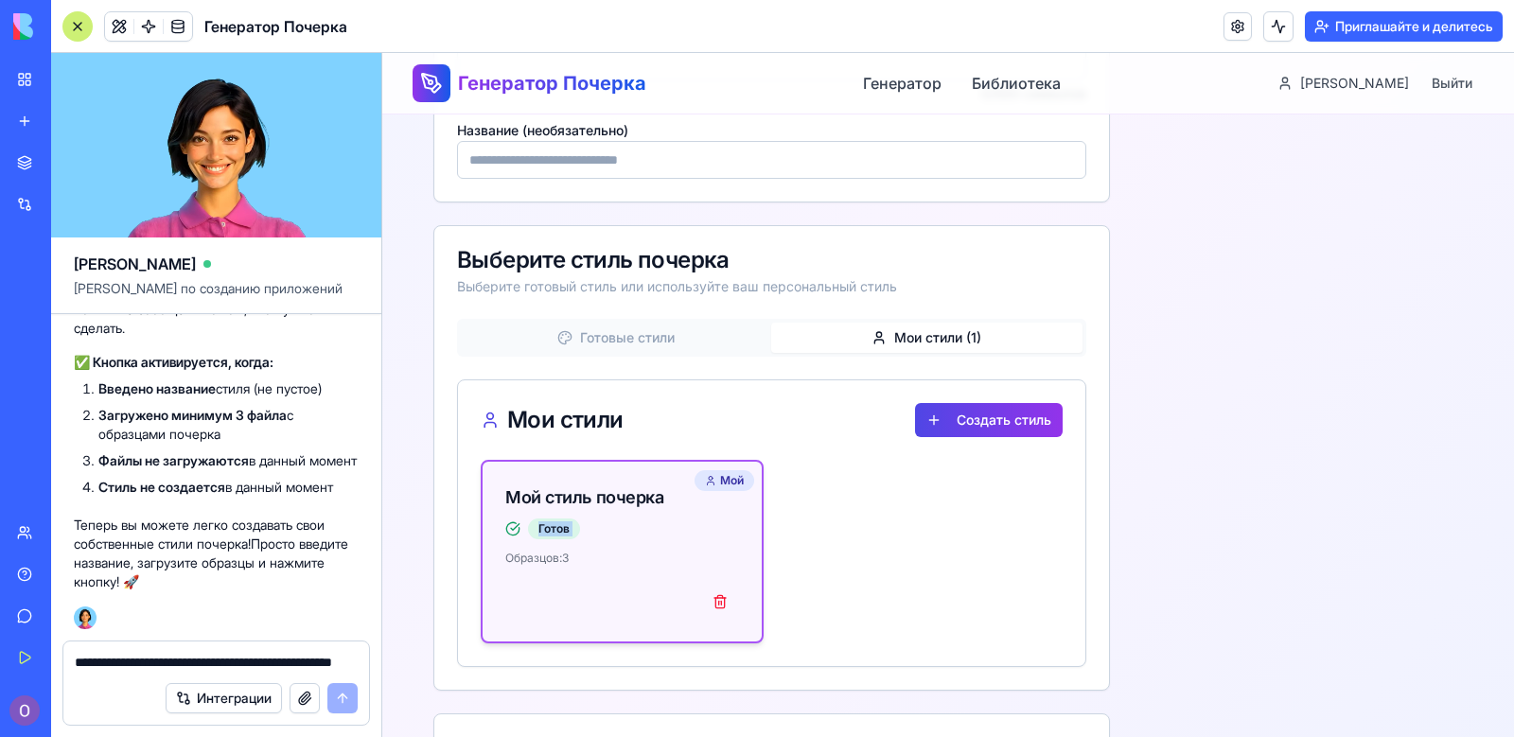
copy div "Готов"
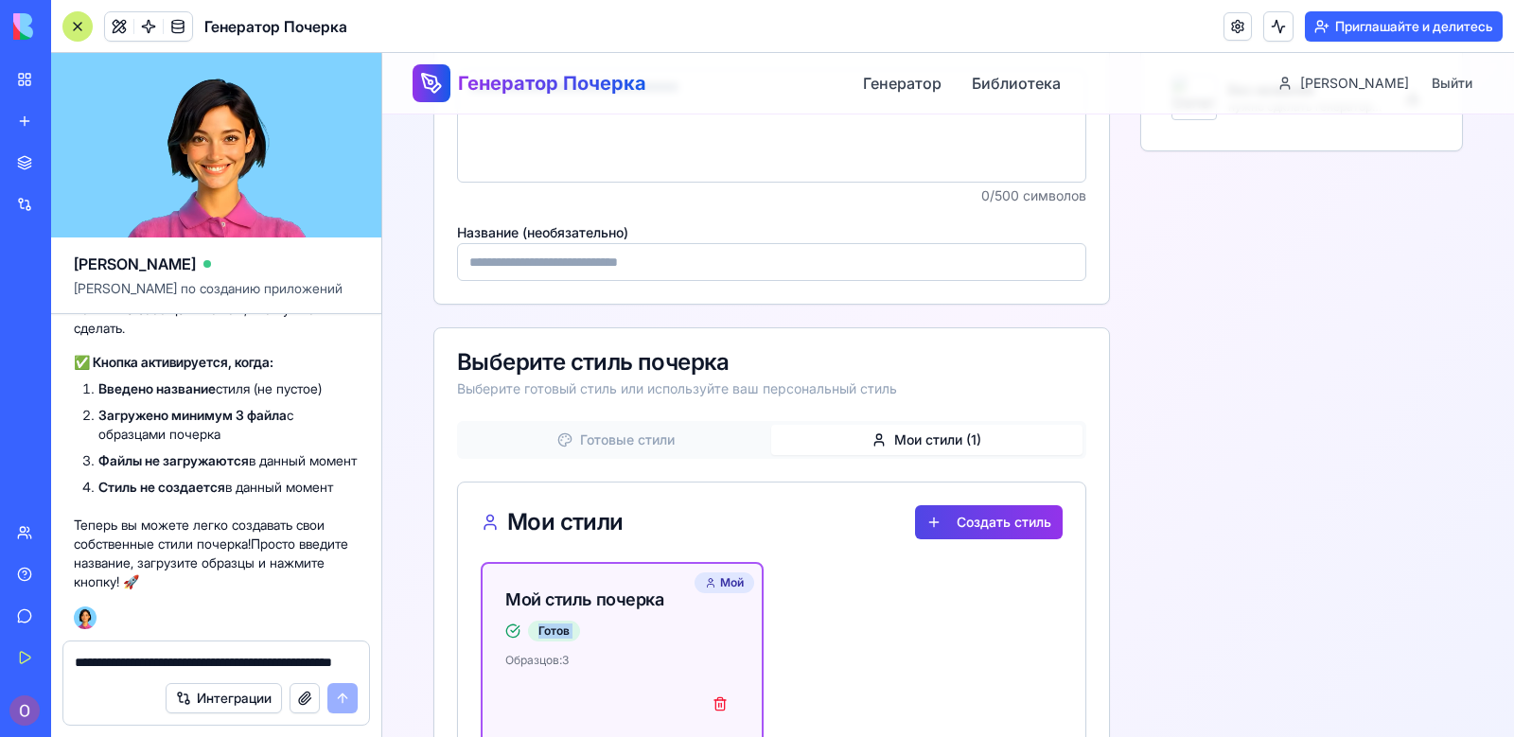
scroll to position [568, 0]
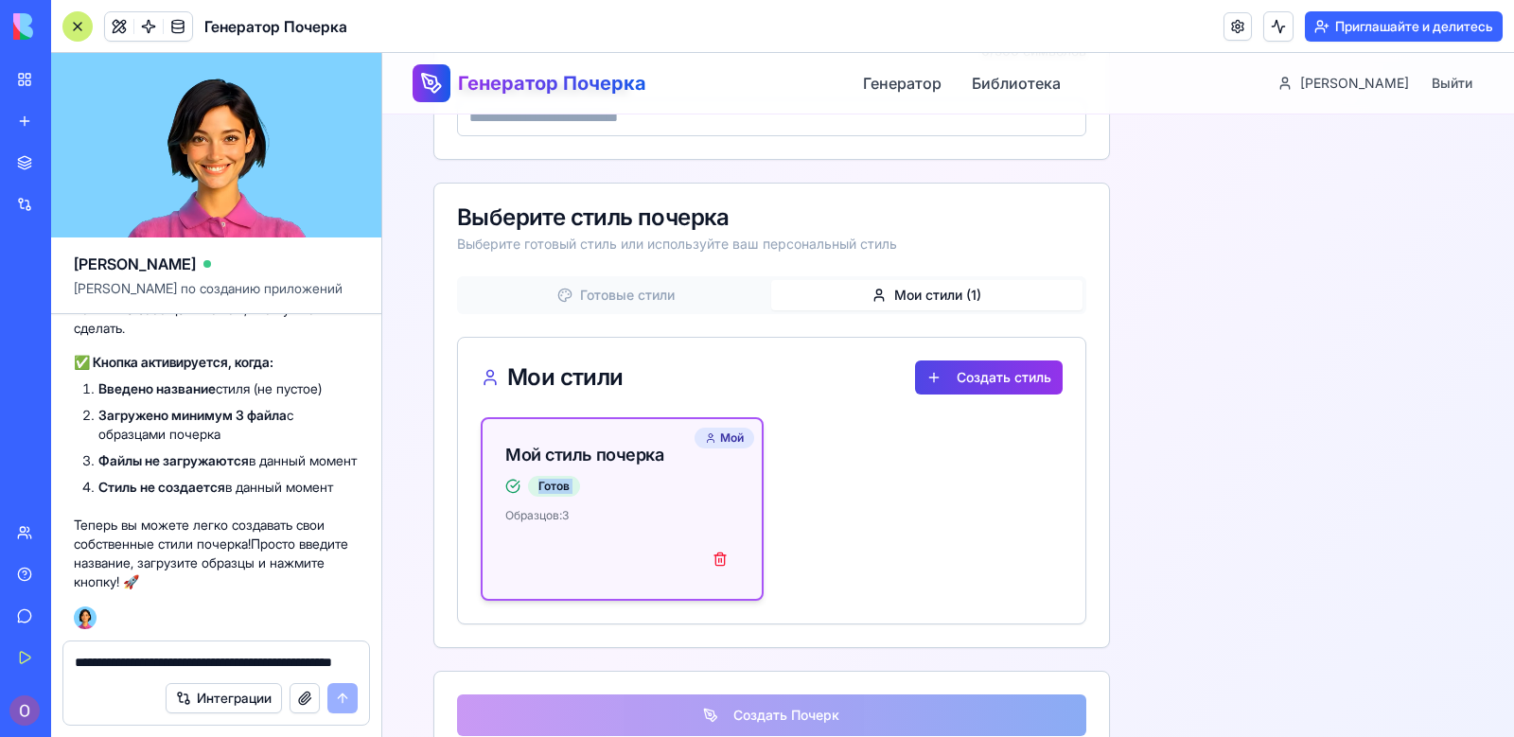
click at [648, 501] on div "Мой стиль почерка Готов" at bounding box center [622, 463] width 279 height 89
click at [728, 444] on div "Мой" at bounding box center [725, 438] width 60 height 21
click at [708, 435] on icon at bounding box center [710, 437] width 11 height 11
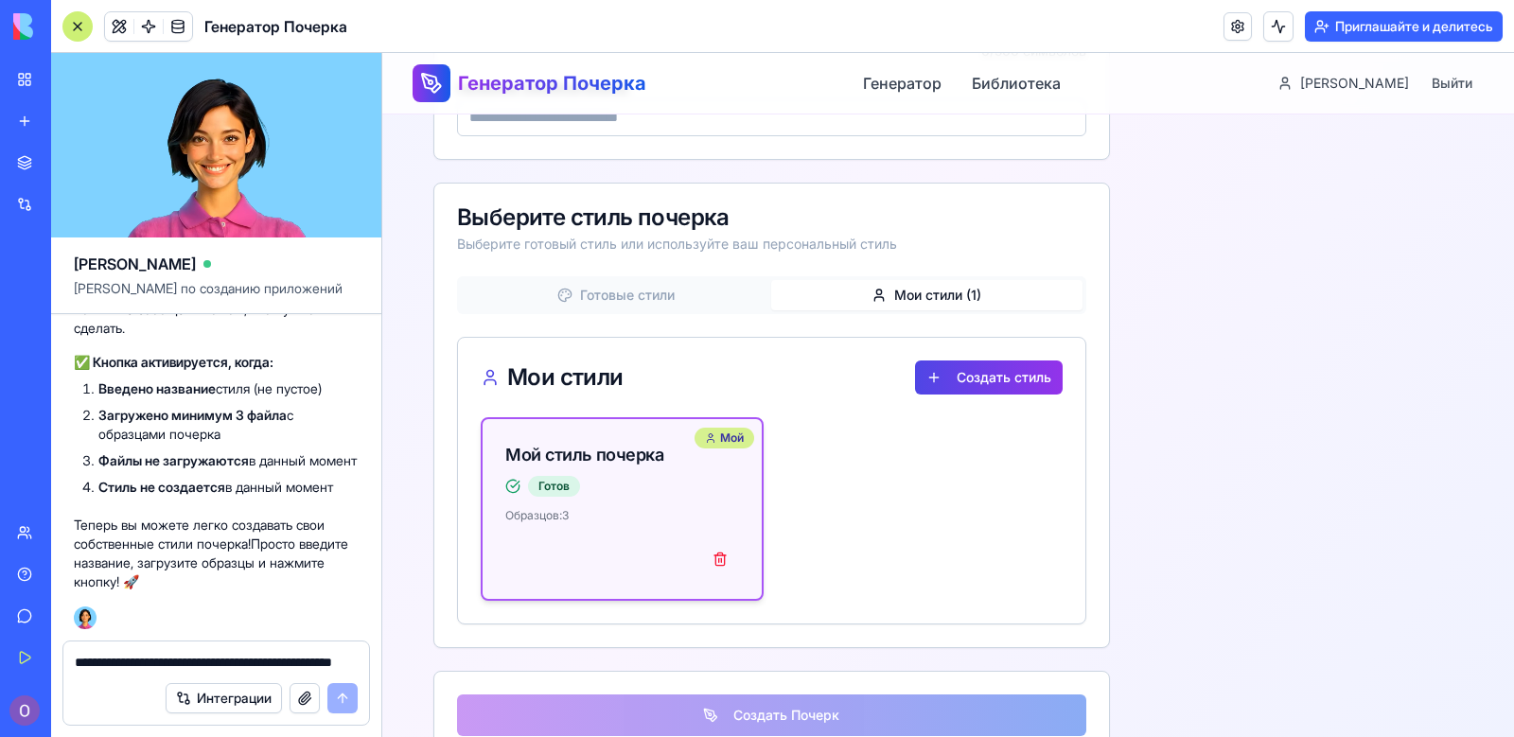
click at [708, 435] on icon at bounding box center [710, 437] width 11 height 11
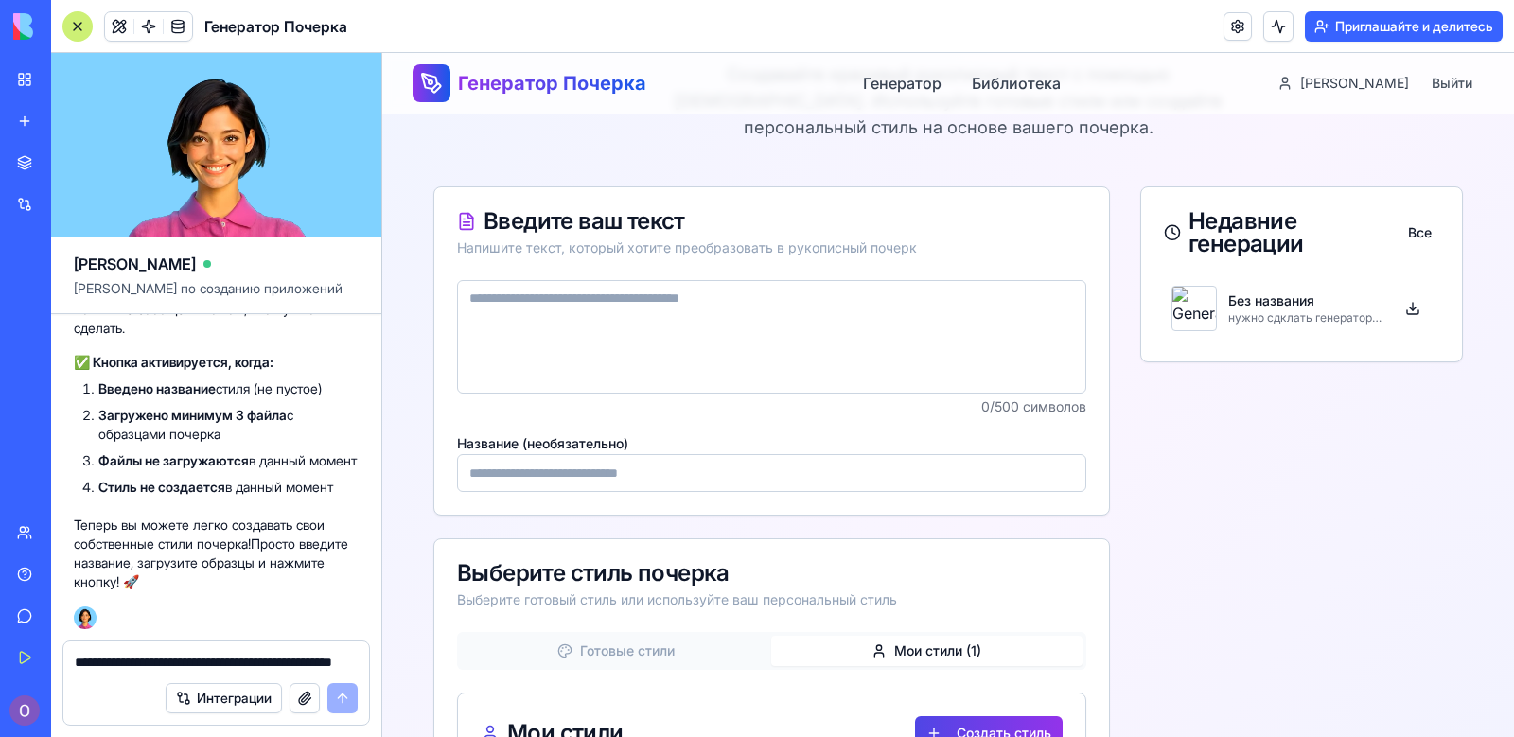
scroll to position [189, 0]
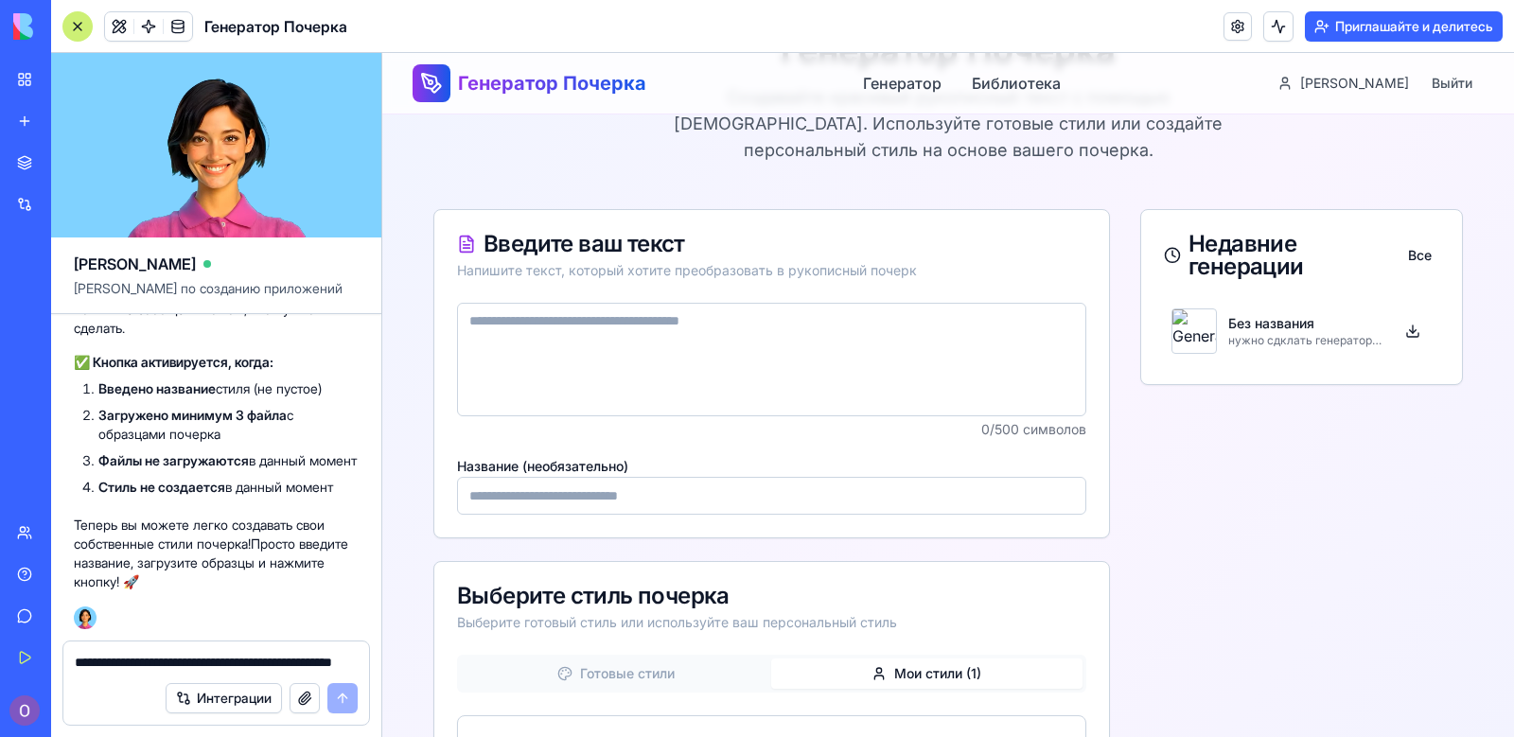
click at [692, 356] on textarea at bounding box center [771, 360] width 629 height 114
click at [743, 352] on textarea at bounding box center [771, 360] width 629 height 114
paste textarea "*****"
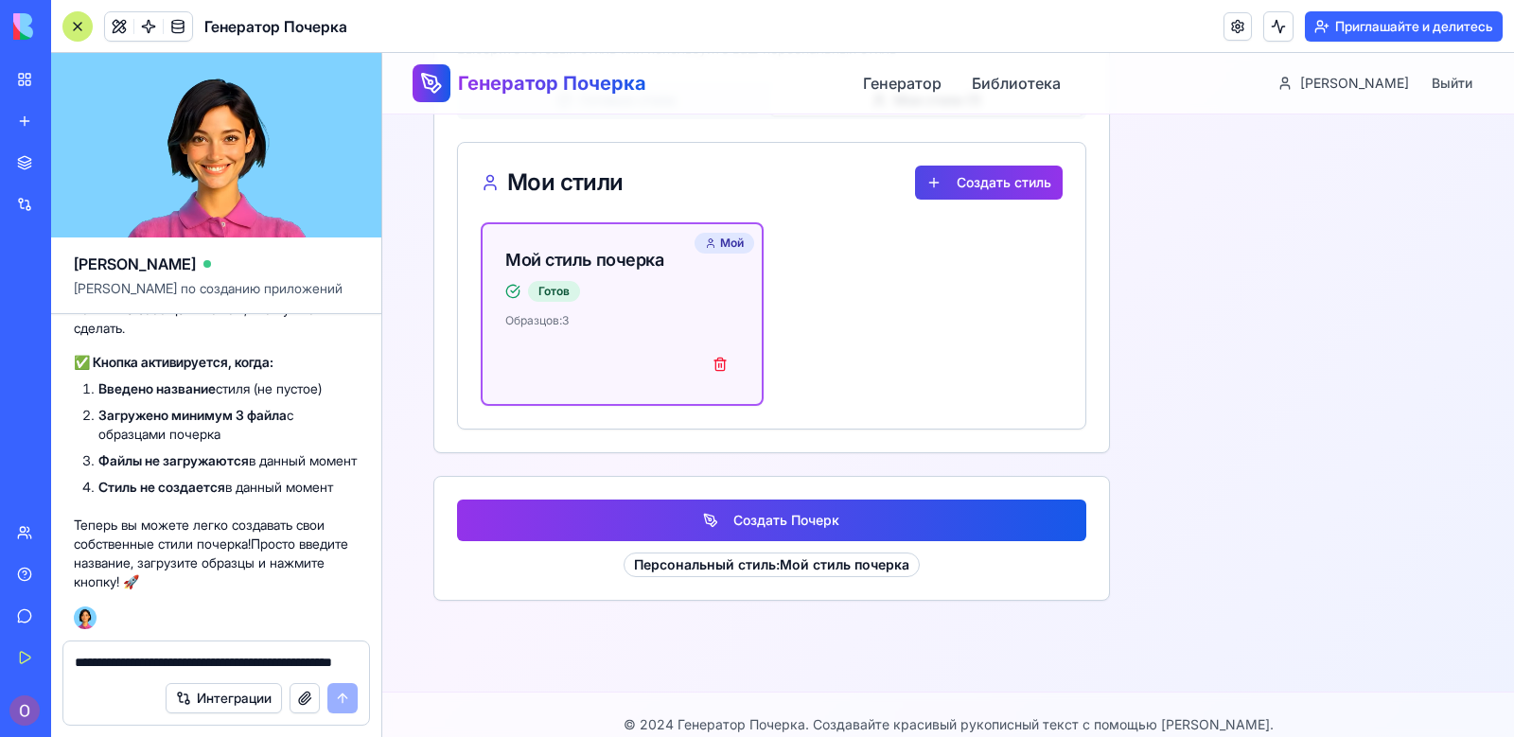
scroll to position [783, 0]
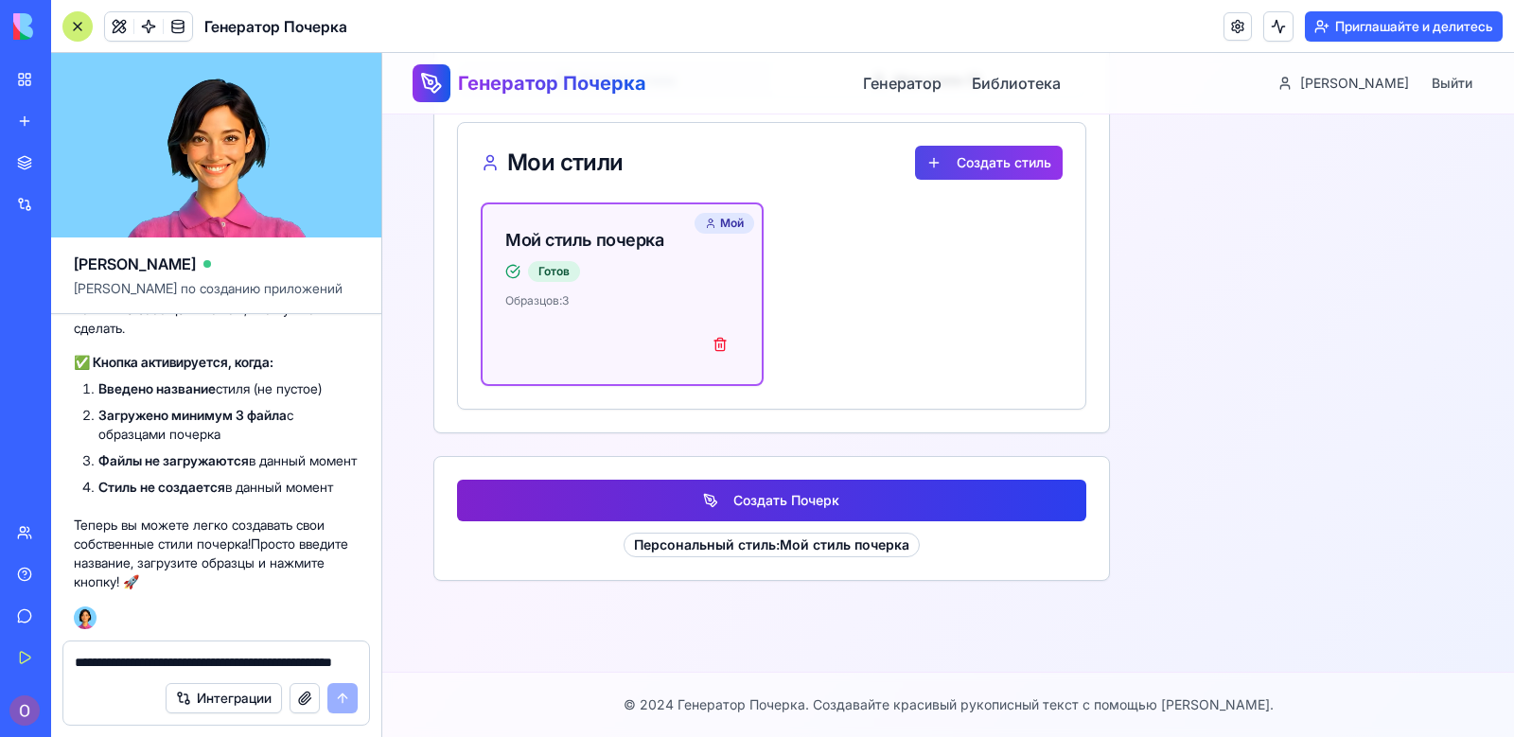
type textarea "***** ***** *****"
click at [783, 497] on button "Создать Почерк" at bounding box center [771, 501] width 629 height 42
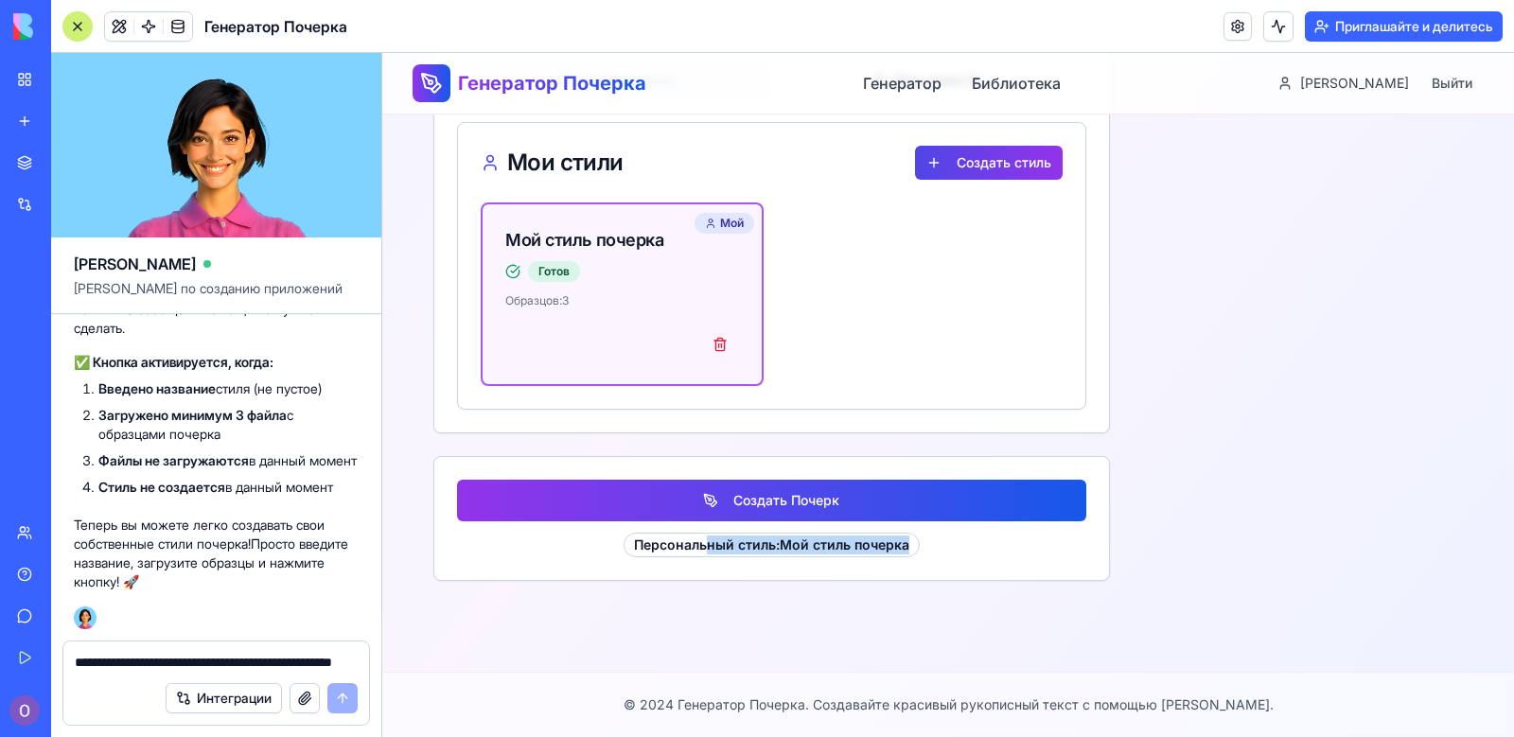
drag, startPoint x: 702, startPoint y: 554, endPoint x: 867, endPoint y: 562, distance: 164.9
click at [867, 562] on div "Создать Почерк Персональный стиль : Мой стиль почерка" at bounding box center [771, 518] width 675 height 123
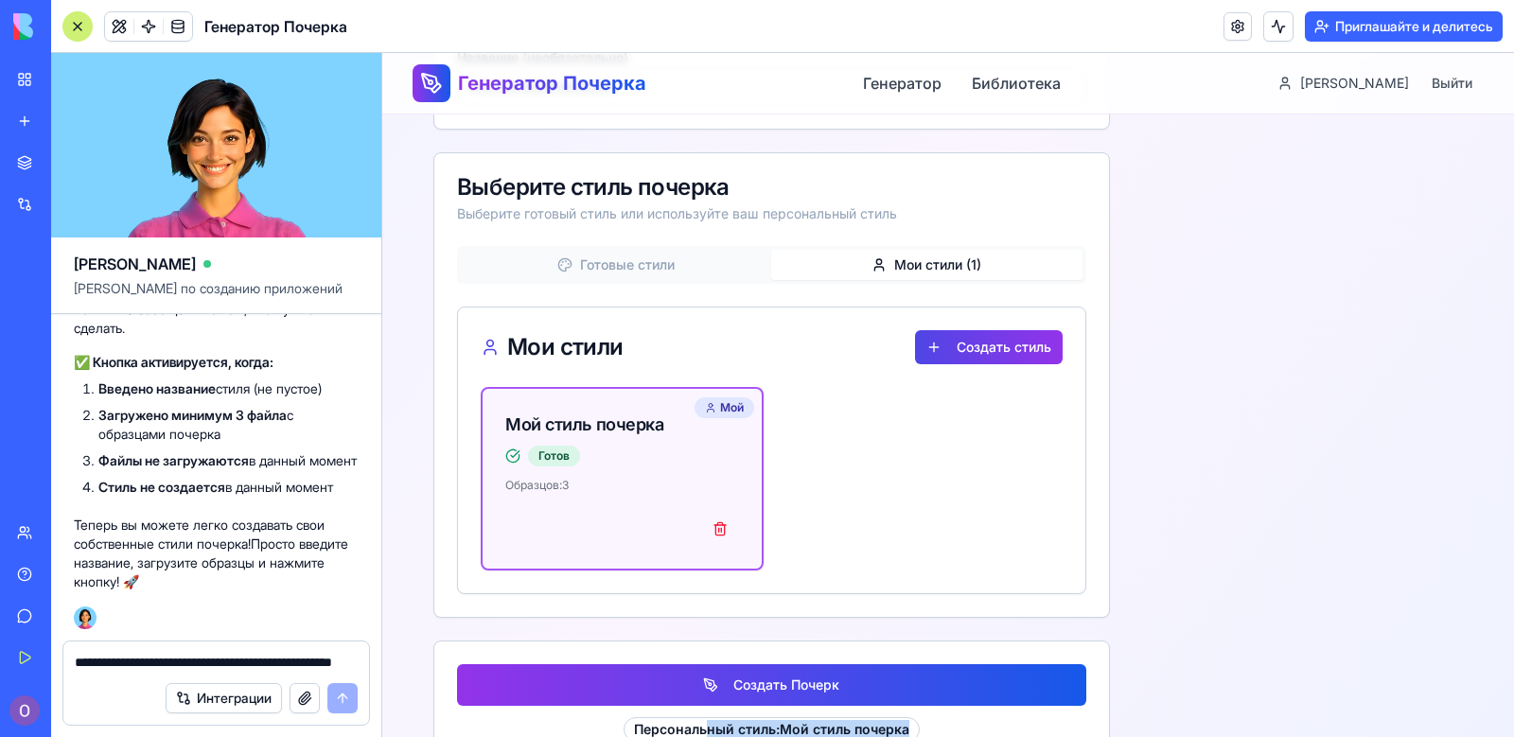
scroll to position [593, 0]
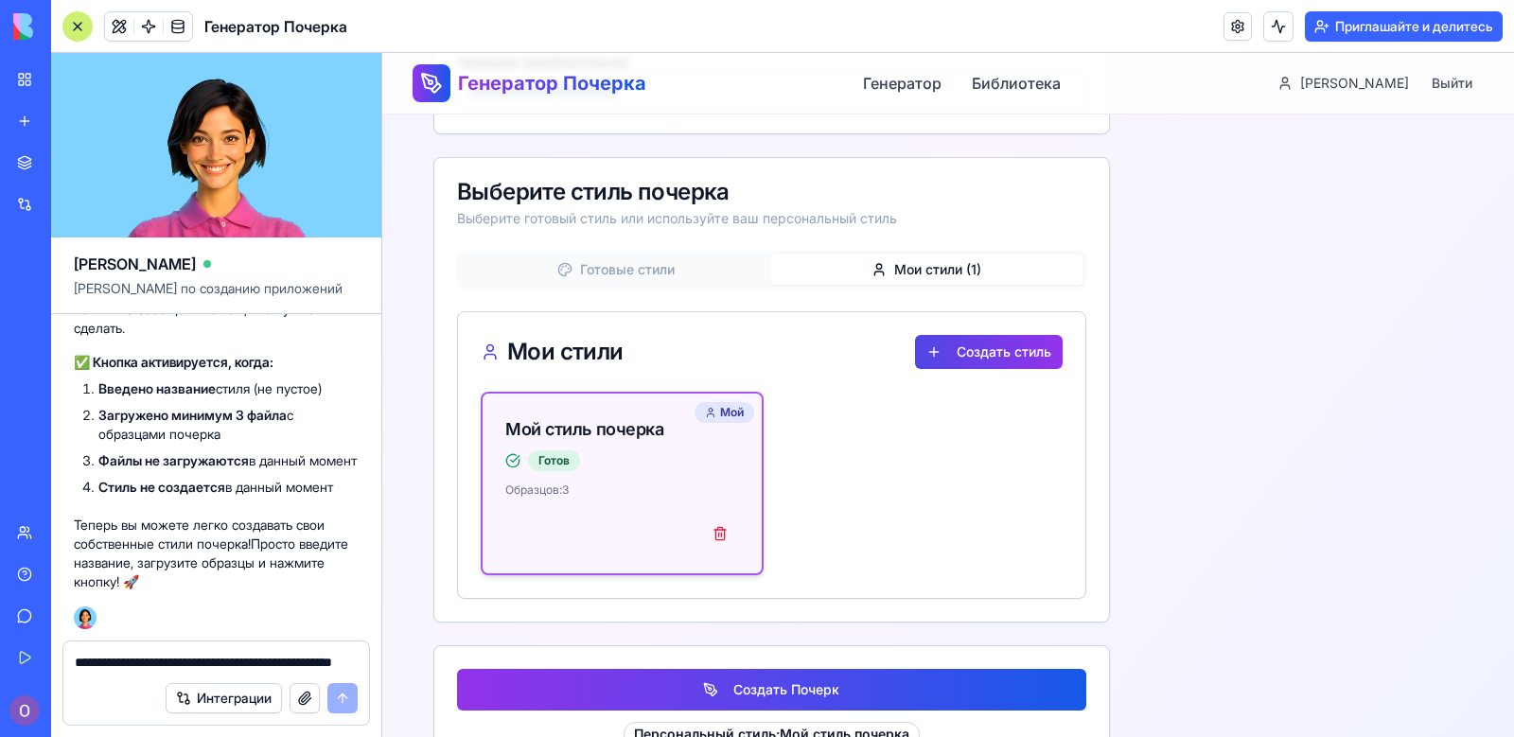
click at [642, 453] on div "Готов" at bounding box center [584, 460] width 158 height 21
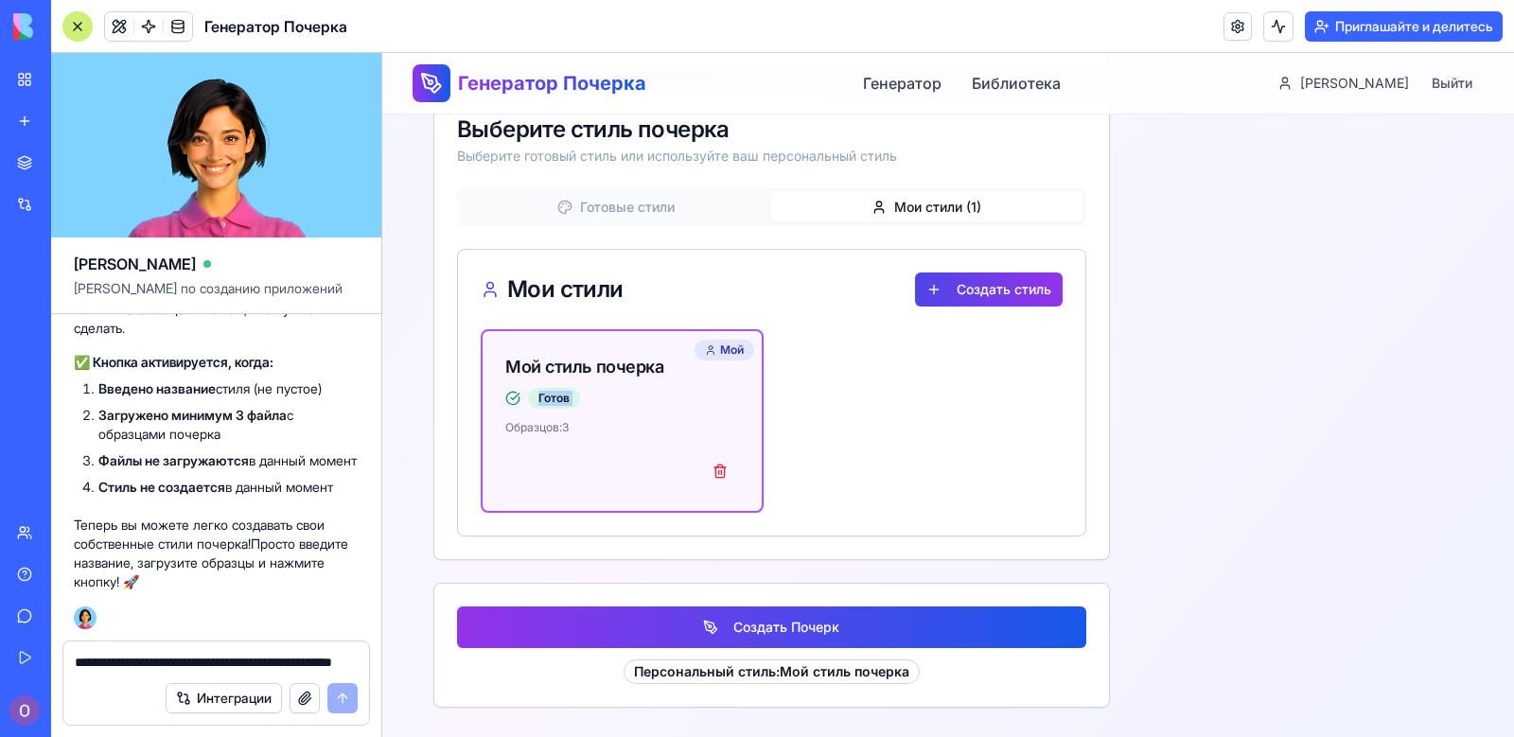
scroll to position [688, 0]
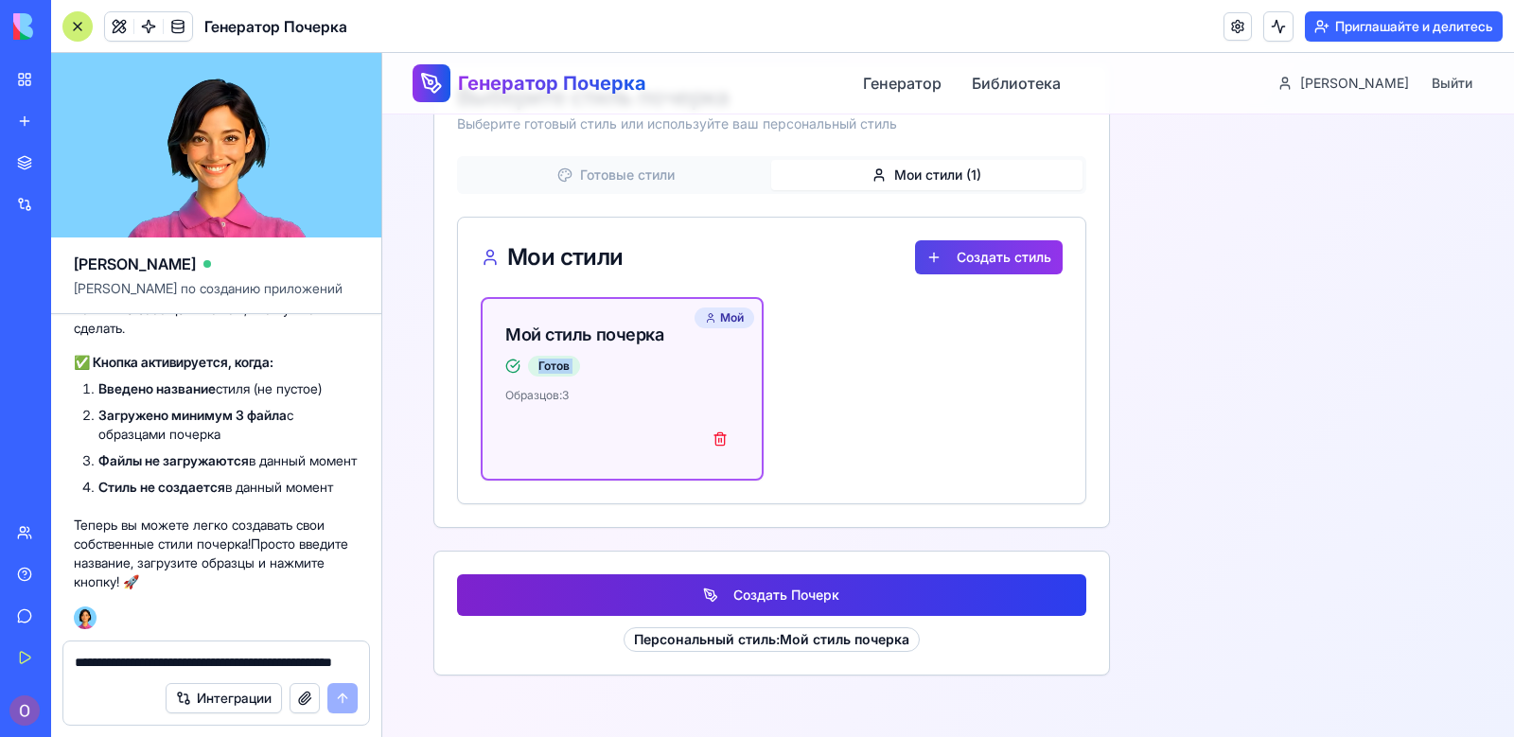
click at [758, 582] on button "Создать Почерк" at bounding box center [771, 595] width 629 height 42
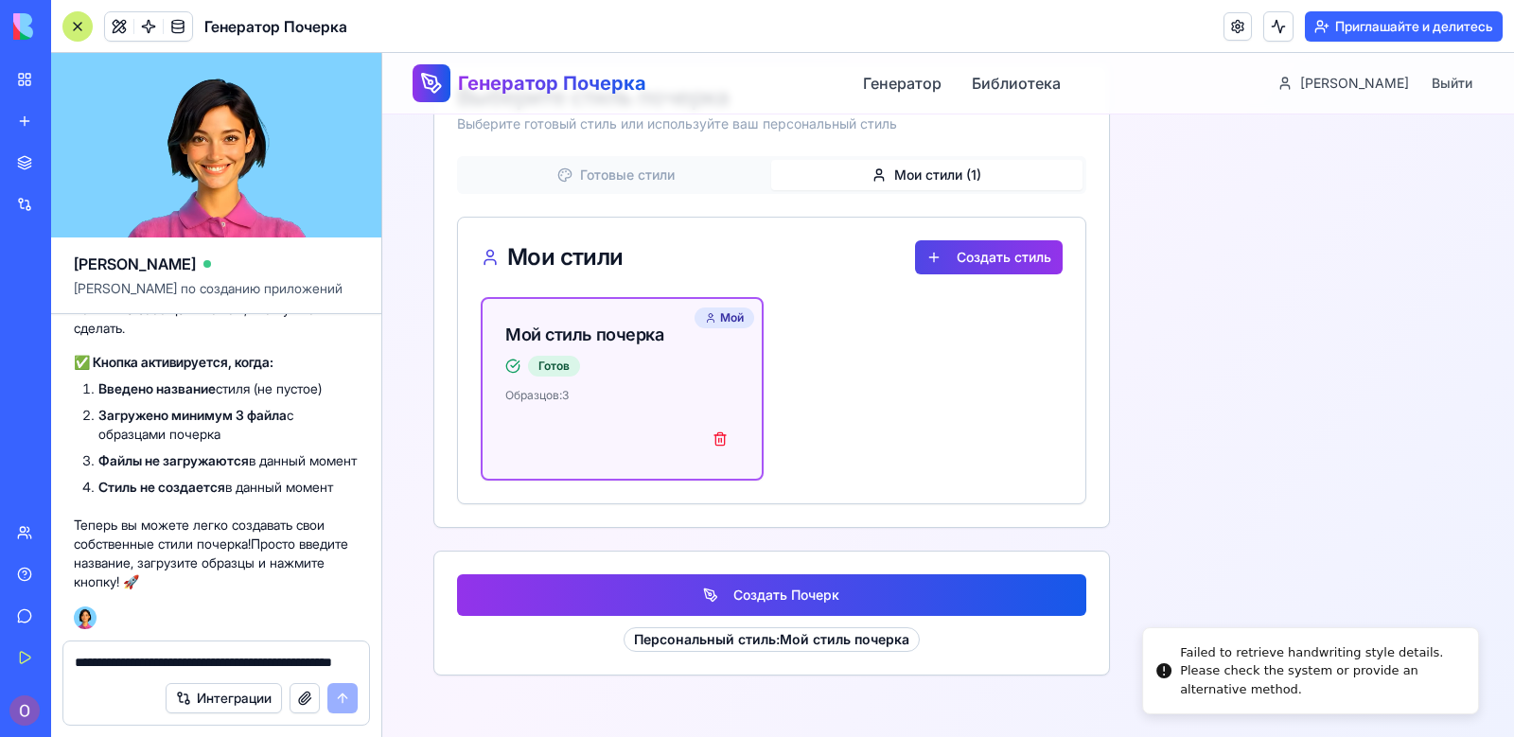
drag, startPoint x: 1231, startPoint y: 694, endPoint x: 1180, endPoint y: 662, distance: 60.4
click at [1180, 662] on div "Failed to retrieve handwriting style details. Please check the system or provid…" at bounding box center [1321, 672] width 283 height 56
drag, startPoint x: 1176, startPoint y: 646, endPoint x: 1185, endPoint y: 652, distance: 10.2
click at [1191, 655] on li "Failed to retrieve handwriting style details. Please check the system or provid…" at bounding box center [1338, 671] width 337 height 88
click at [1192, 654] on div "Failed to retrieve handwriting style details. Please check the system or provid…" at bounding box center [1333, 672] width 283 height 56
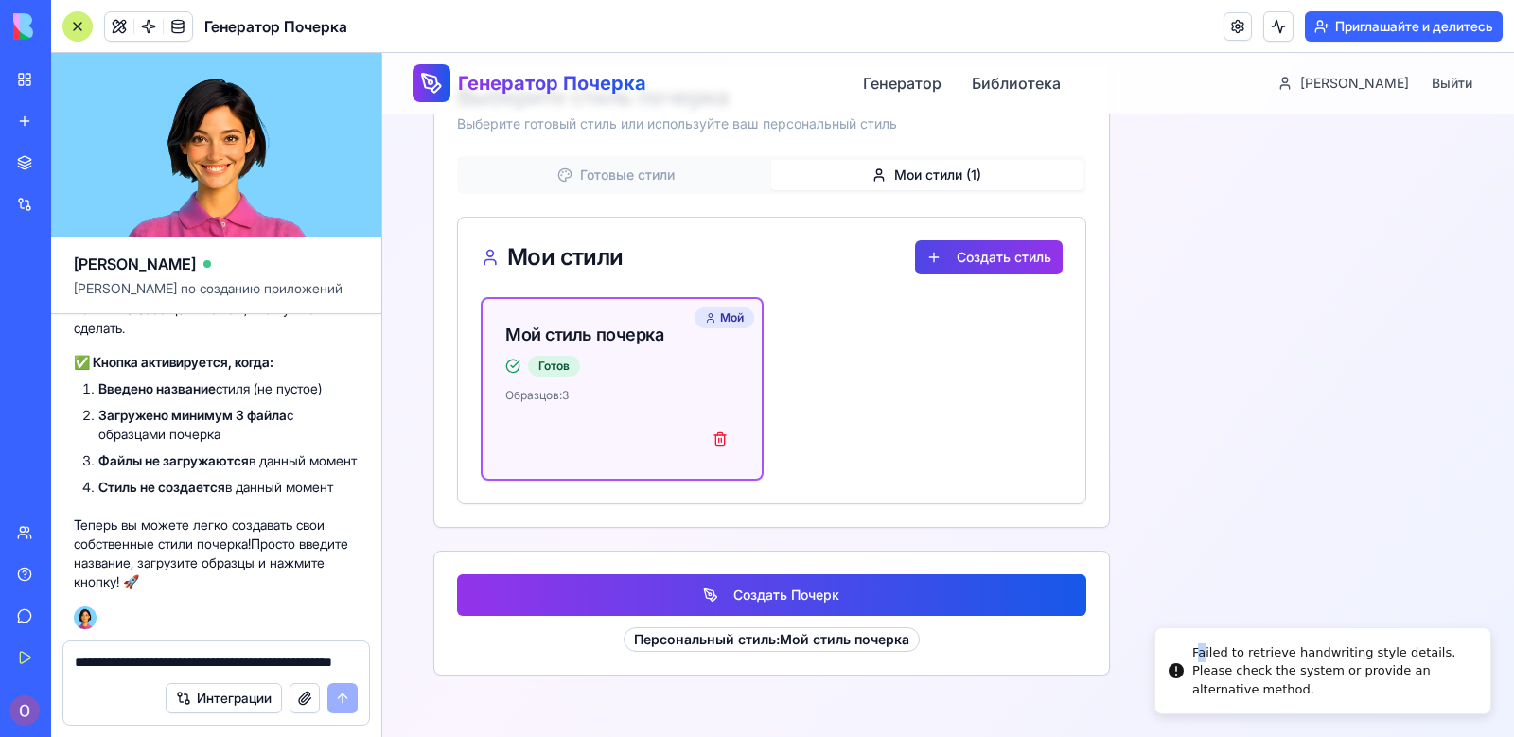
click at [1192, 656] on div "Failed to retrieve handwriting style details. Please check the system or provid…" at bounding box center [1333, 672] width 283 height 56
drag, startPoint x: 1178, startPoint y: 653, endPoint x: 1188, endPoint y: 657, distance: 10.2
click at [1204, 657] on div "Failed to retrieve handwriting style details. Please check the system or provid…" at bounding box center [1345, 672] width 283 height 56
drag, startPoint x: 1224, startPoint y: 691, endPoint x: 1177, endPoint y: 638, distance: 70.4
click at [1192, 644] on div "Failed to retrieve handwriting style details. Please check the system or provid…" at bounding box center [1333, 672] width 283 height 56
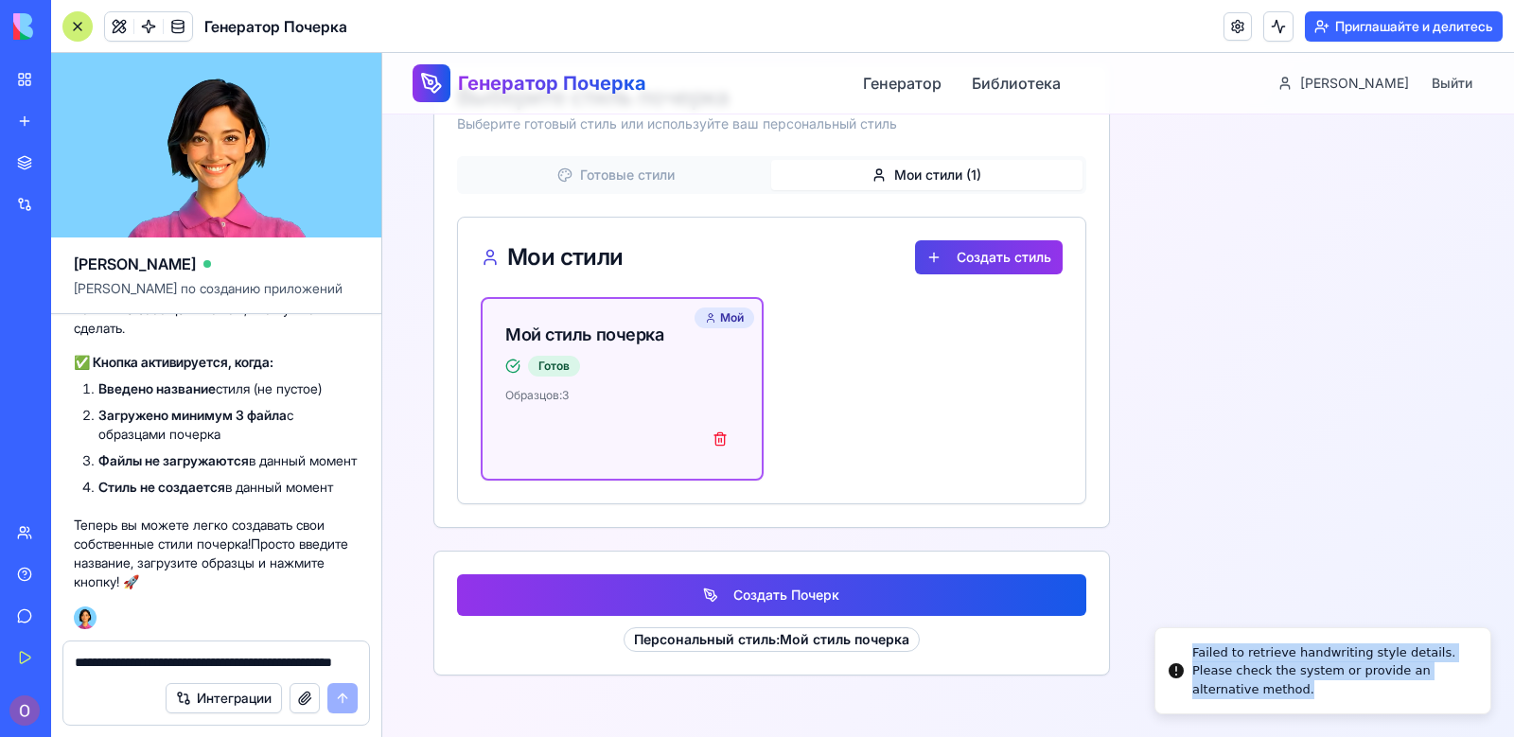
copy div "Failed to retrieve handwriting style details. Please check the system or provid…"
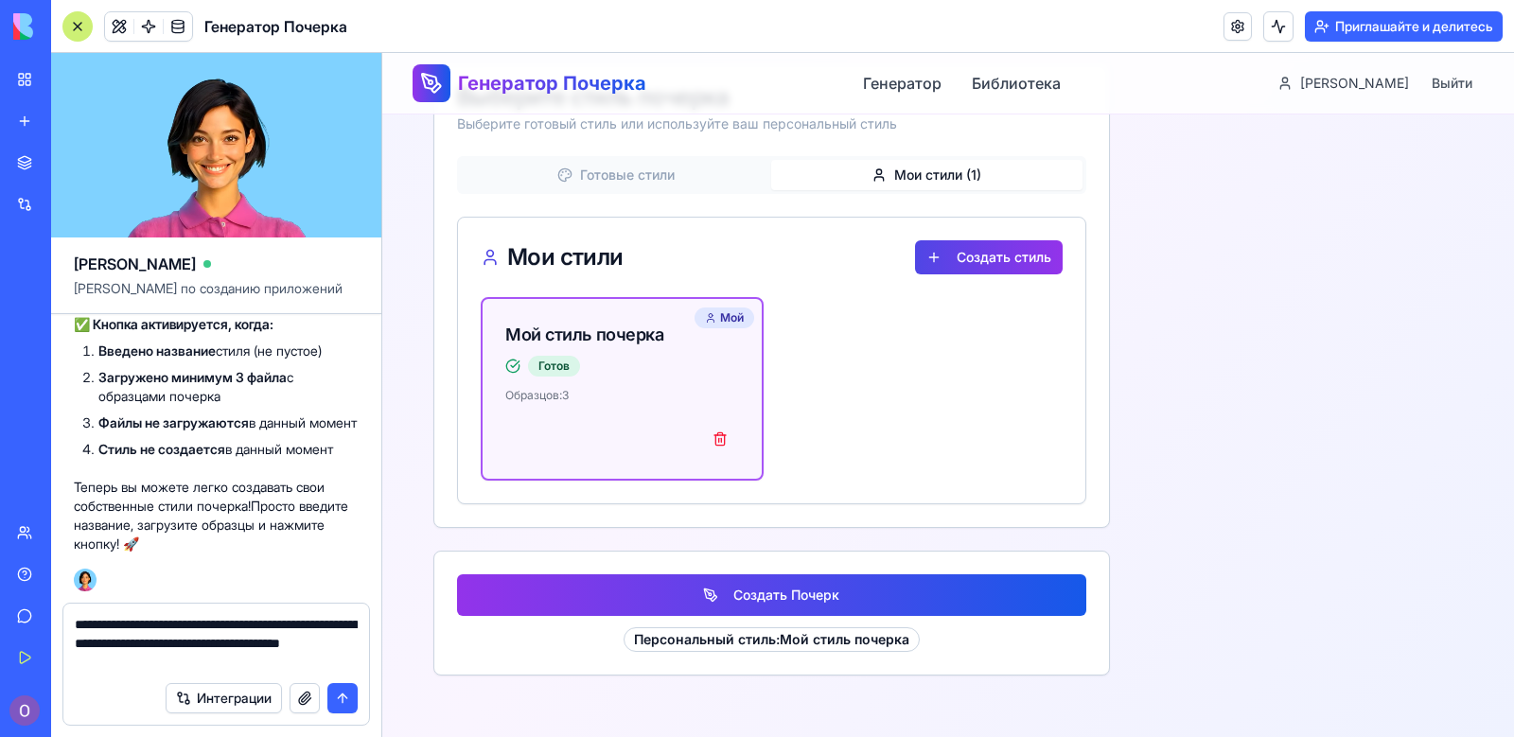
type textarea "**********"
click at [344, 694] on button "submit" at bounding box center [342, 698] width 30 height 30
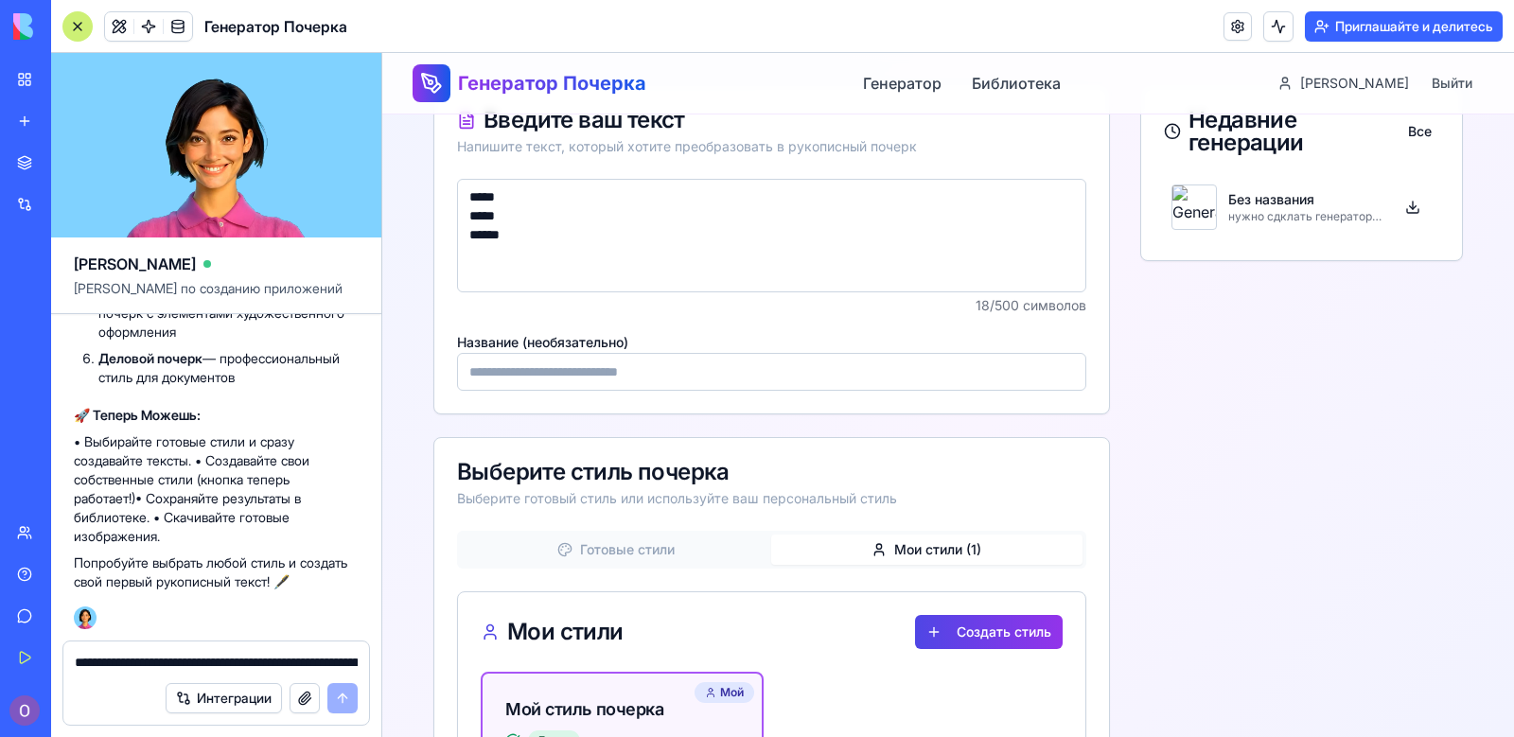
scroll to position [309, 0]
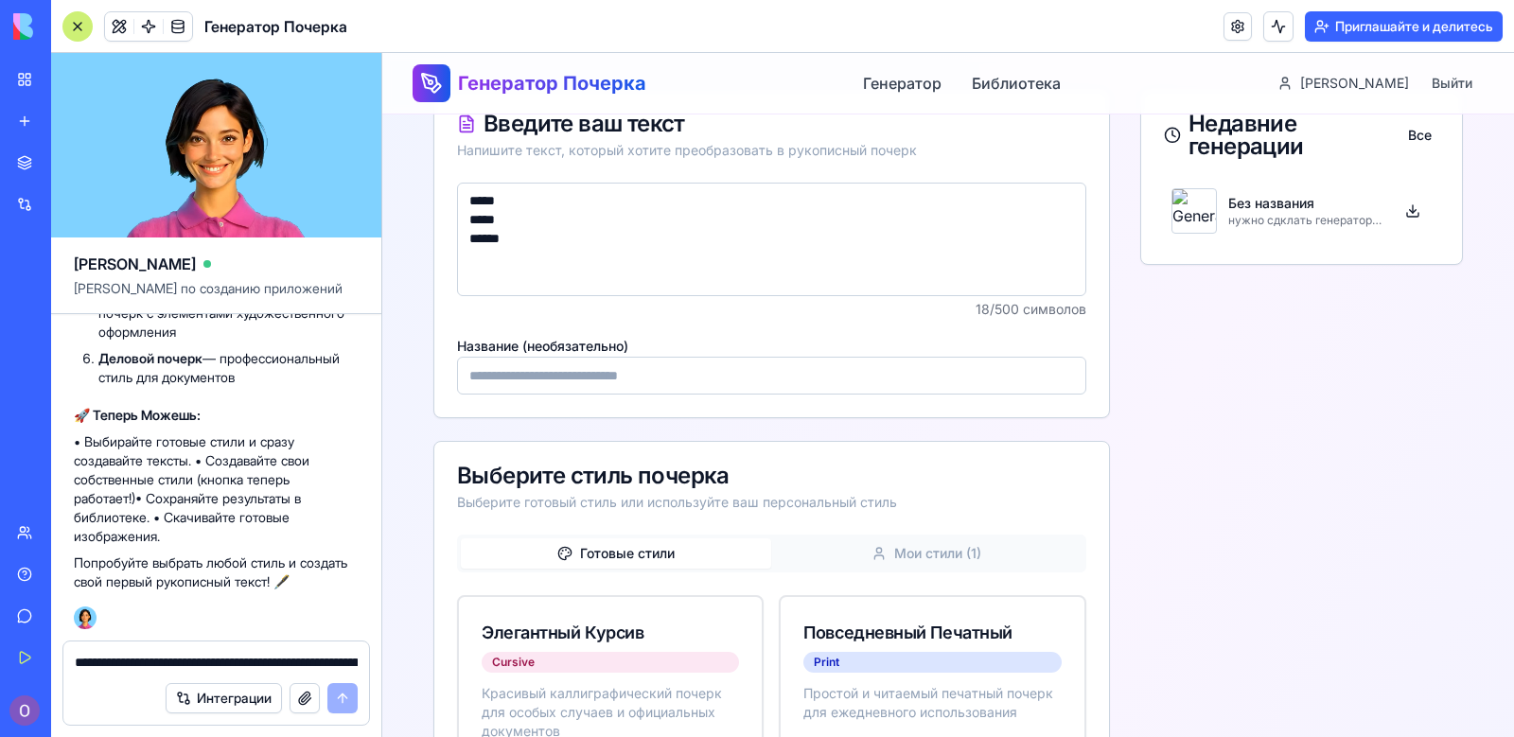
click at [643, 554] on span "Готовые стили" at bounding box center [627, 553] width 95 height 19
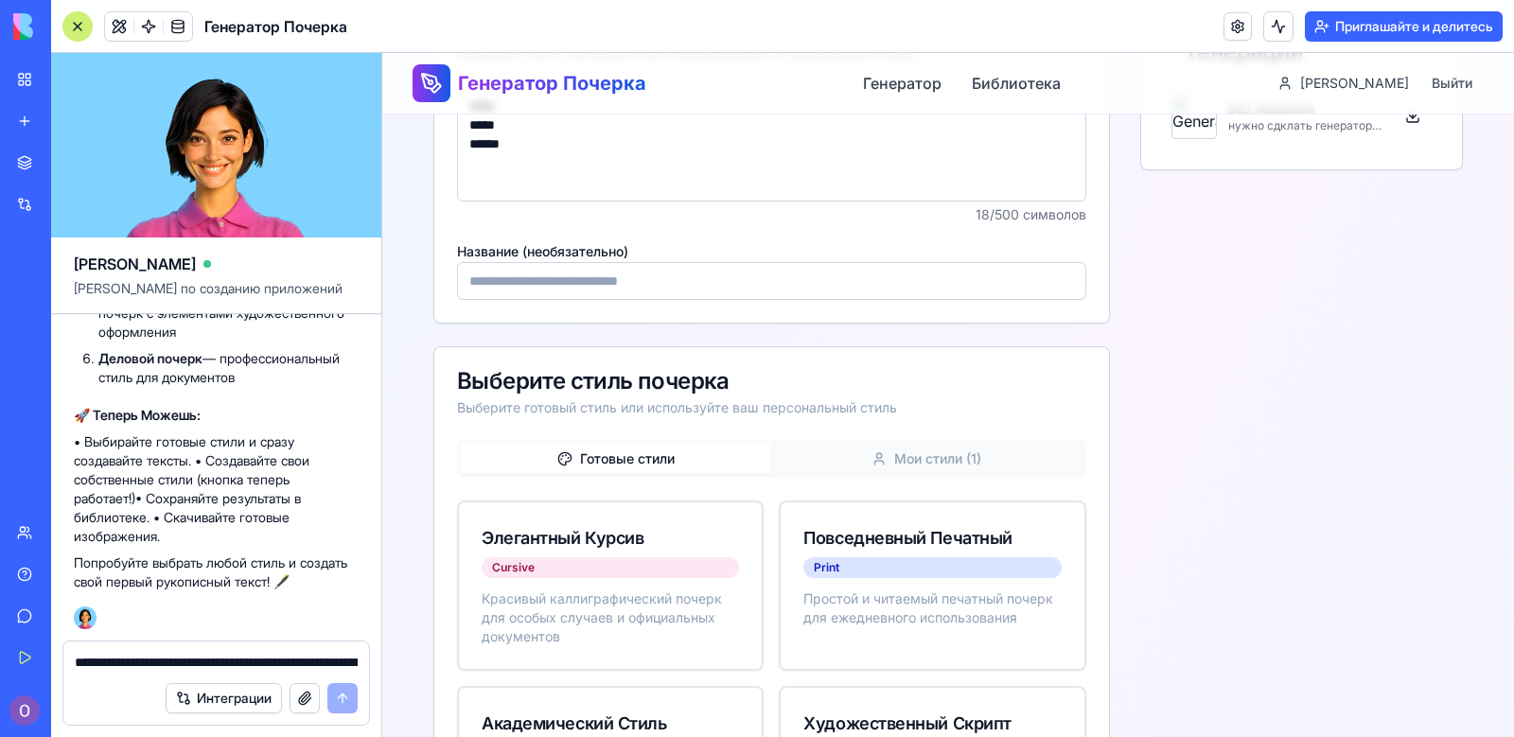
click at [872, 452] on icon "button" at bounding box center [879, 458] width 15 height 15
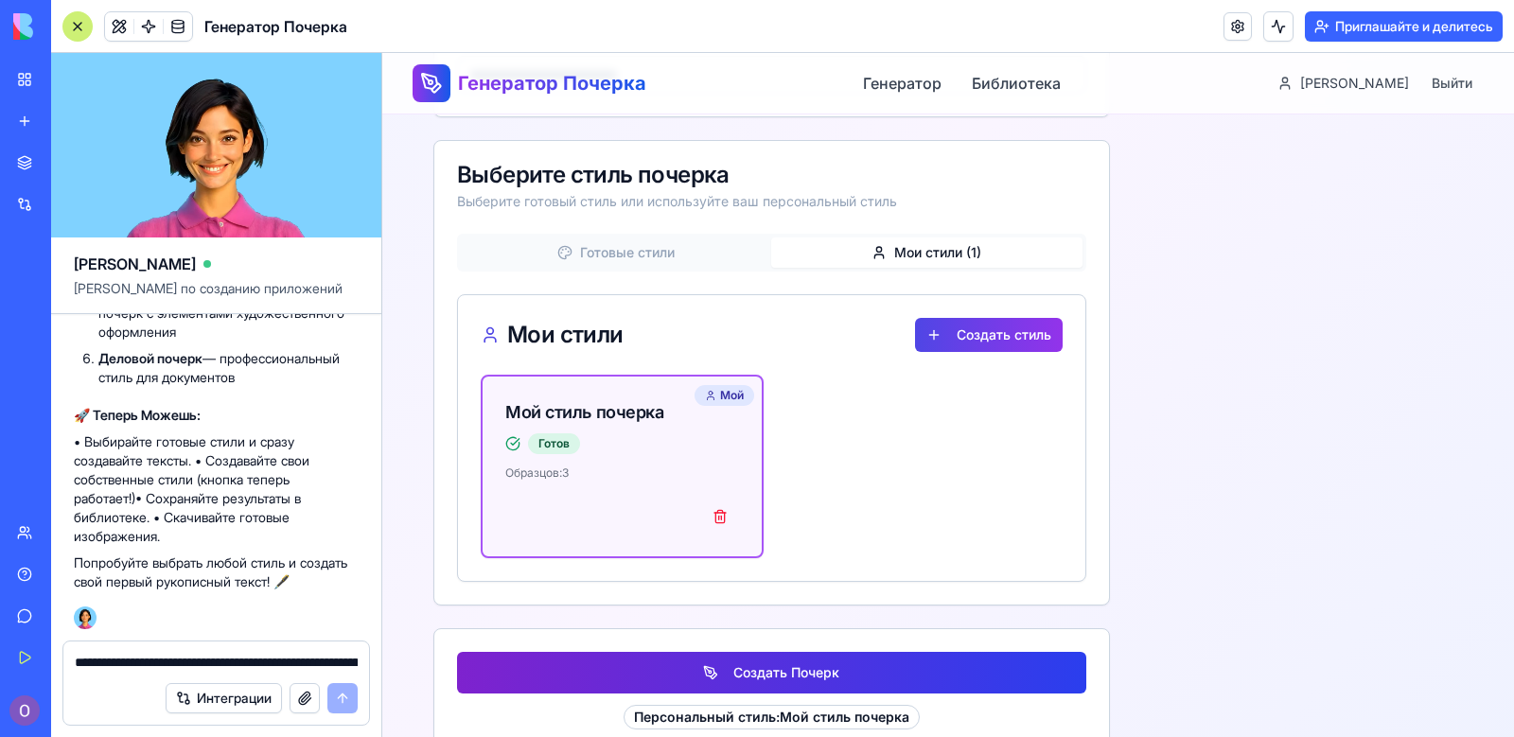
scroll to position [783, 0]
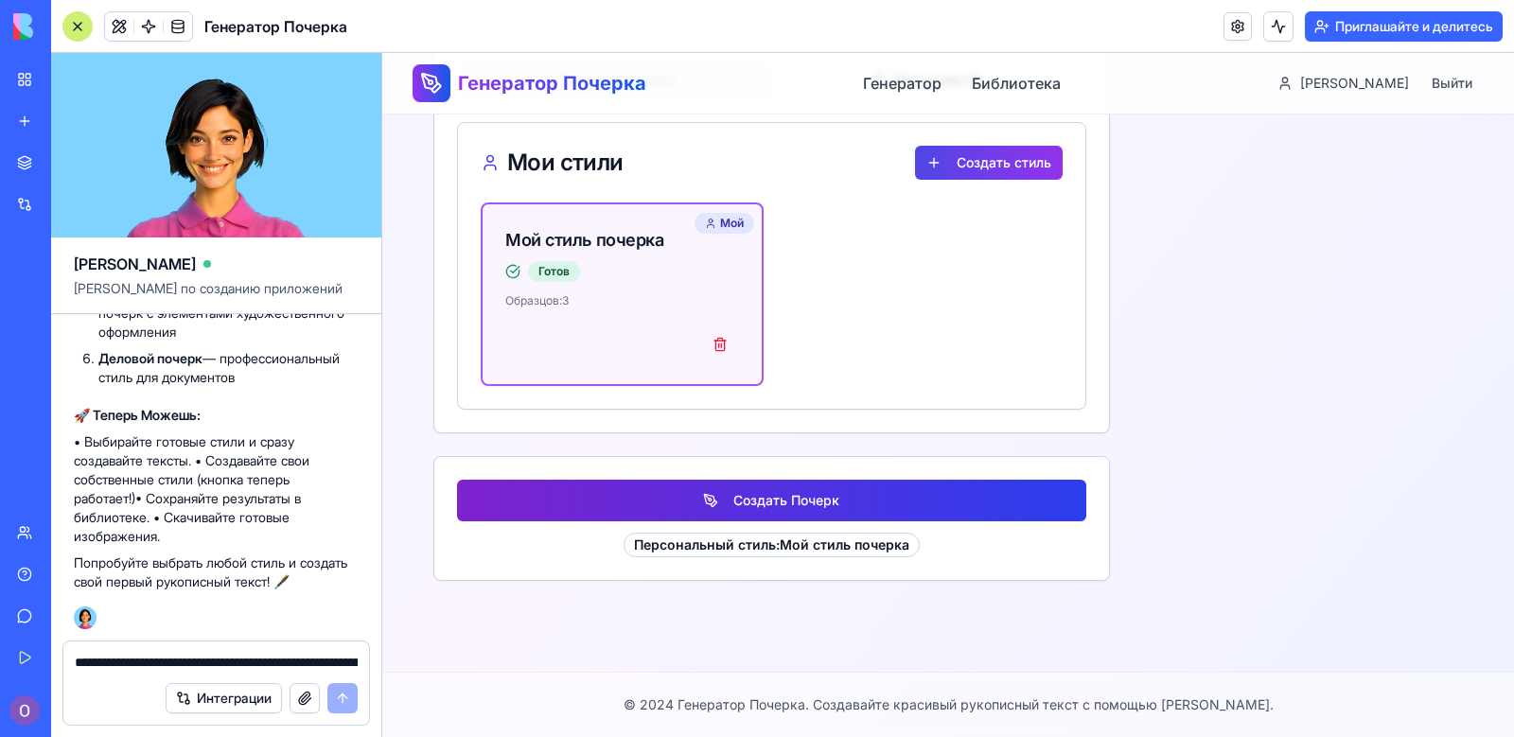
click at [766, 502] on button "Создать Почерк" at bounding box center [771, 501] width 629 height 42
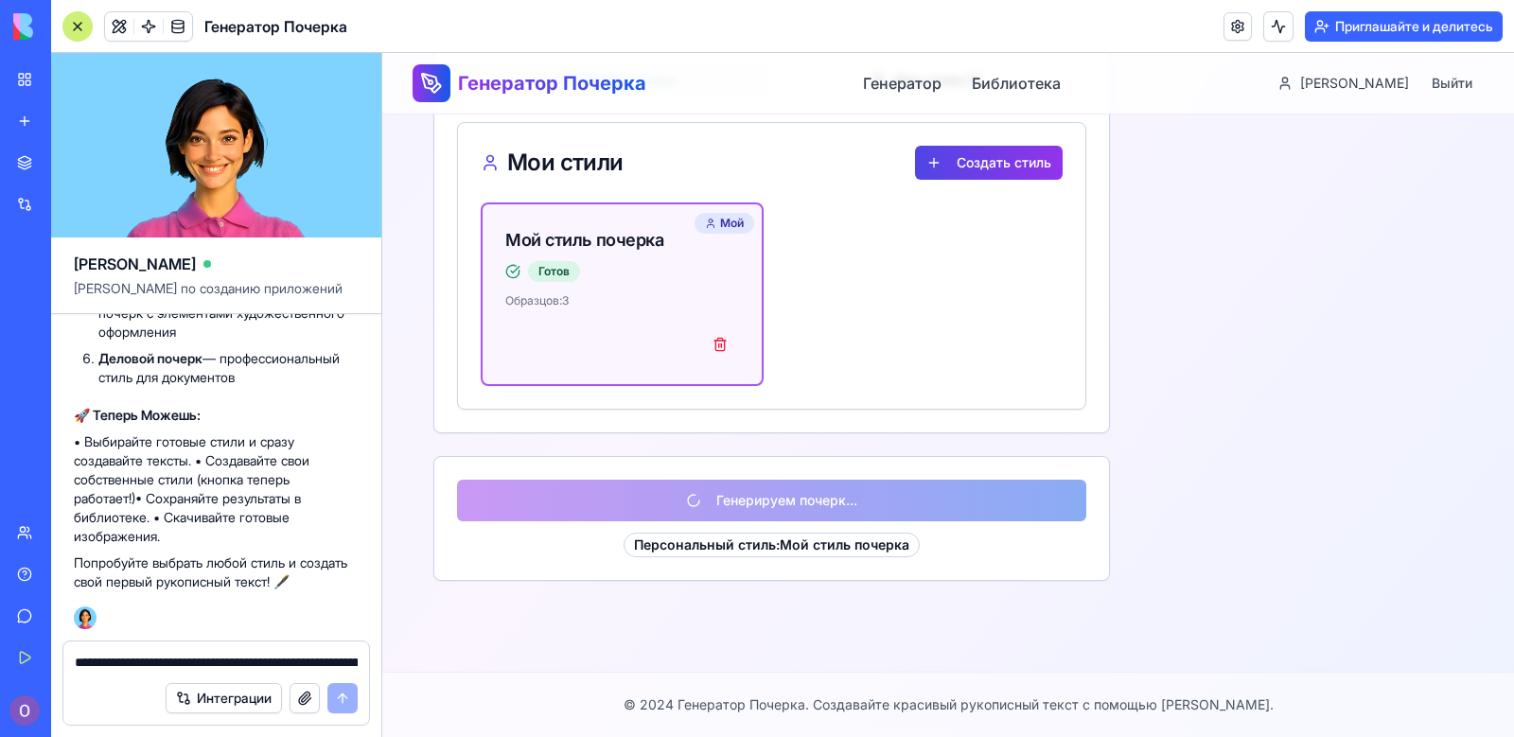
scroll to position [688, 0]
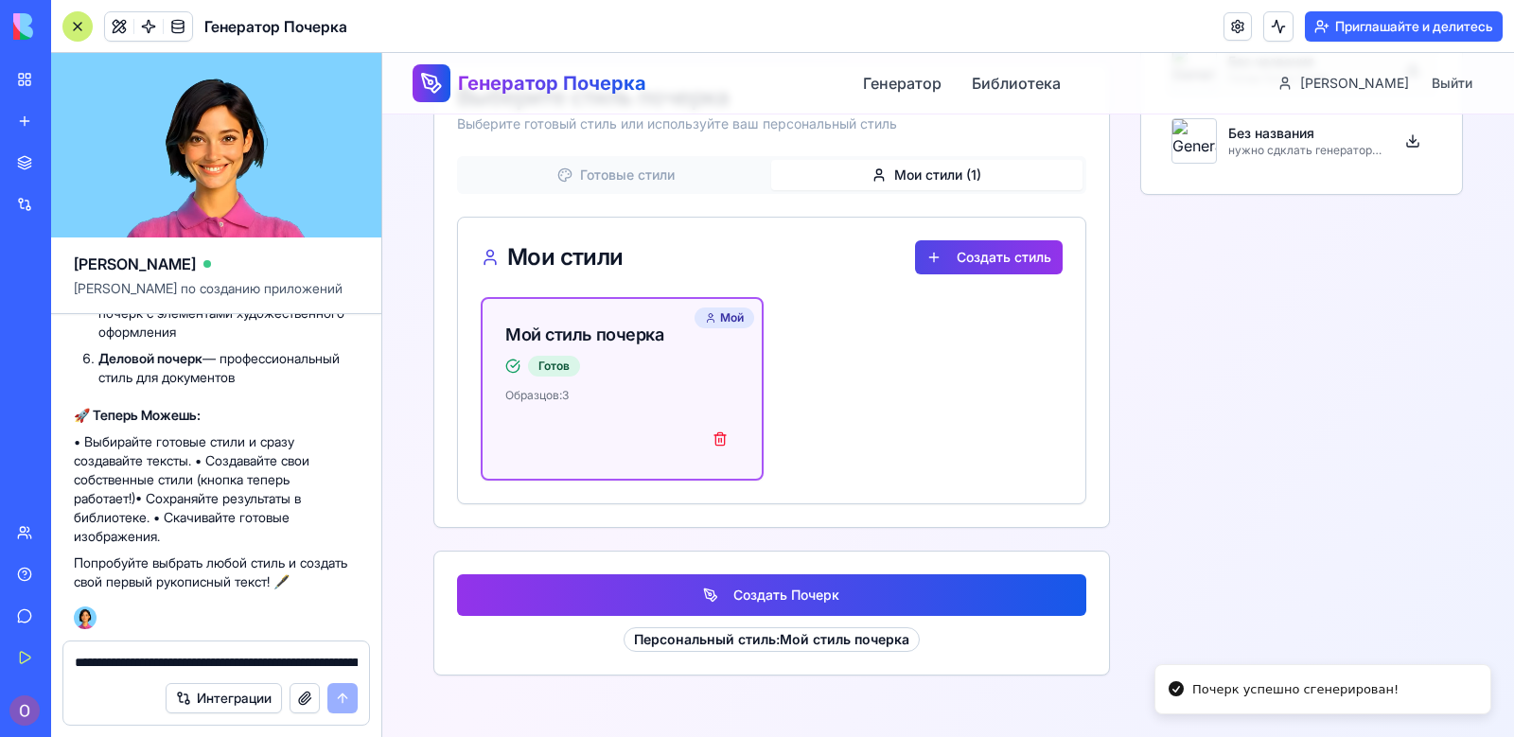
click at [1191, 92] on img at bounding box center [1194, 68] width 45 height 45
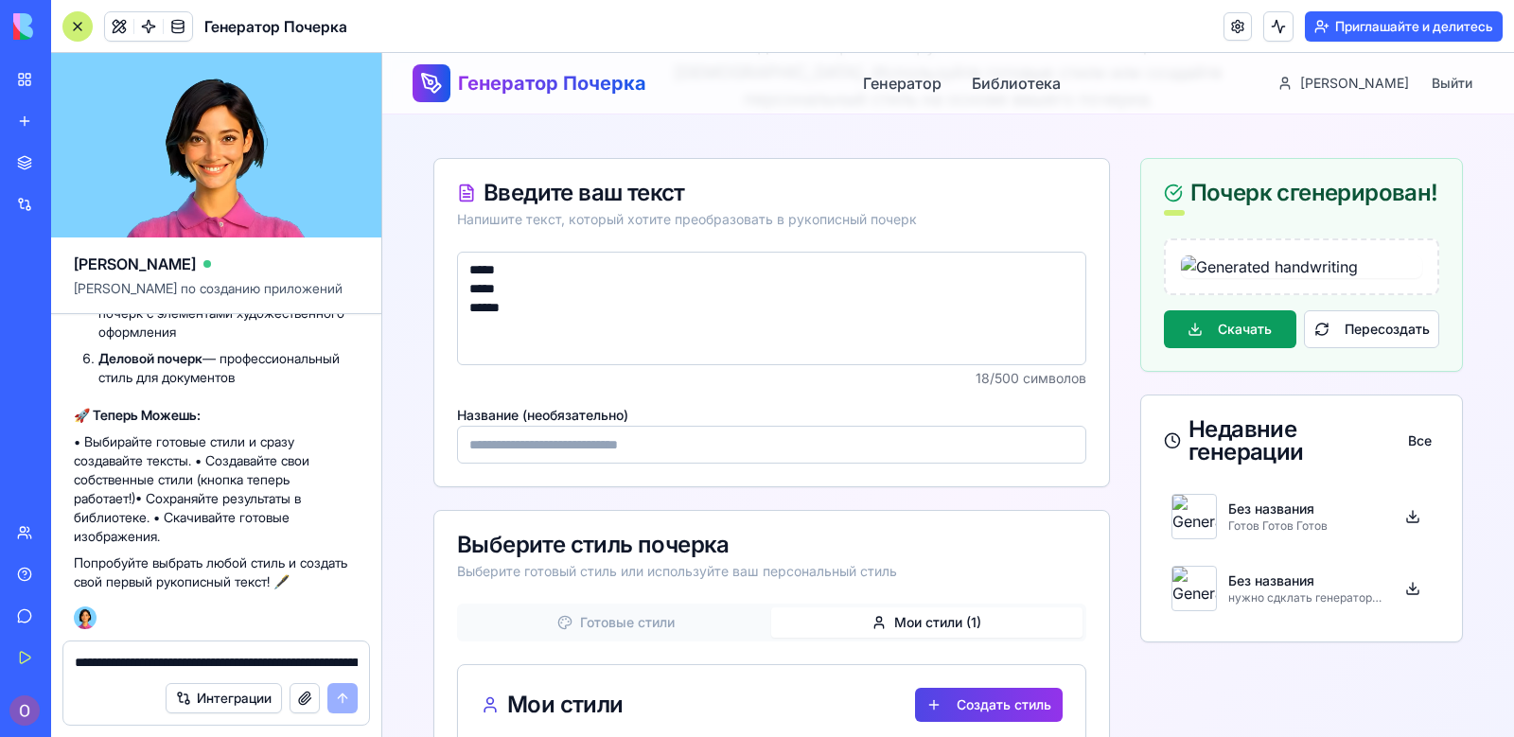
scroll to position [215, 0]
